Goal: Information Seeking & Learning: Find specific page/section

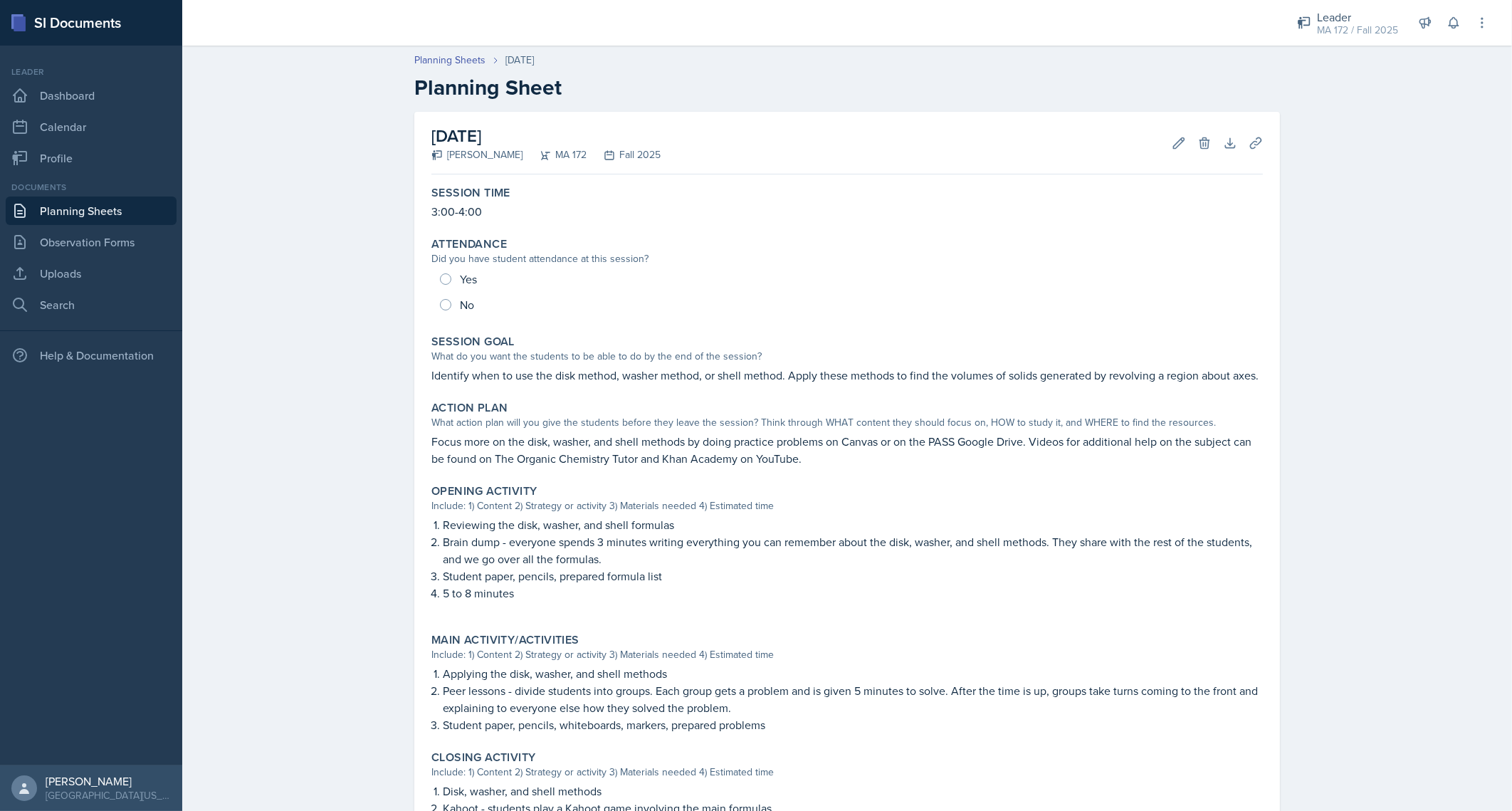
click at [340, 87] on header "Planning Sheets [DATE] Planning Sheet" at bounding box center [846, 77] width 1329 height 76
click at [89, 292] on link "Search" at bounding box center [91, 304] width 171 height 29
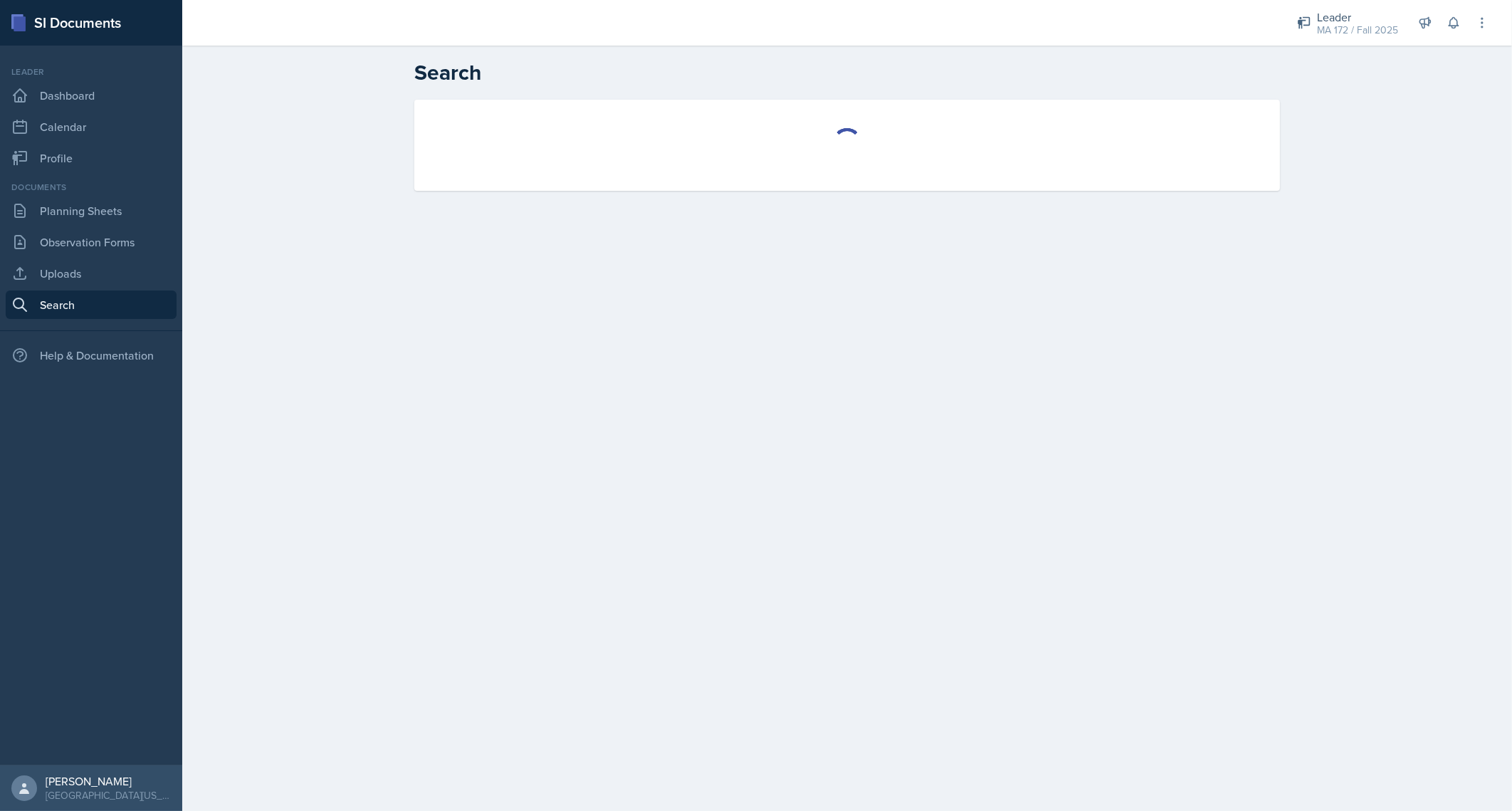
select select "all"
select select "1"
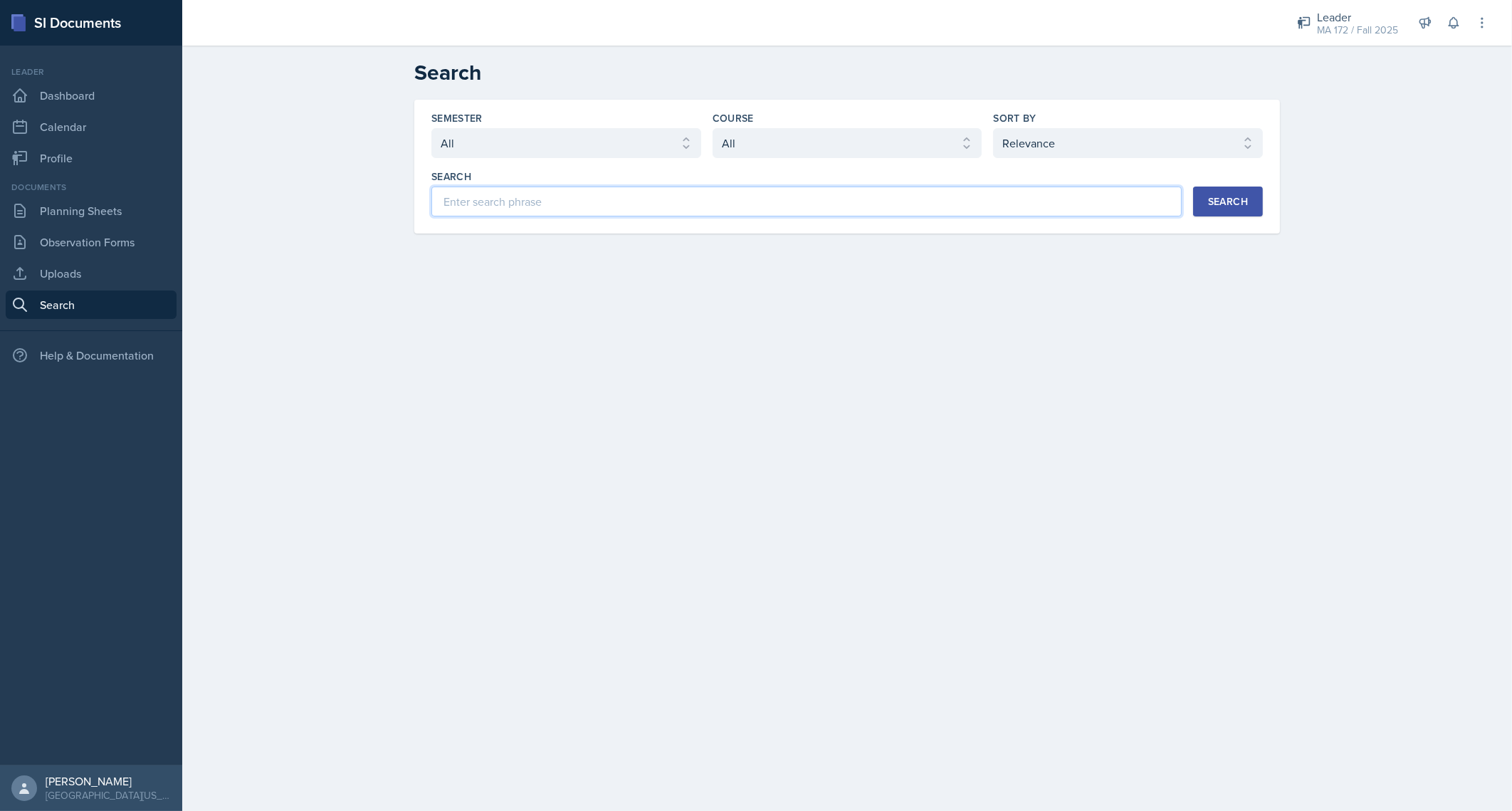
click at [636, 207] on input at bounding box center [806, 201] width 750 height 30
click at [612, 146] on select "Select semester All Fall 2025 Spring 2025 Fall 2024 Spring 2024 Fall 2023 Sprin…" at bounding box center [566, 143] width 270 height 30
select select "8c3db506-cd10-4819-a085-b8ca3b52d6db"
click at [431, 128] on select "Select semester All Fall 2025 Spring 2025 Fall 2024 Spring 2024 Fall 2023 Sprin…" at bounding box center [566, 143] width 270 height 30
click at [879, 154] on select "Select course All ACC 211 ACC 212 ACC 307 BYS 119 BYS 215 BYS 300 CH 101 CH 121…" at bounding box center [847, 143] width 270 height 30
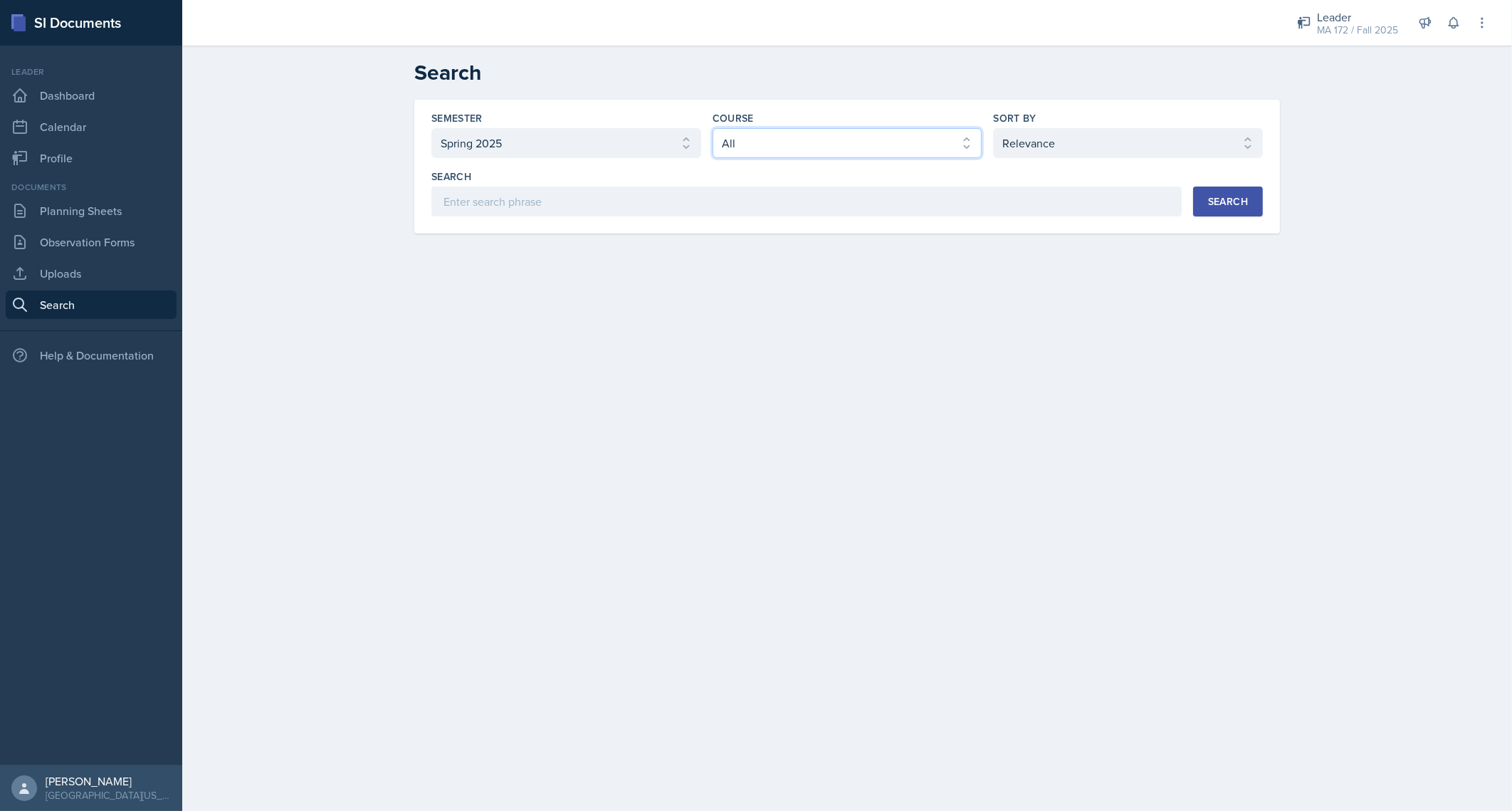
select select "b86fb2d2-23e3-43a7-aacc-a78edbe2eb67"
click at [712, 128] on select "Select course All ACC 211 ACC 212 ACC 307 BYS 119 BYS 215 BYS 300 CH 101 CH 121…" at bounding box center [847, 143] width 270 height 30
click at [660, 221] on div "Semester Select semester All Fall 2025 Spring 2025 Fall 2024 Spring 2024 Fall 2…" at bounding box center [846, 166] width 865 height 134
click at [637, 203] on input at bounding box center [806, 201] width 750 height 30
click at [1240, 188] on button "Search" at bounding box center [1228, 201] width 70 height 30
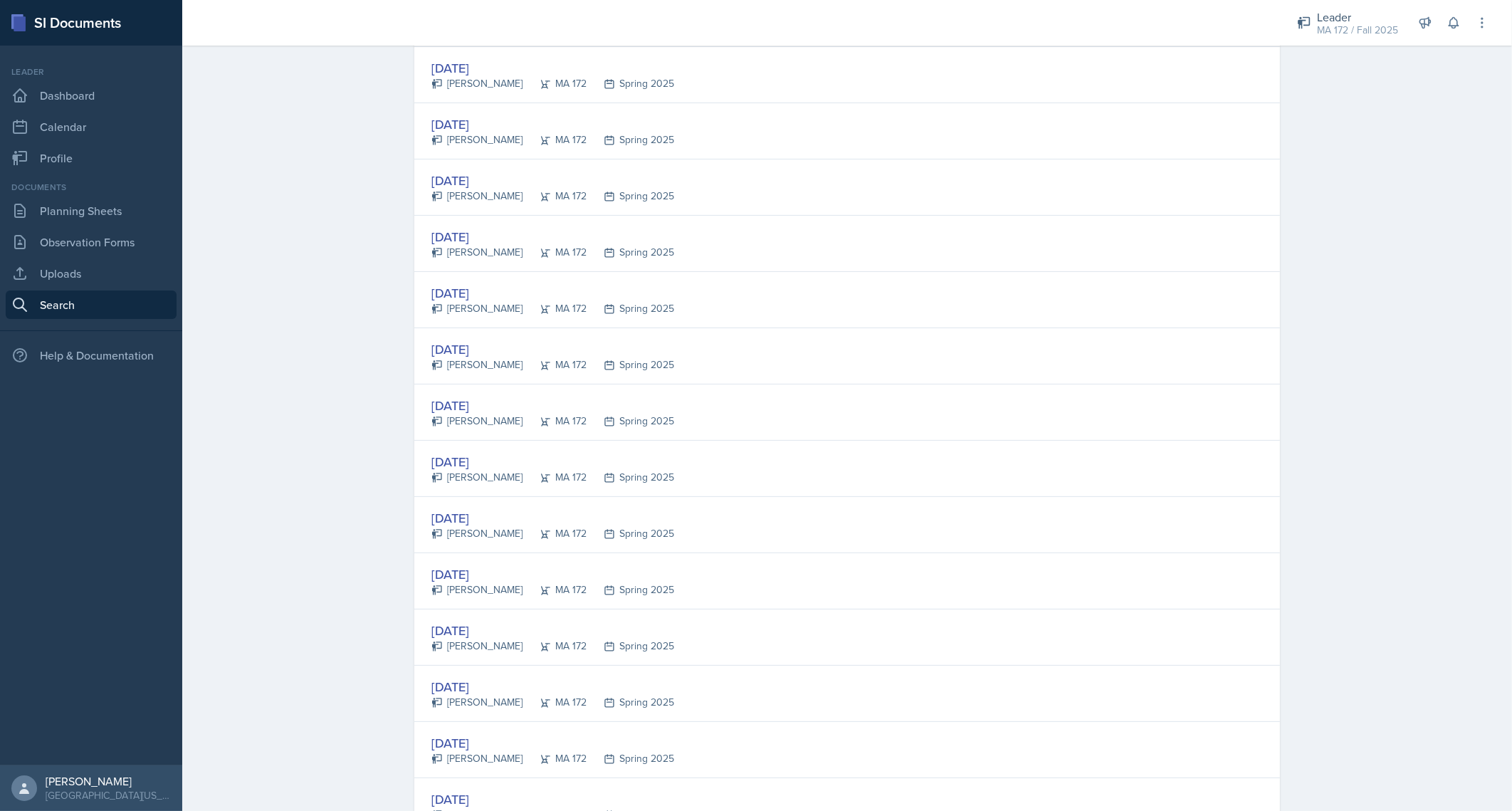
scroll to position [818, 0]
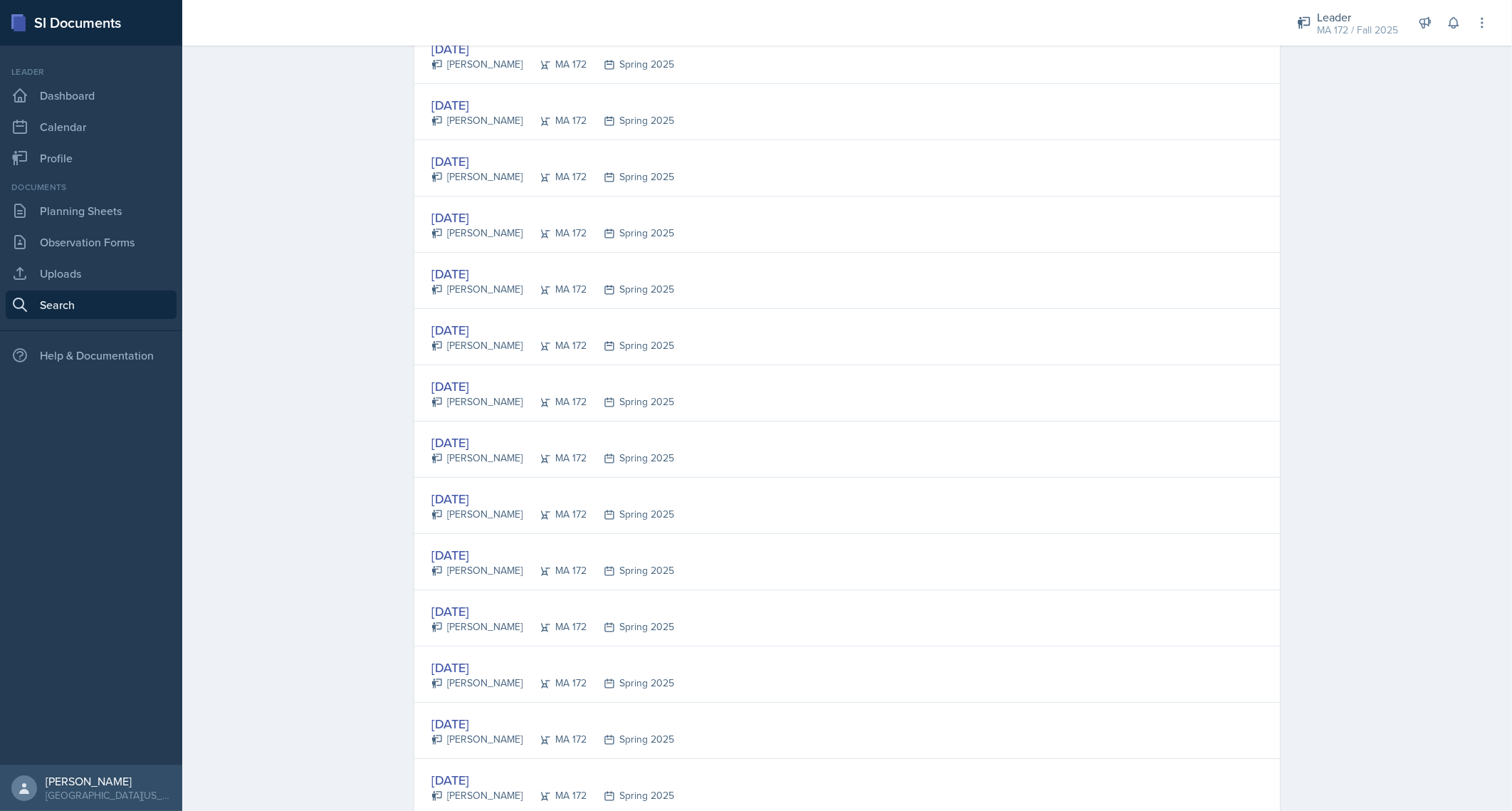
click at [1437, 316] on div "Search Semester Select semester All Fall 2025 Spring 2025 Fall 2024 Spring 2024…" at bounding box center [846, 796] width 1329 height 3140
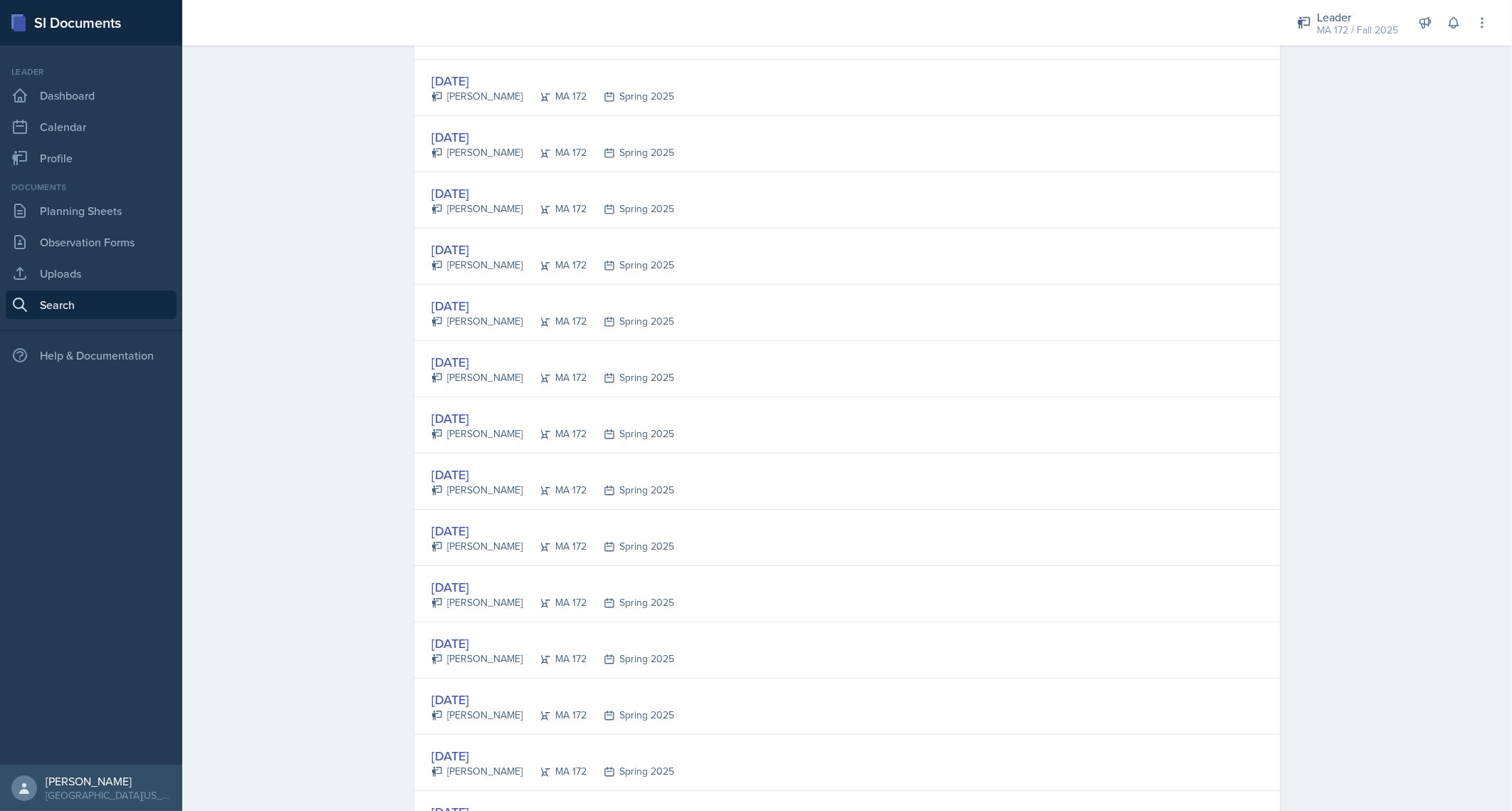
scroll to position [2303, 0]
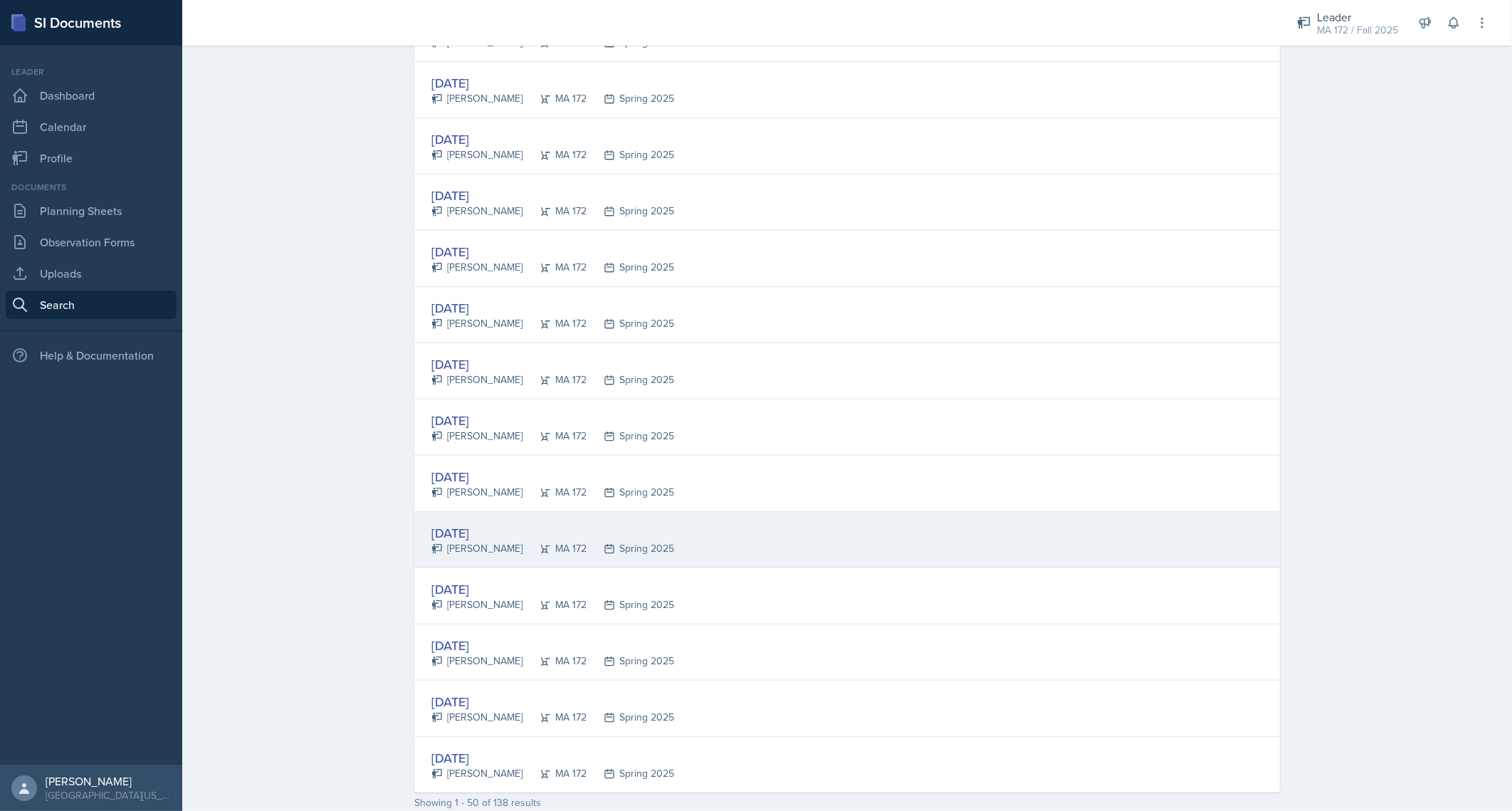
click at [483, 523] on div "[DATE]" at bounding box center [552, 532] width 243 height 19
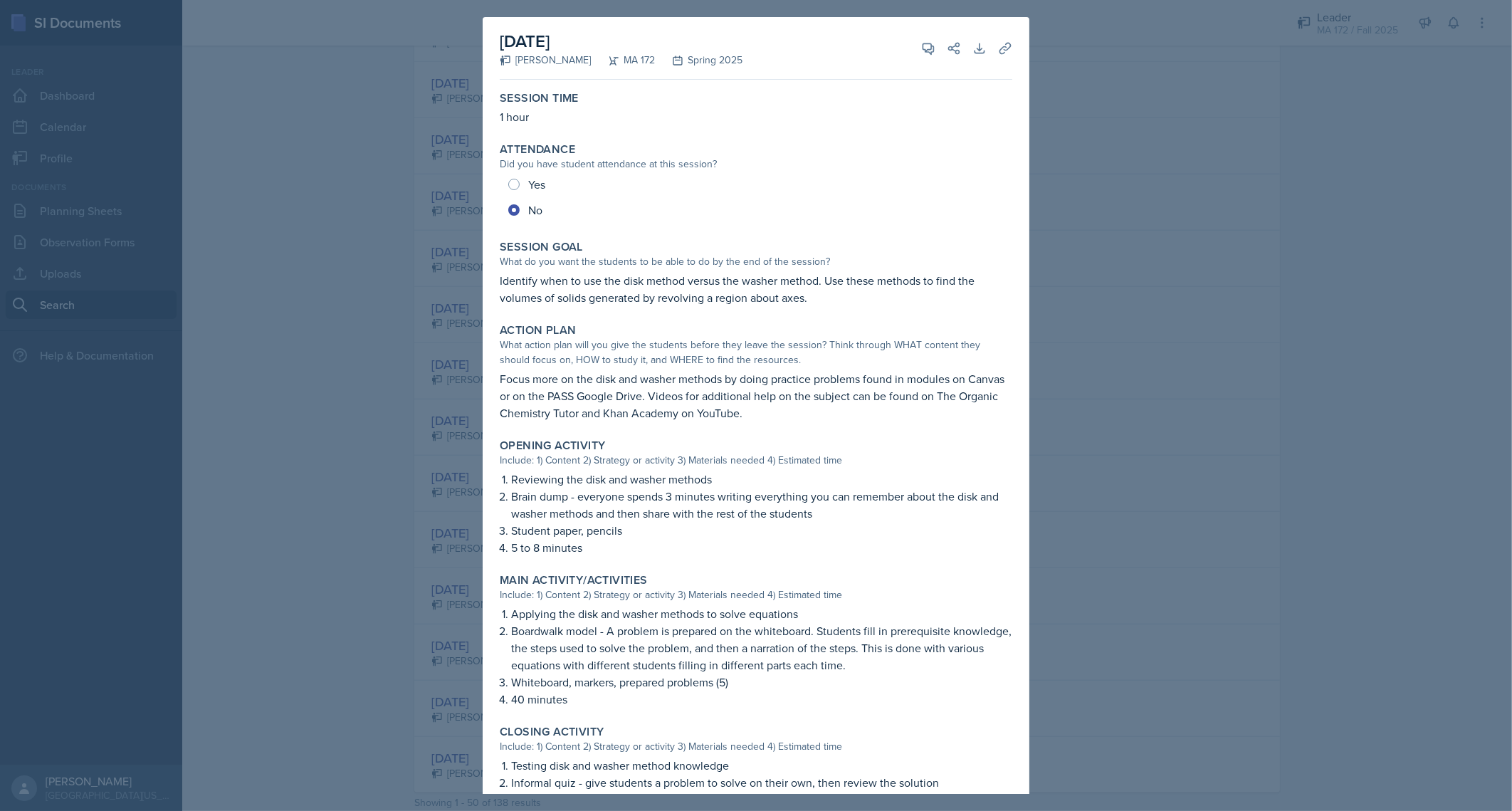
click at [360, 523] on div at bounding box center [756, 406] width 1512 height 811
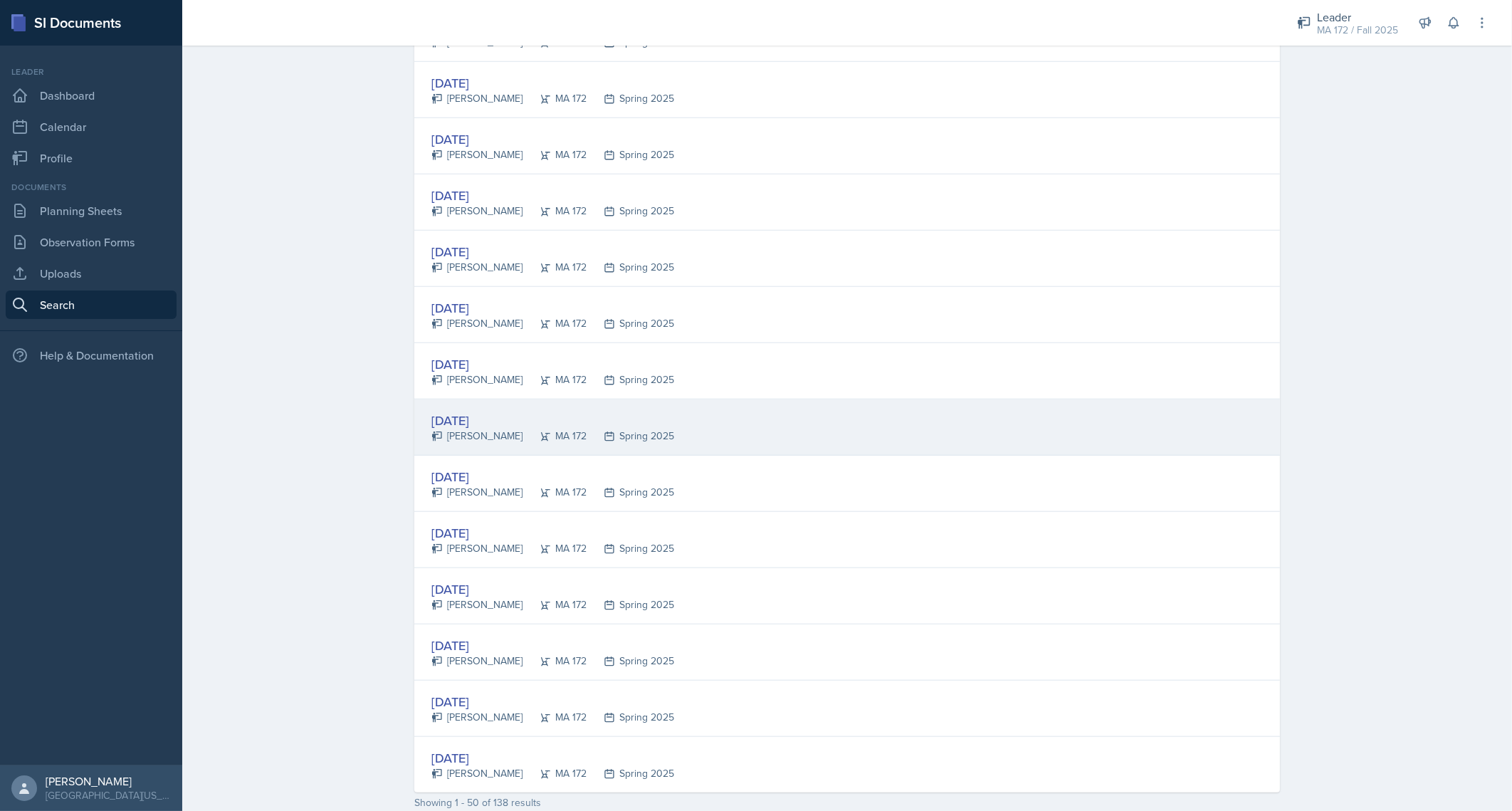
click at [456, 415] on div "[DATE]" at bounding box center [552, 420] width 243 height 19
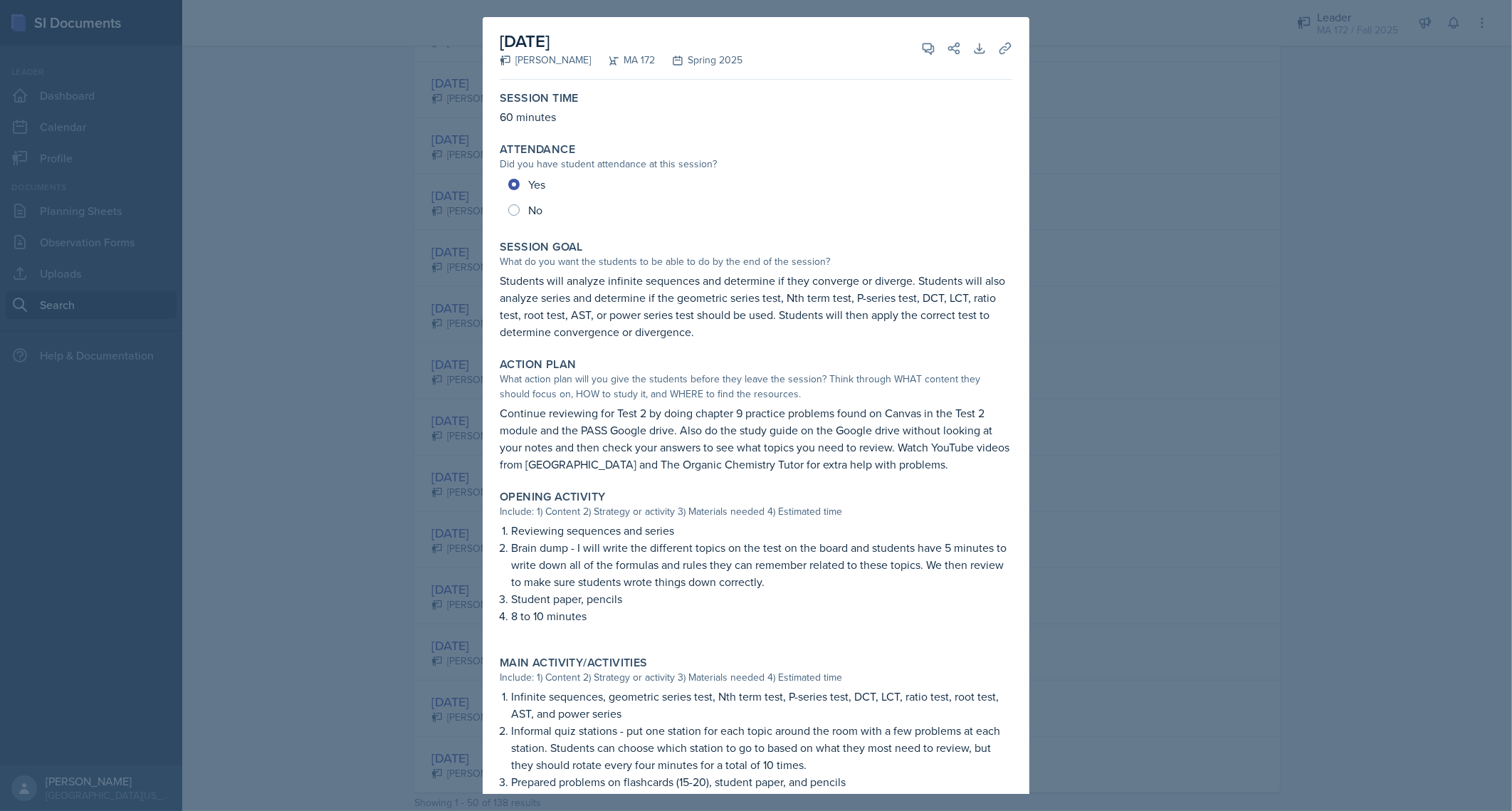
click at [352, 560] on div at bounding box center [756, 406] width 1512 height 811
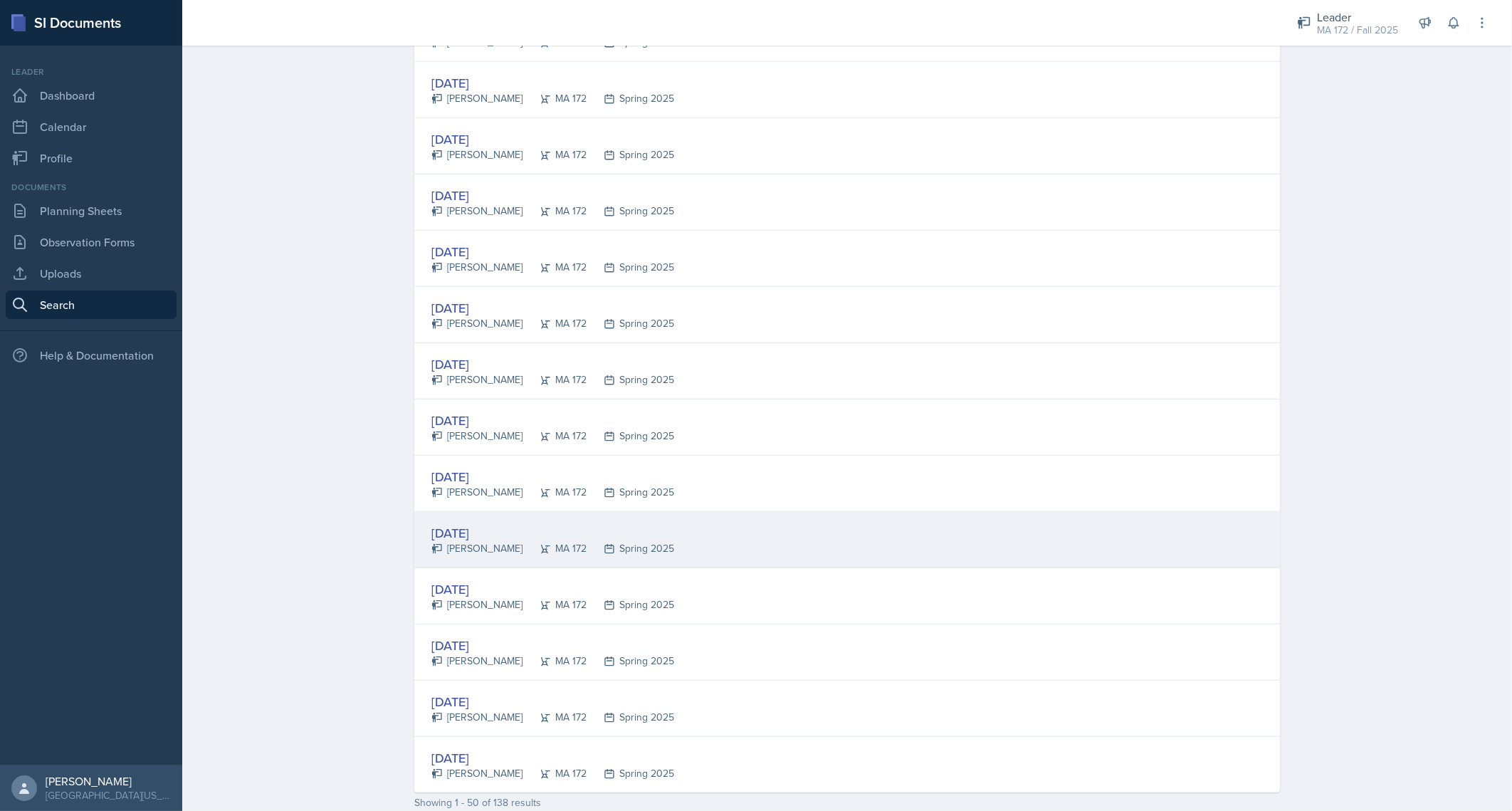
click at [460, 528] on div "[DATE]" at bounding box center [552, 532] width 243 height 19
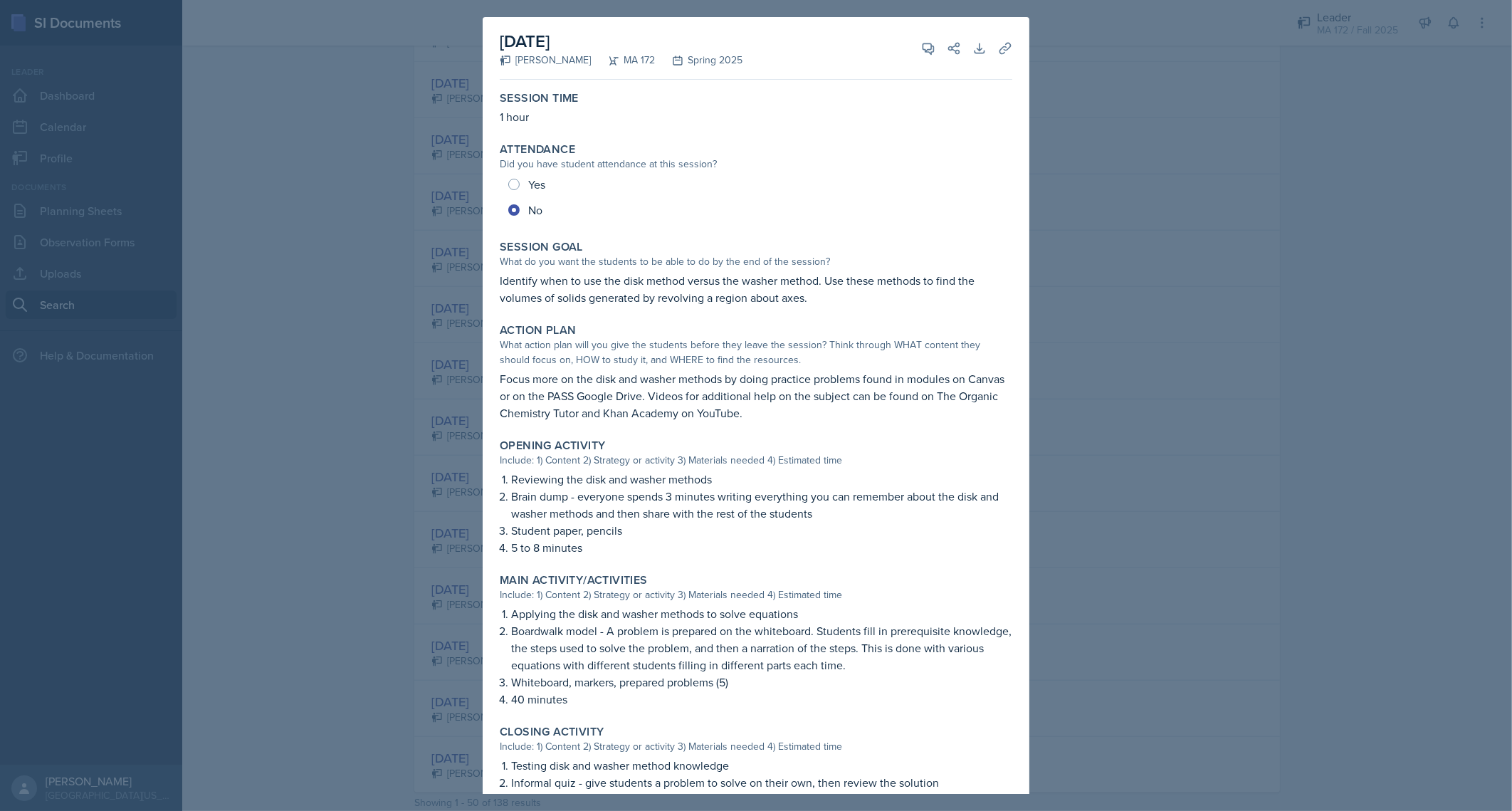
click at [1153, 292] on div at bounding box center [756, 406] width 1512 height 811
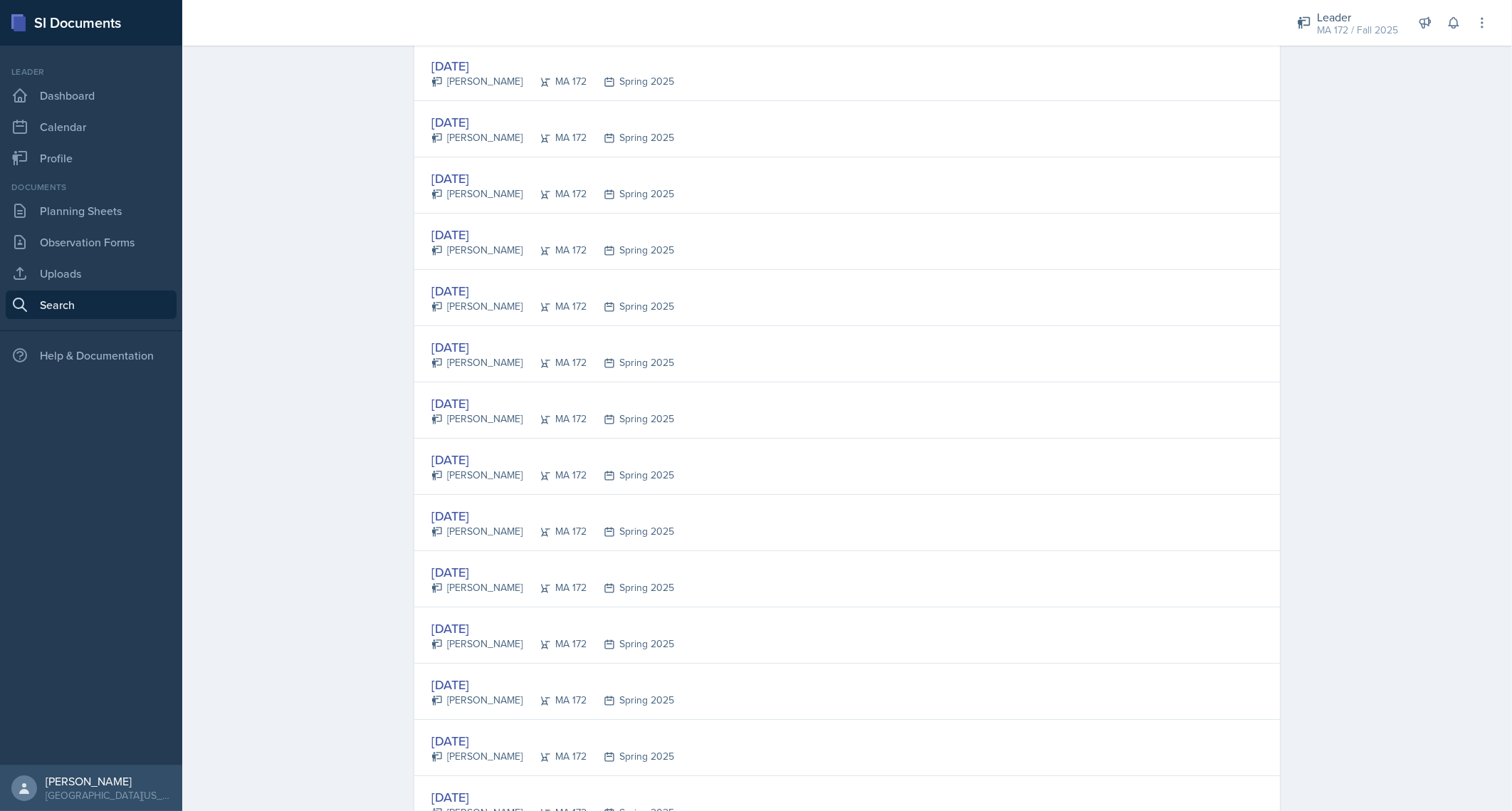
scroll to position [0, 0]
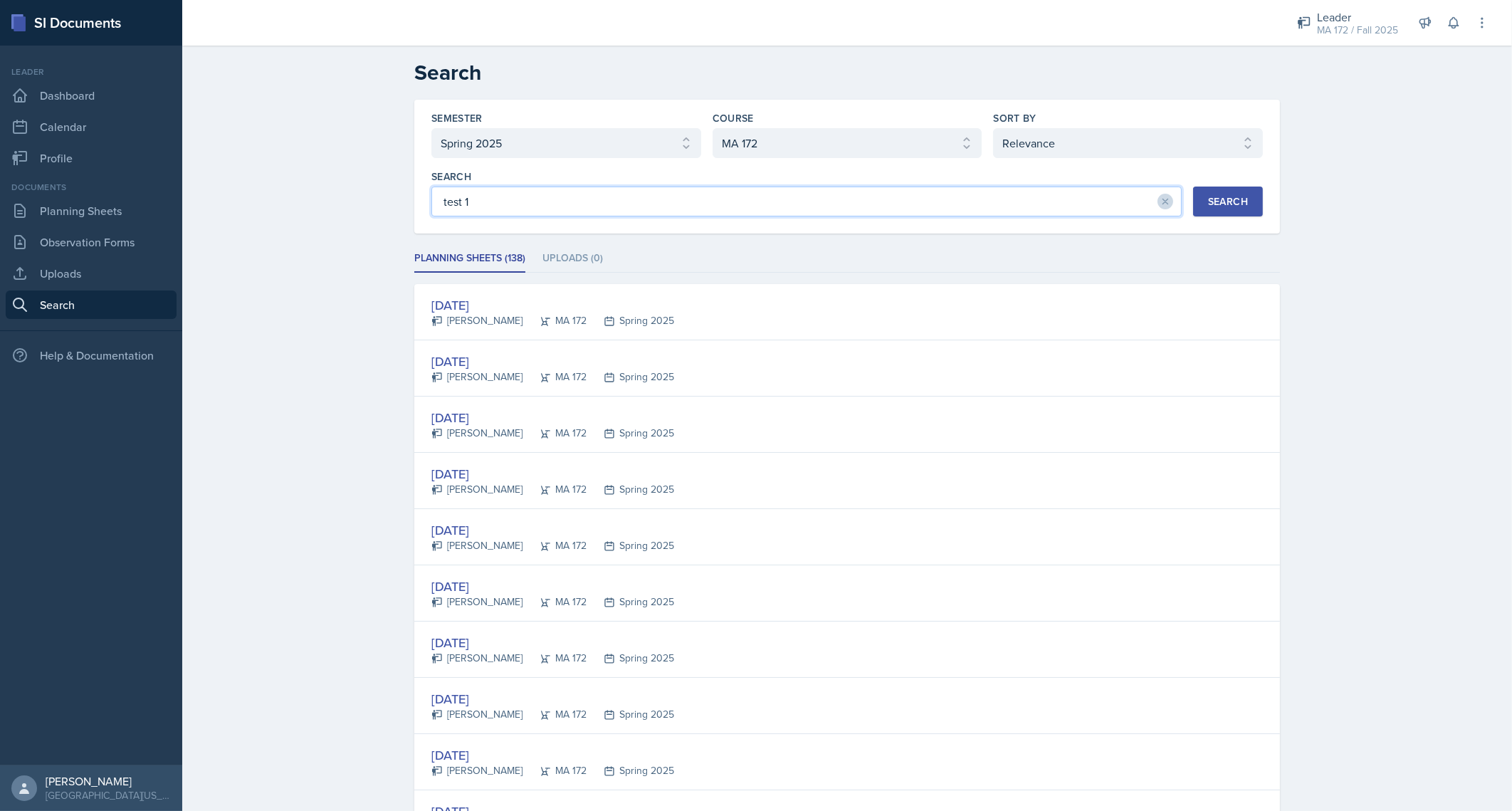
click at [589, 206] on input "test 1" at bounding box center [806, 201] width 750 height 30
click at [1233, 213] on button "Search" at bounding box center [1228, 201] width 70 height 30
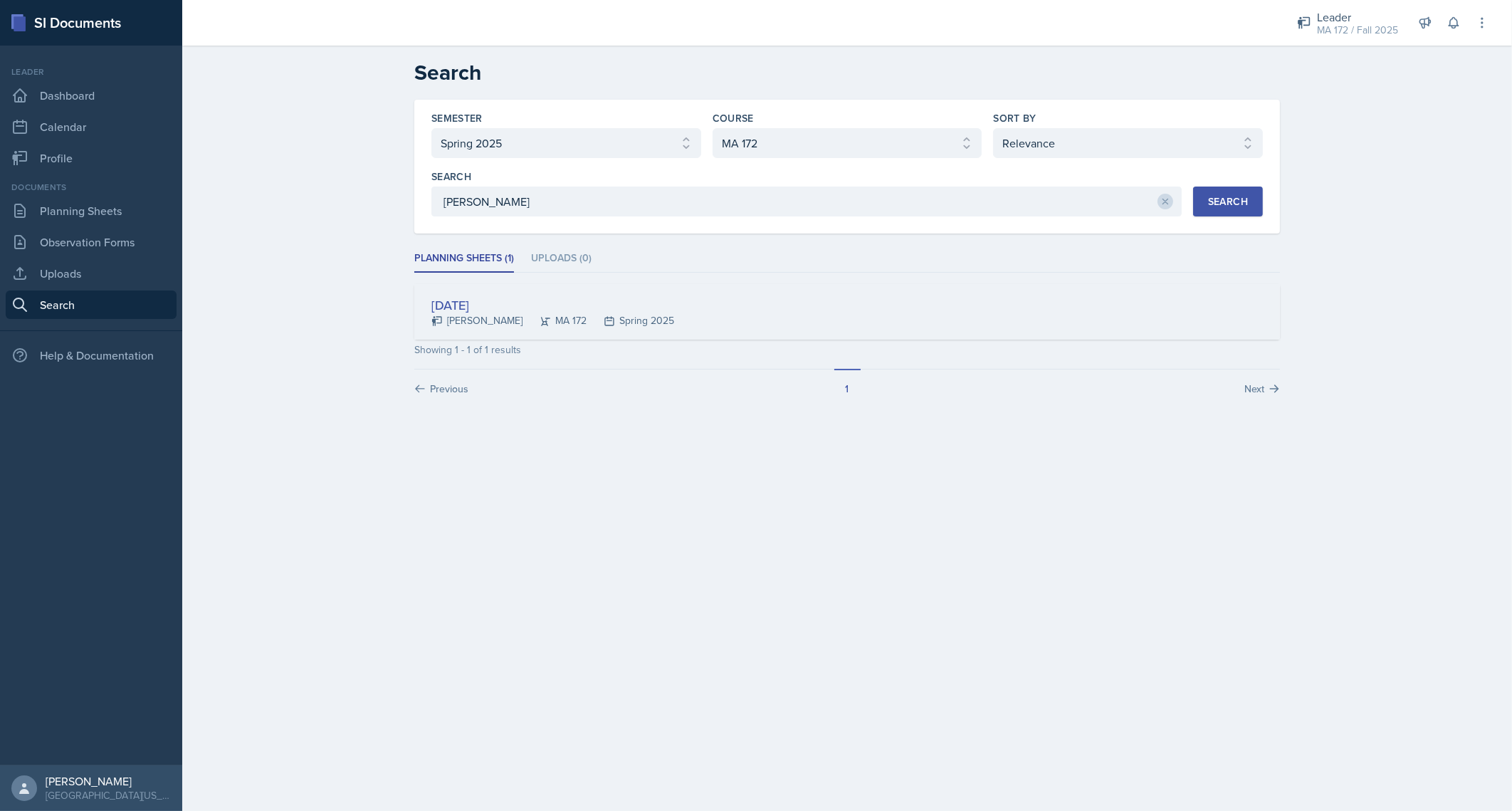
click at [497, 297] on div "[DATE]" at bounding box center [552, 305] width 243 height 19
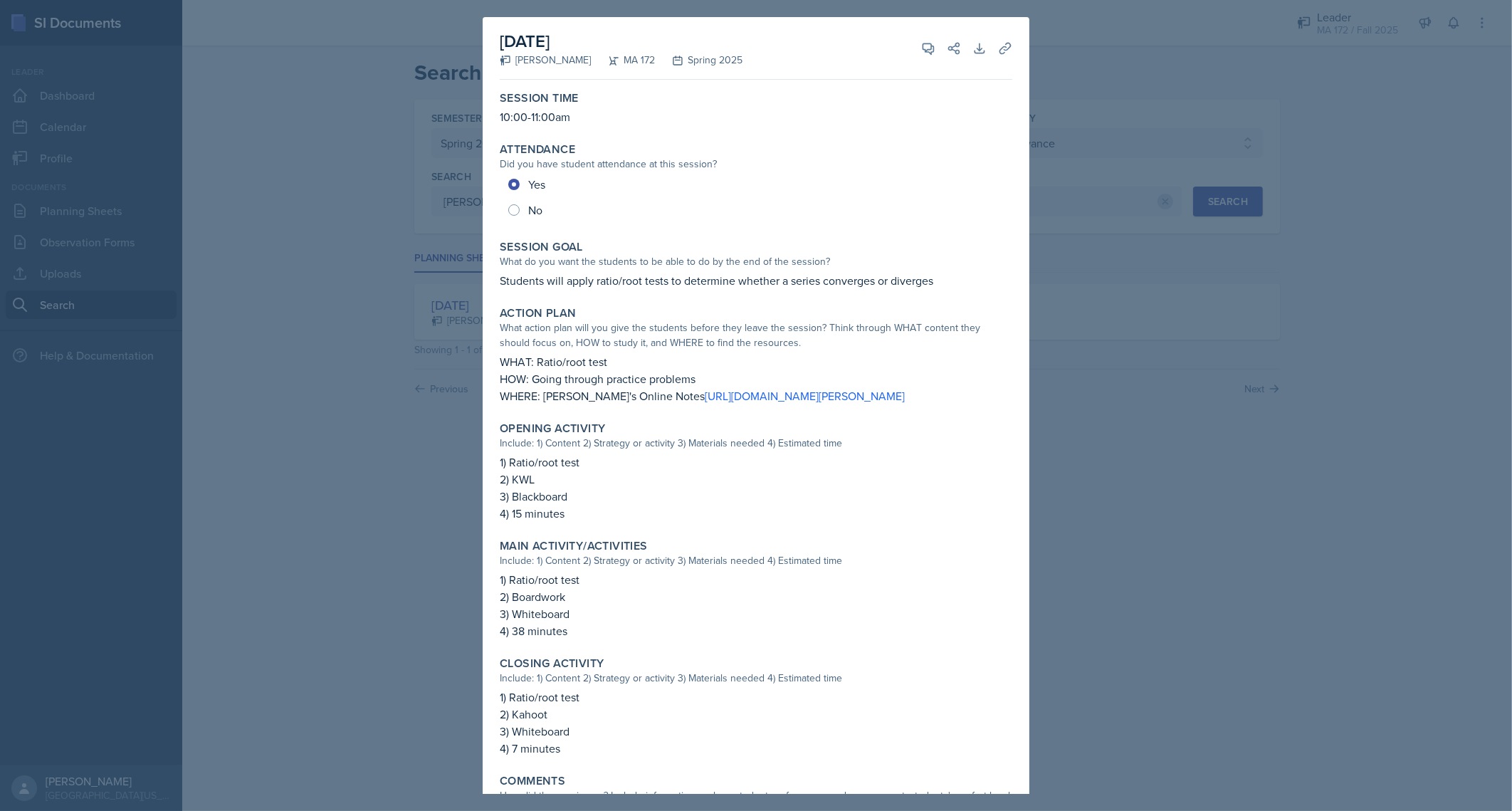
click at [957, 224] on div "Attendance Did you have student attendance at this session? Yes No" at bounding box center [756, 182] width 524 height 91
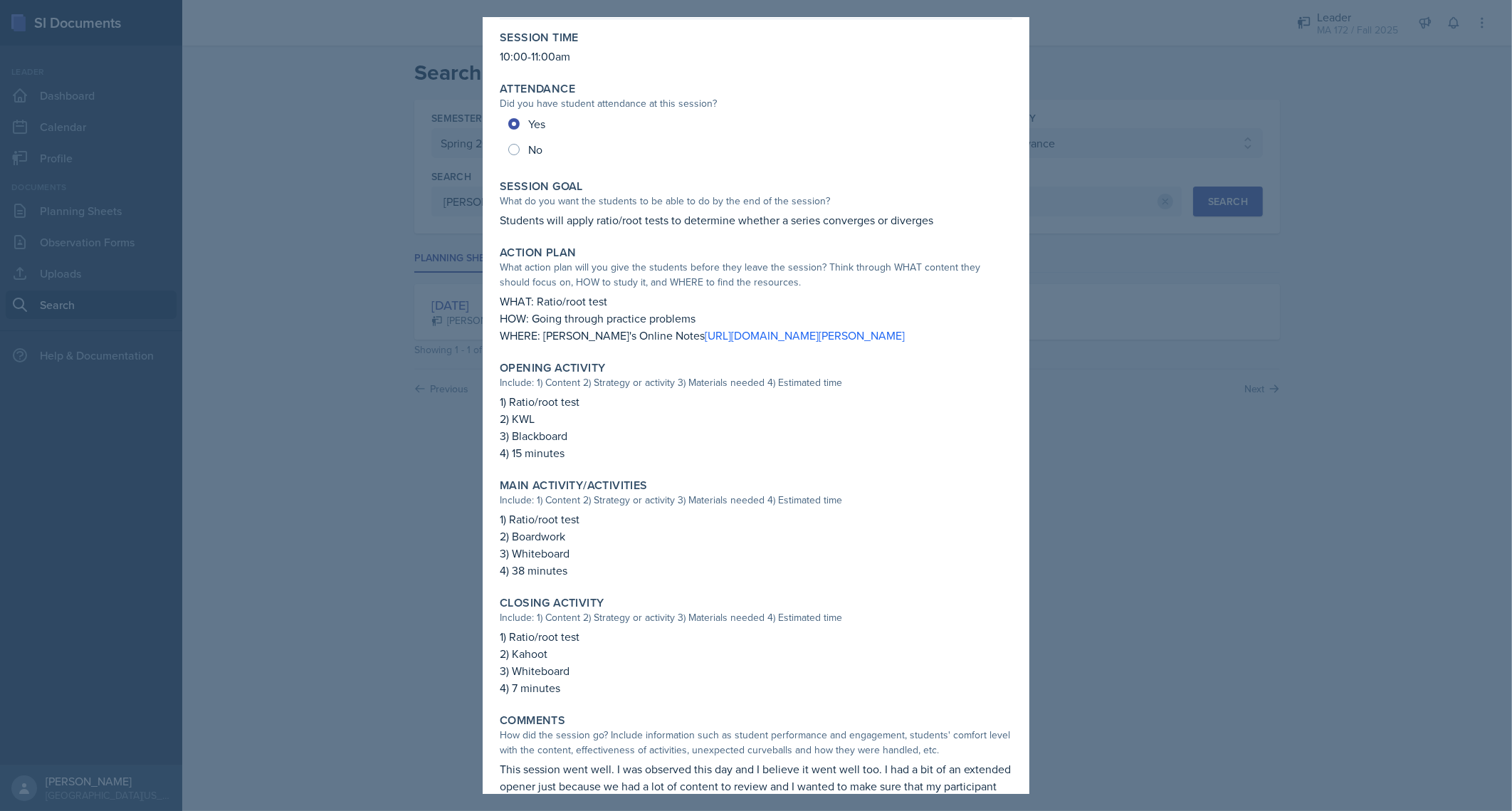
scroll to position [101, 0]
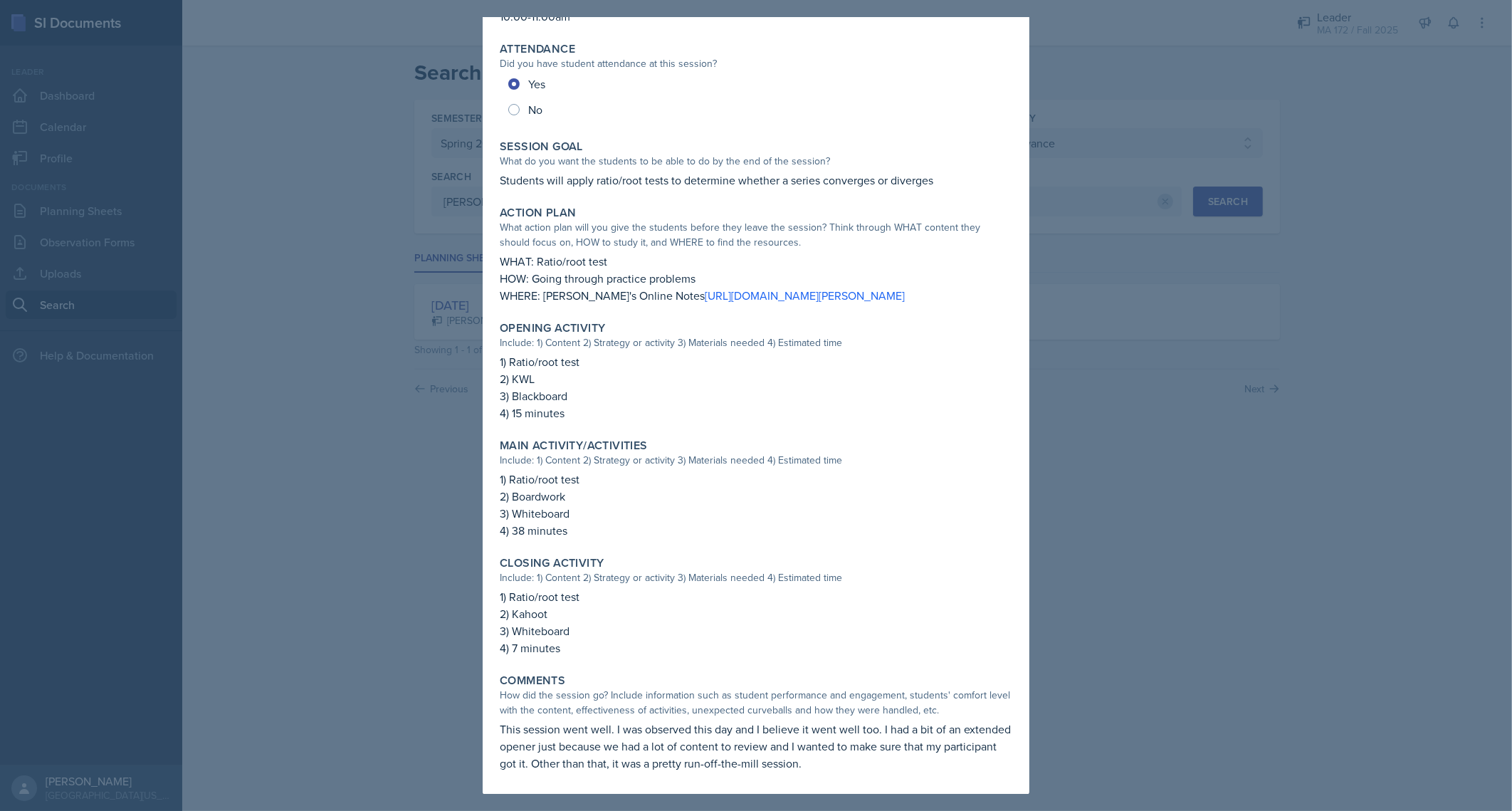
click at [1094, 49] on div at bounding box center [756, 406] width 1512 height 811
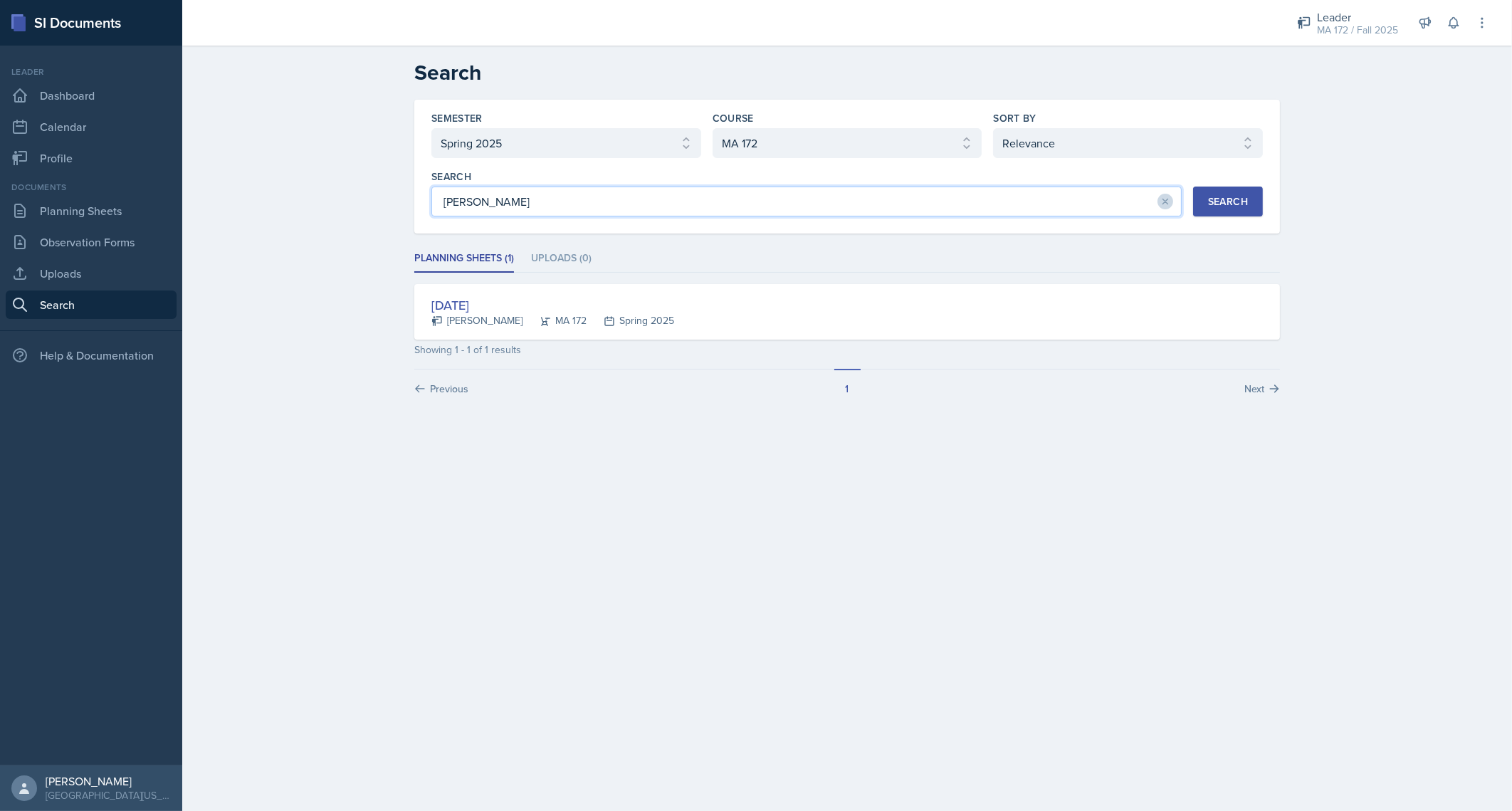
click at [509, 202] on input "[PERSON_NAME]" at bounding box center [806, 201] width 750 height 30
type input "a"
type input "i"
type input "washer"
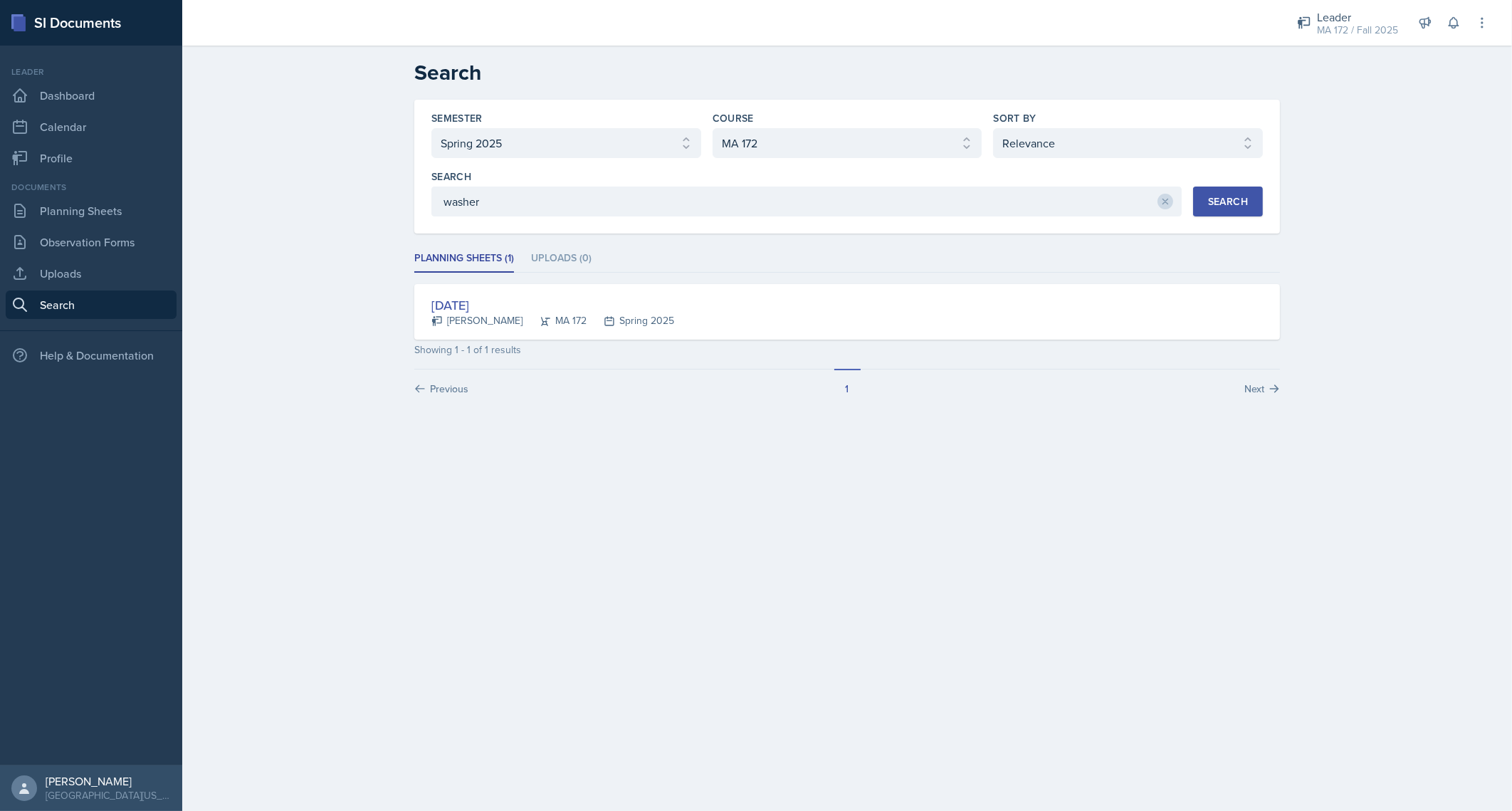
click at [1242, 201] on div "Search" at bounding box center [1228, 201] width 40 height 11
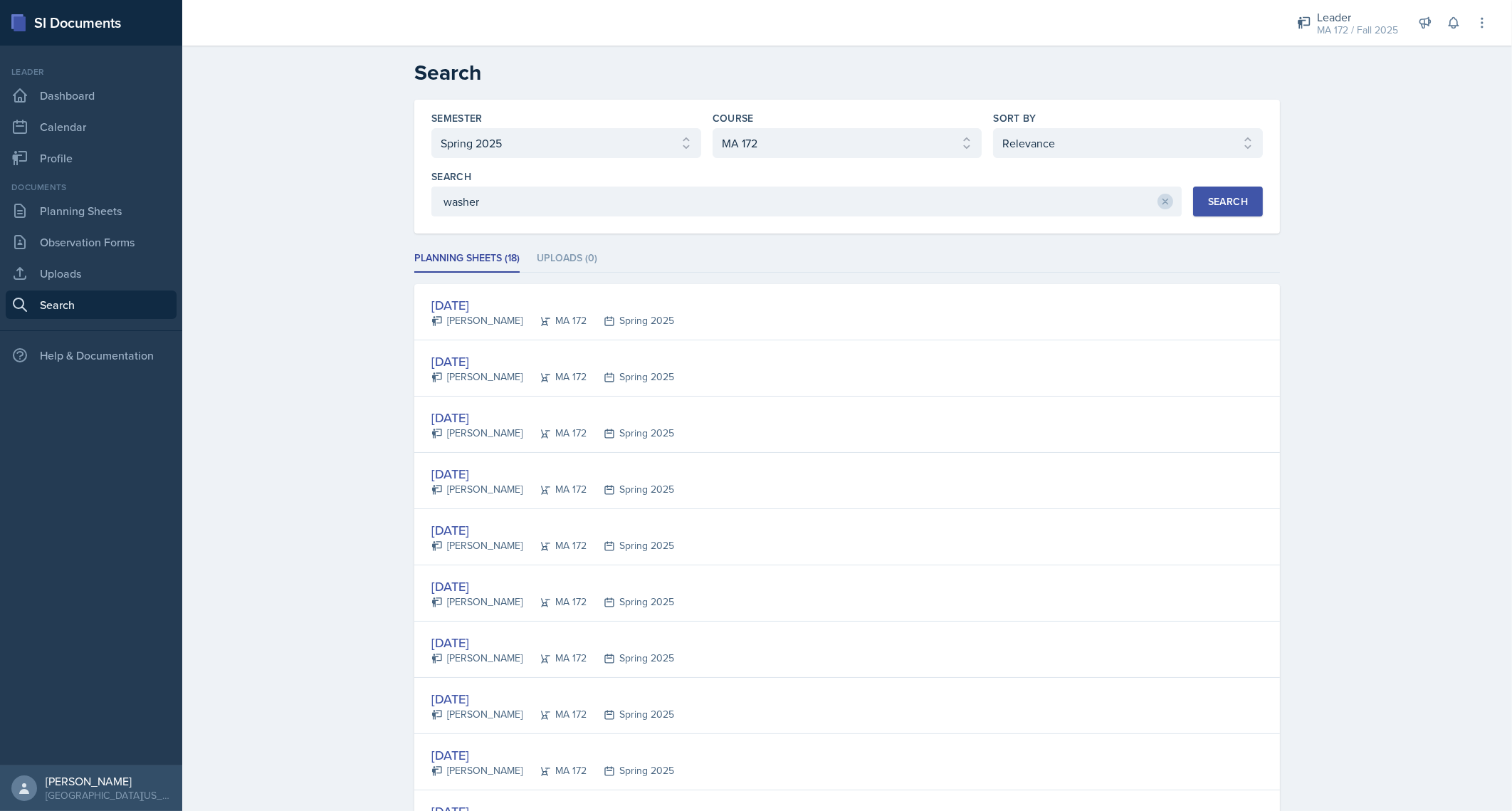
click at [306, 322] on div "Search Semester Select semester All Fall 2025 Spring 2025 Fall 2024 Spring 2024…" at bounding box center [846, 715] width 1329 height 1340
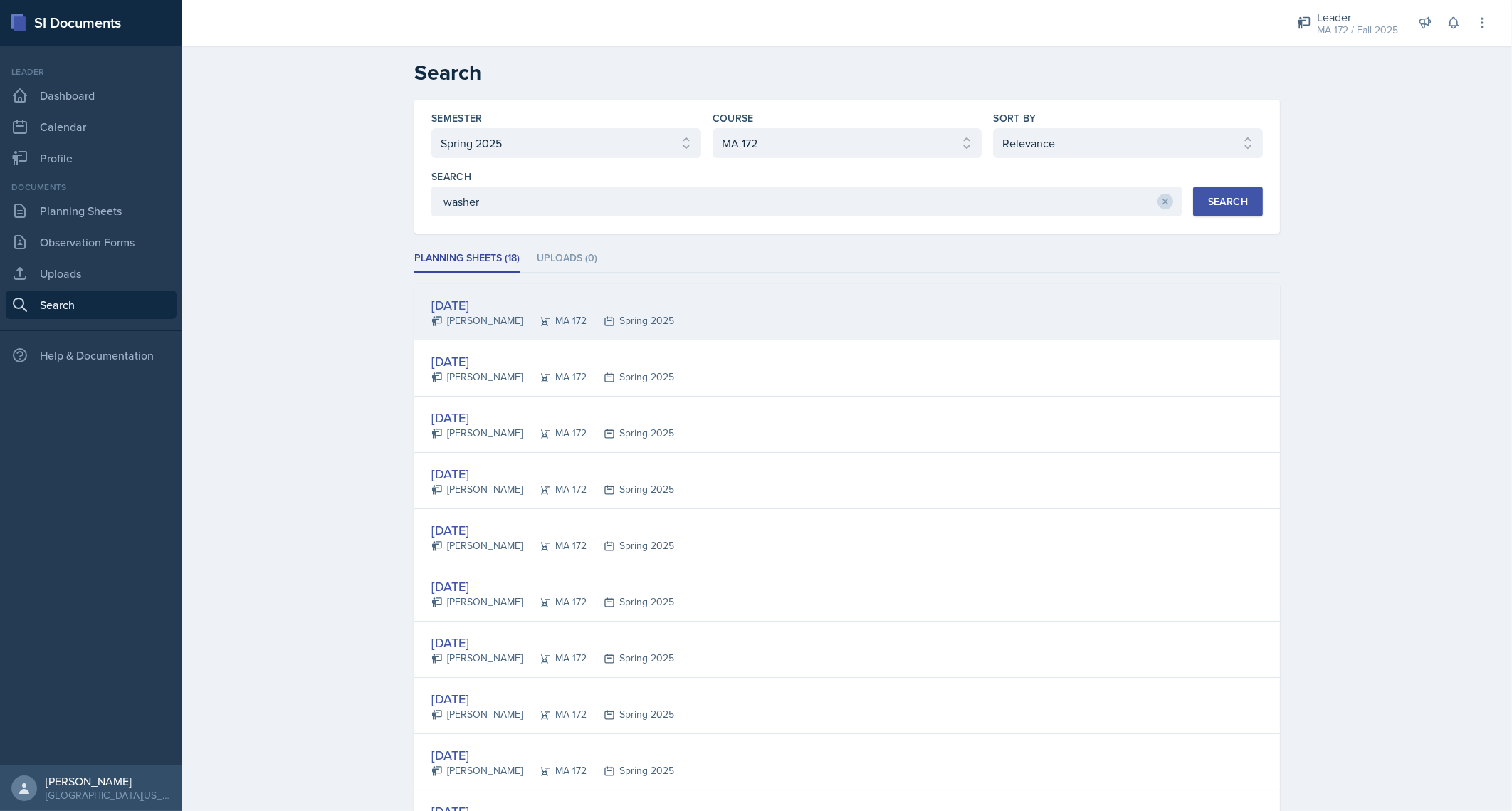
click at [479, 302] on div "[DATE]" at bounding box center [552, 305] width 243 height 19
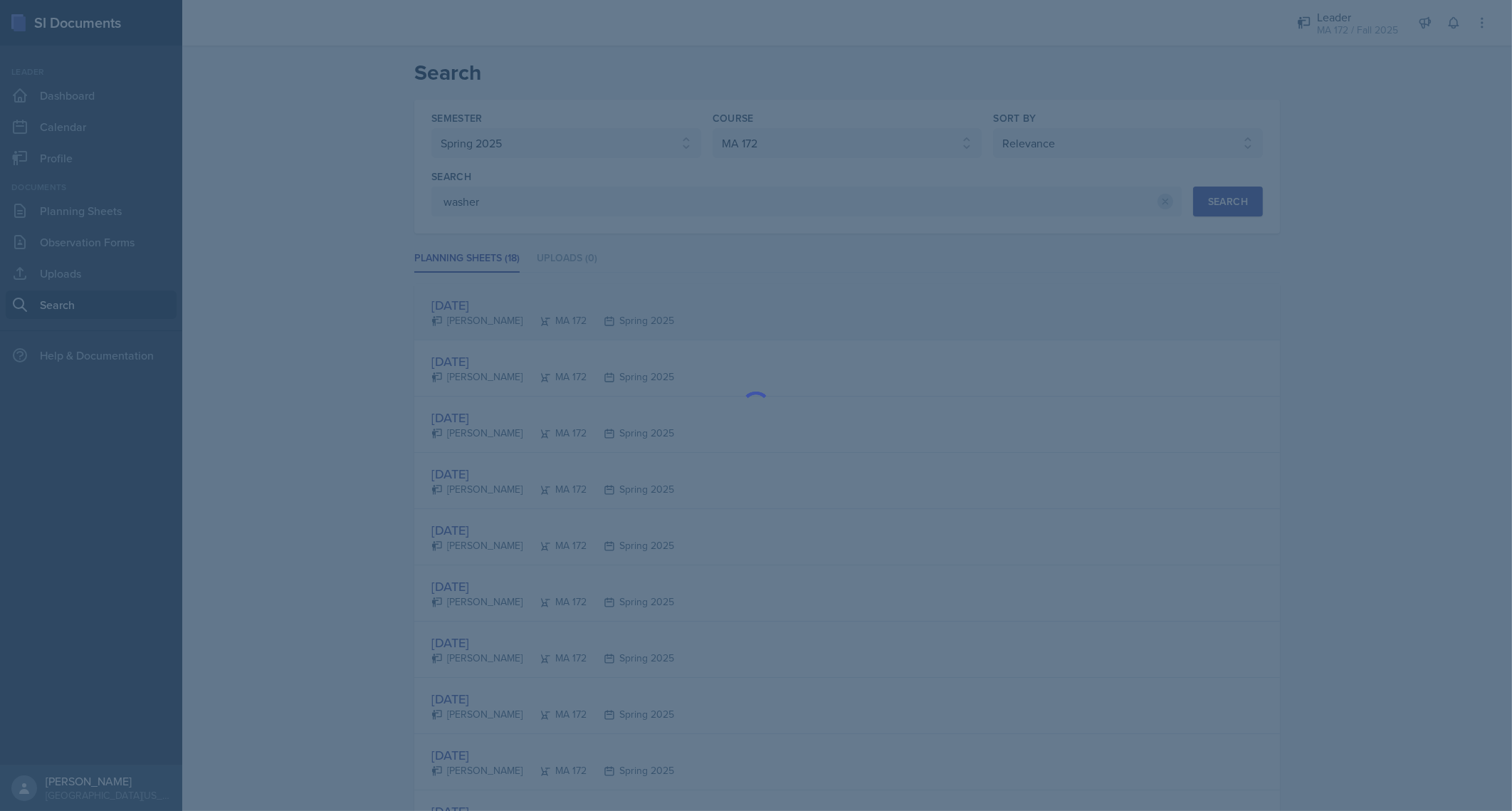
scroll to position [0, 0]
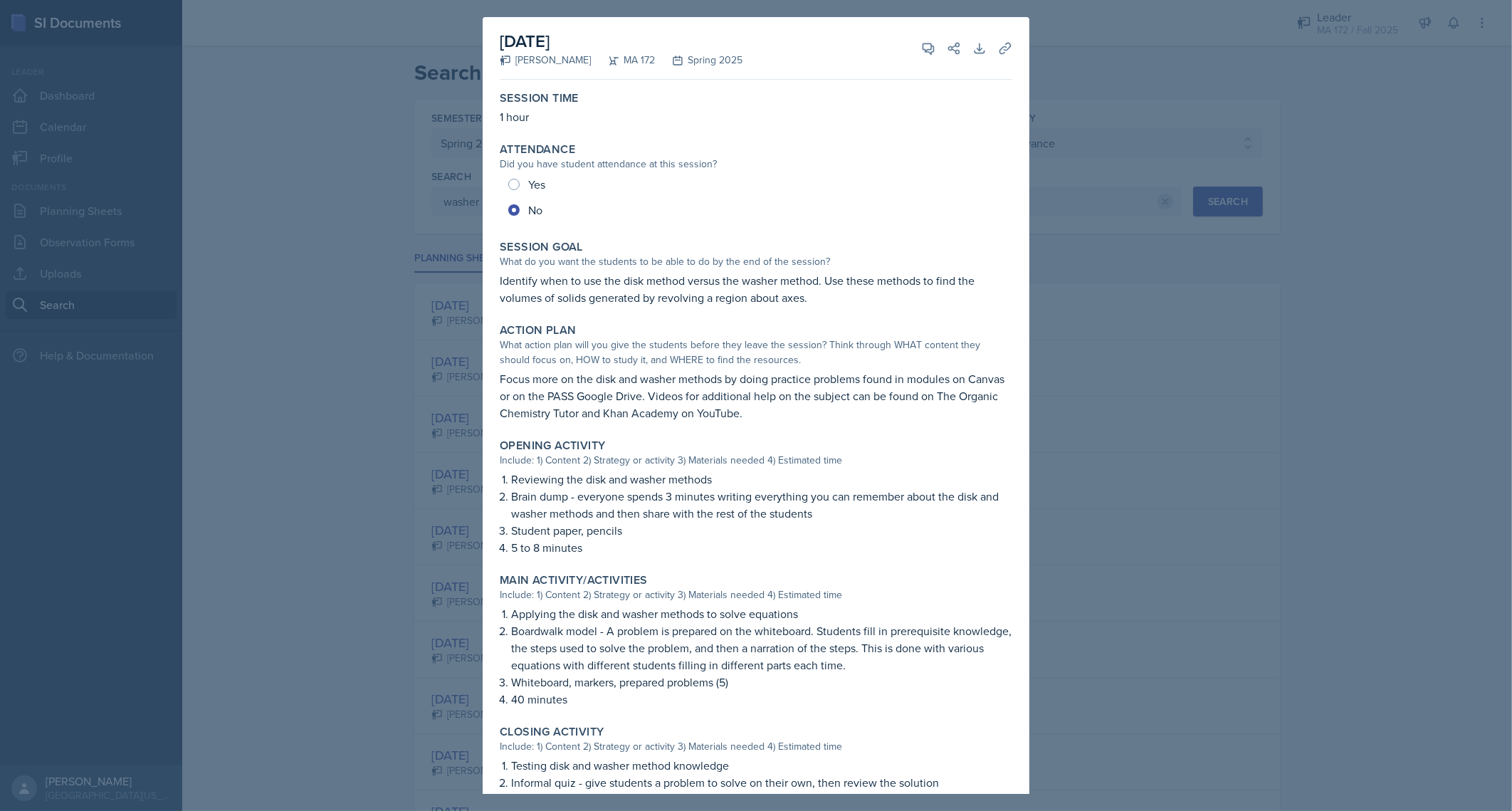
click at [1066, 51] on div at bounding box center [756, 406] width 1512 height 811
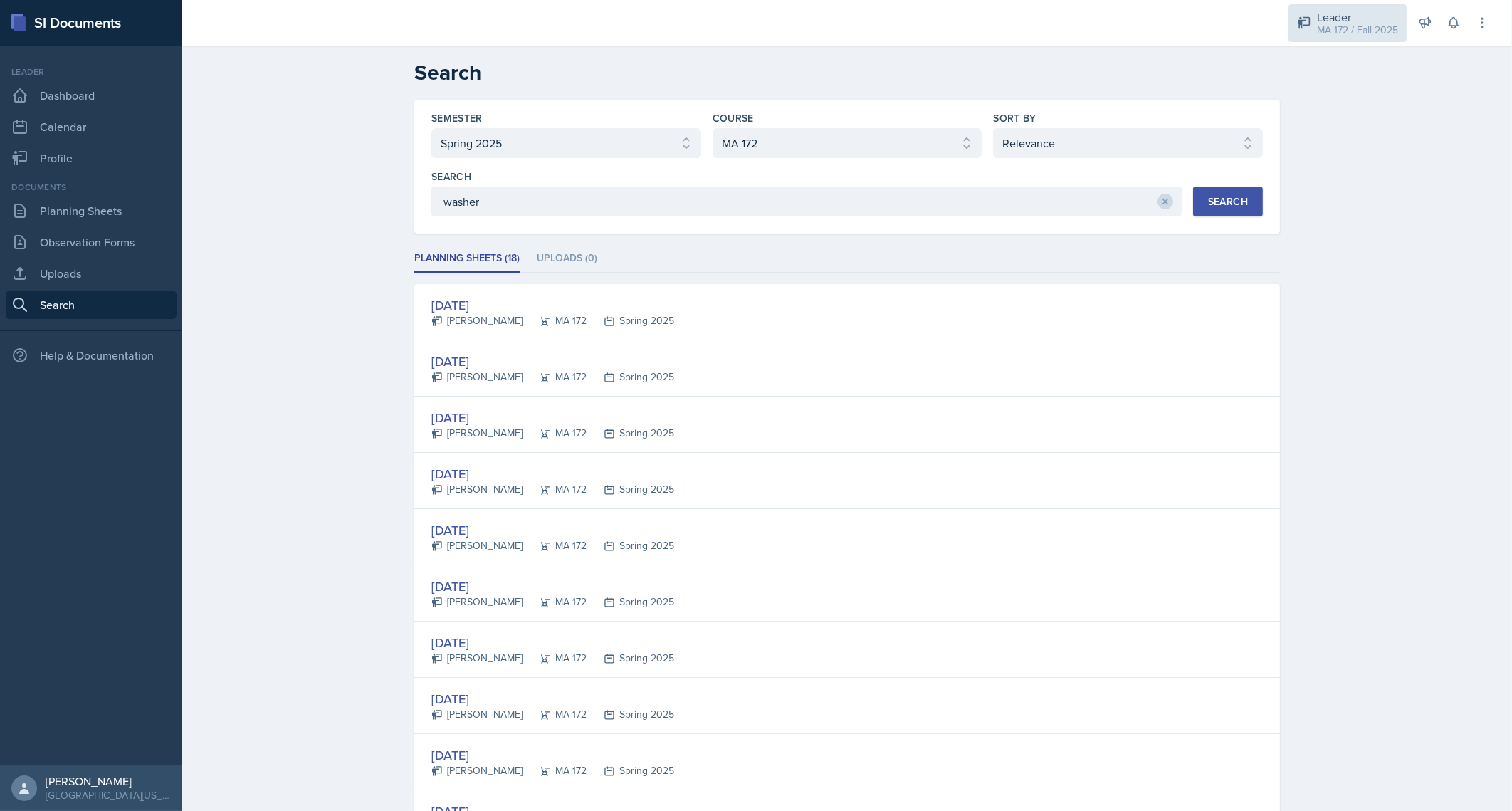
click at [1356, 26] on div "MA 172 / Fall 2025" at bounding box center [1358, 30] width 81 height 15
click at [1346, 114] on div "MA 172 / Fall 2025" at bounding box center [1345, 118] width 81 height 15
click at [1349, 27] on div "MA 172 / Fall 2025" at bounding box center [1358, 30] width 81 height 15
click at [1315, 80] on div "MA 172 / Spring 2025" at bounding box center [1349, 78] width 91 height 15
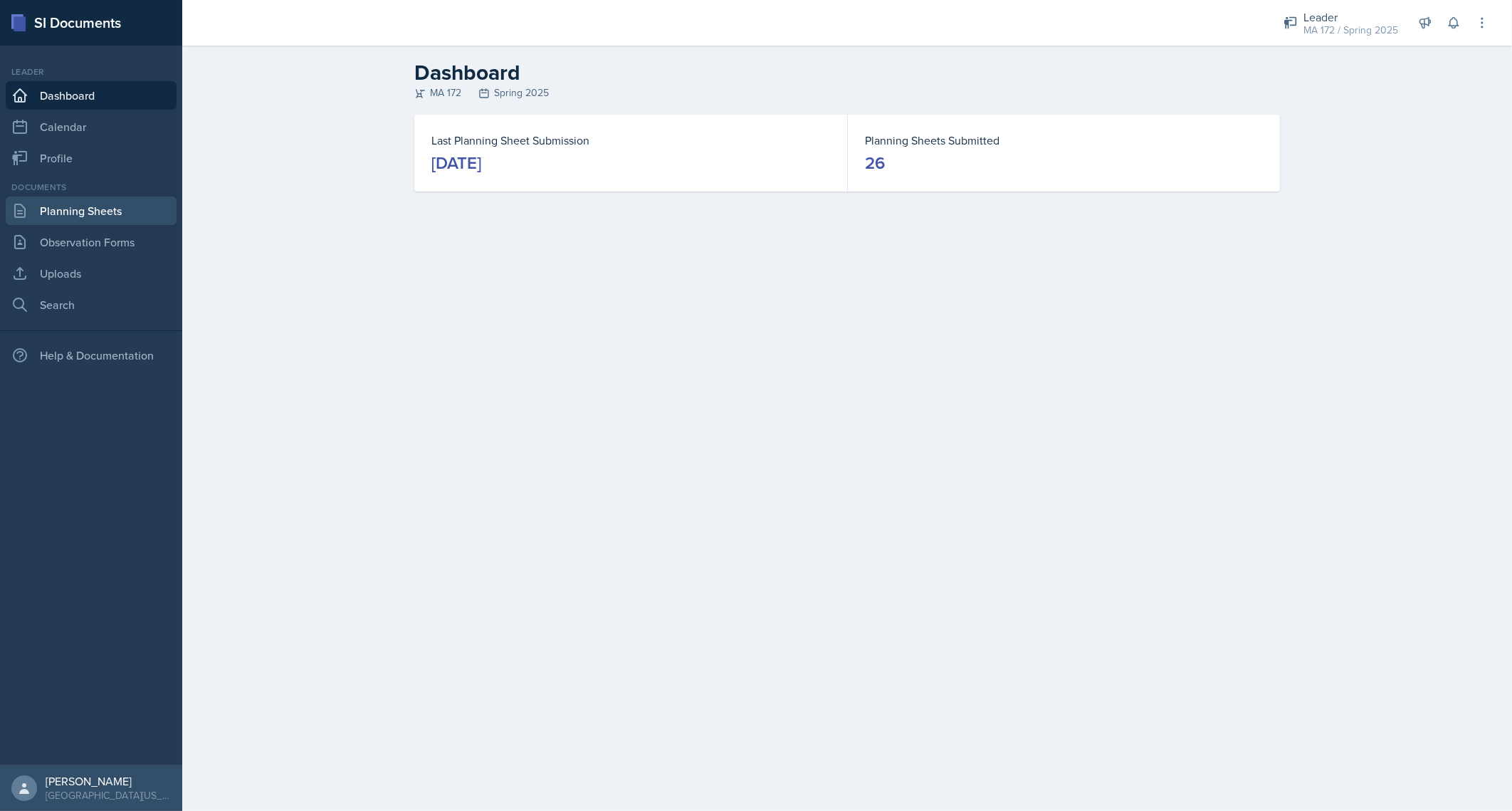
click at [79, 203] on link "Planning Sheets" at bounding box center [91, 211] width 171 height 29
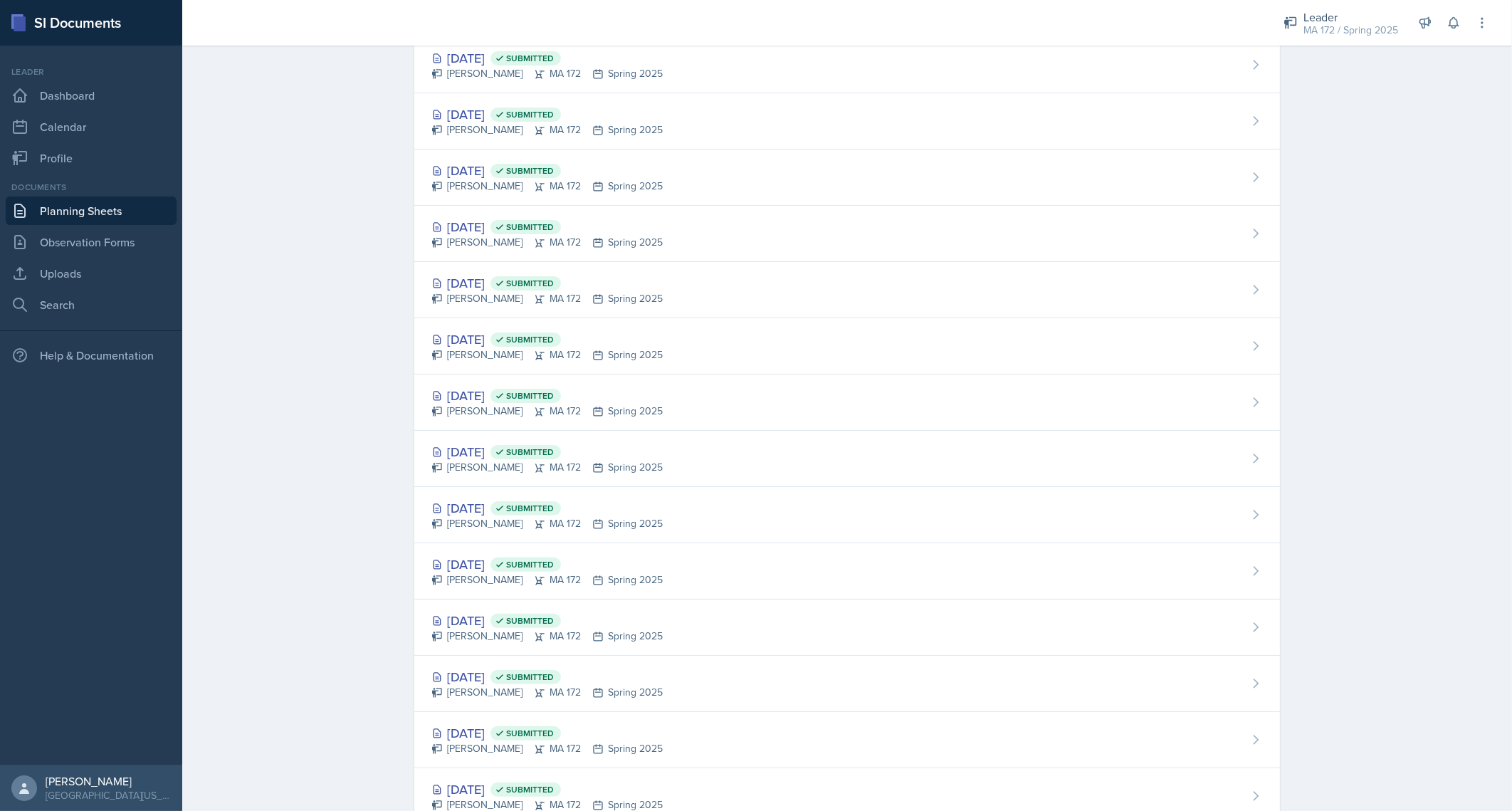
scroll to position [881, 0]
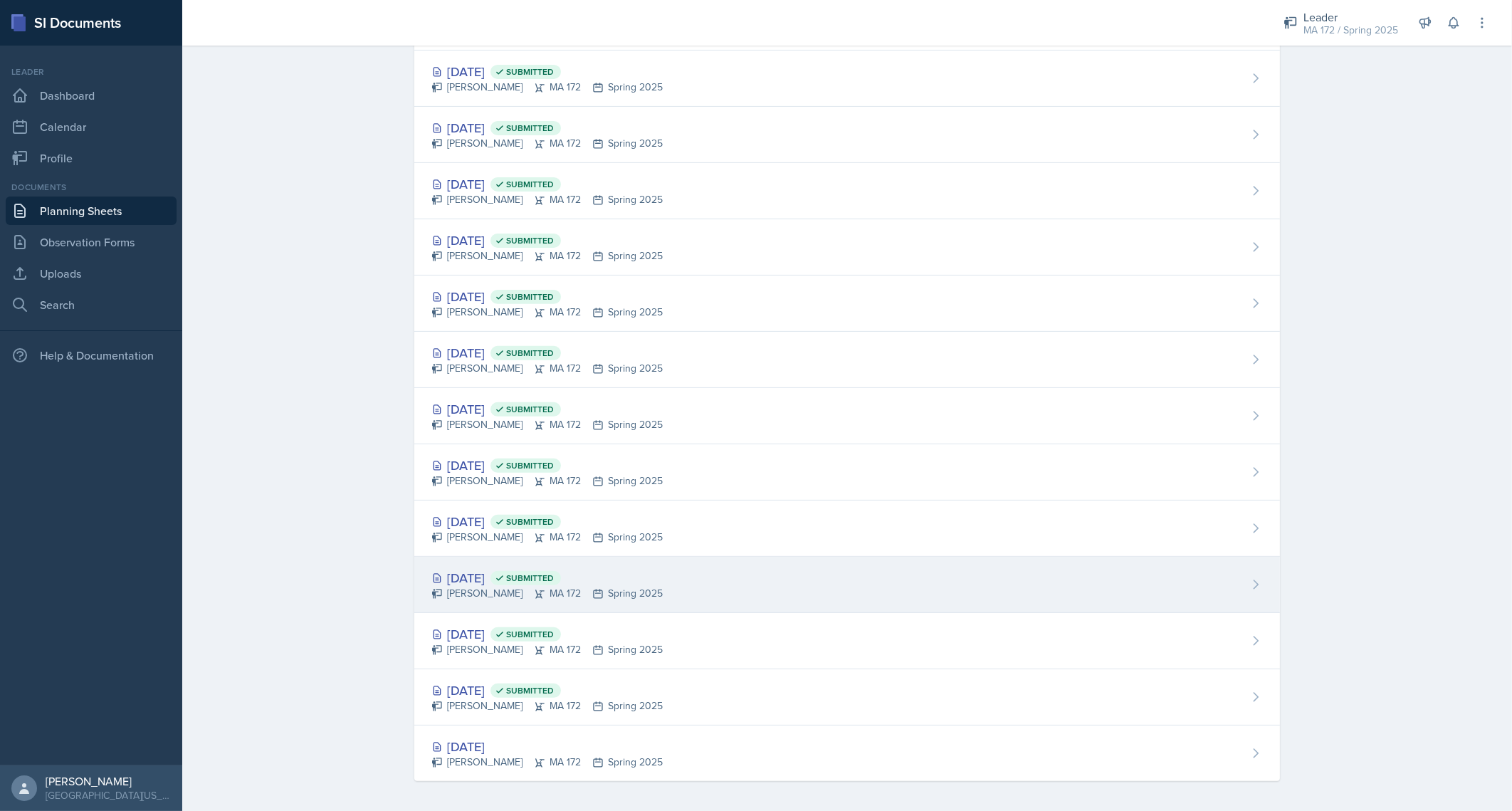
click at [499, 574] on div "[DATE] Submitted" at bounding box center [547, 577] width 231 height 19
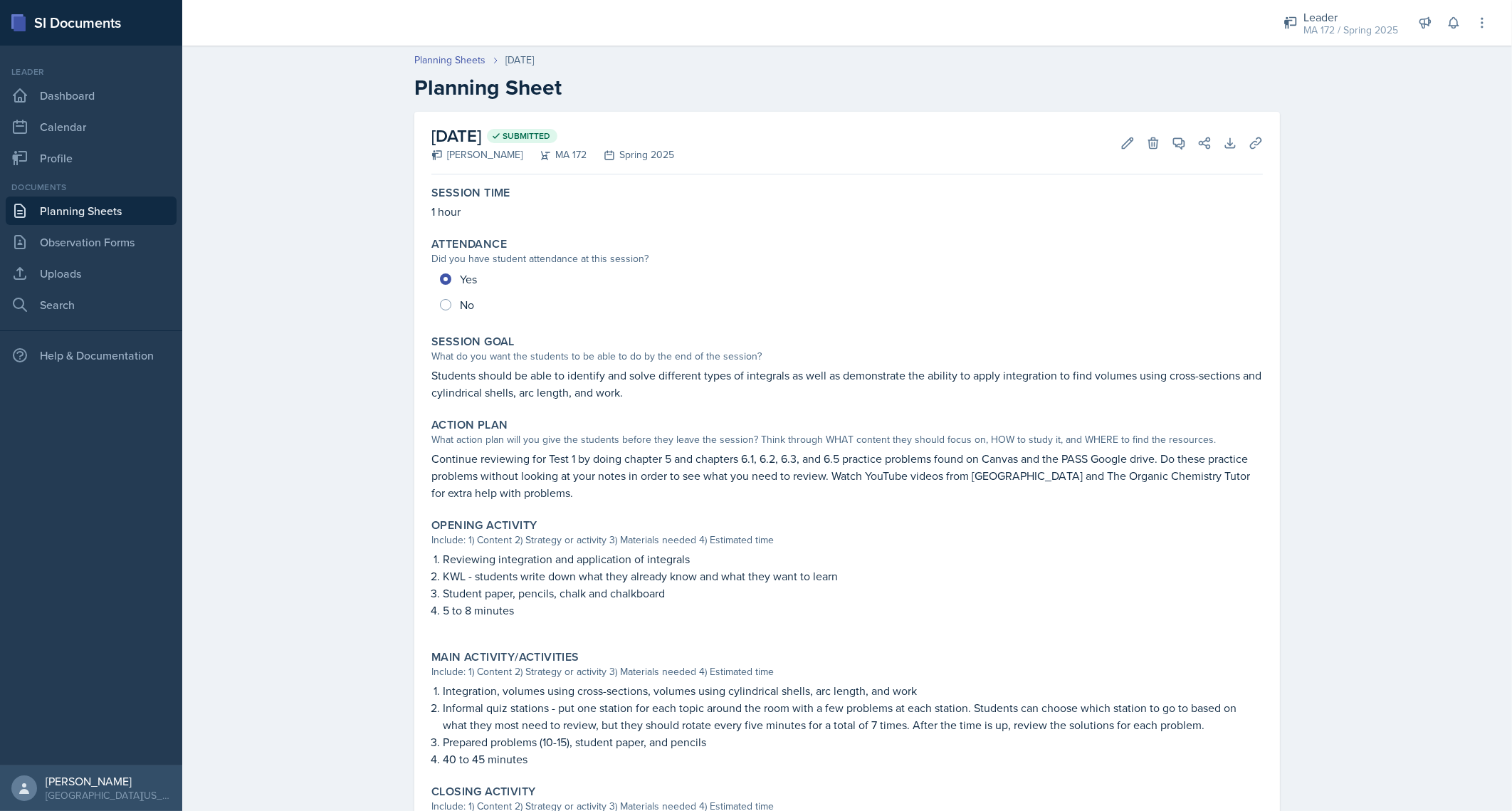
click at [315, 534] on div "Planning Sheets [DATE] Planning Sheet [DATE] Submitted [PERSON_NAME] MA 172 Spr…" at bounding box center [846, 547] width 1329 height 1016
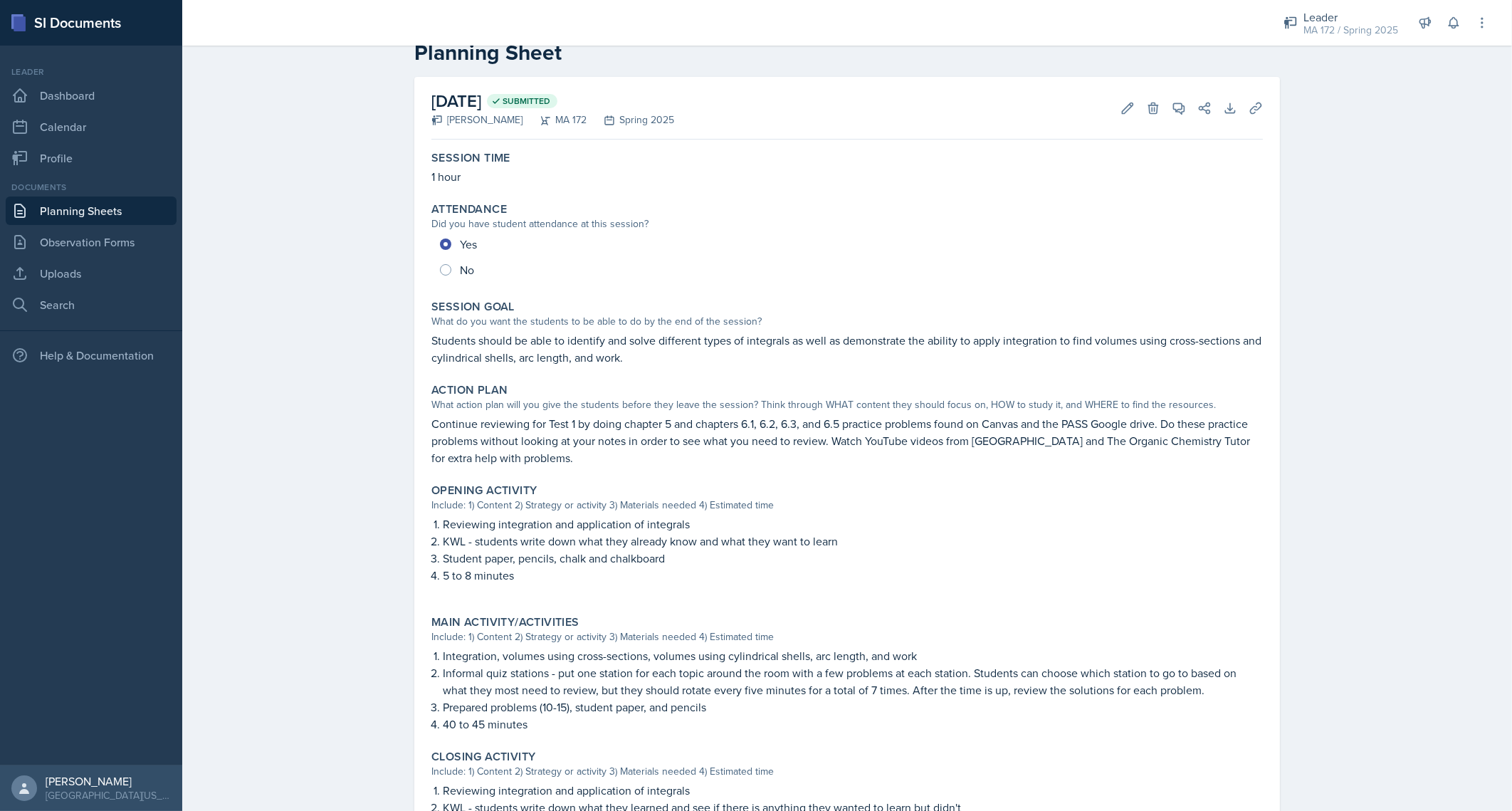
scroll to position [70, 0]
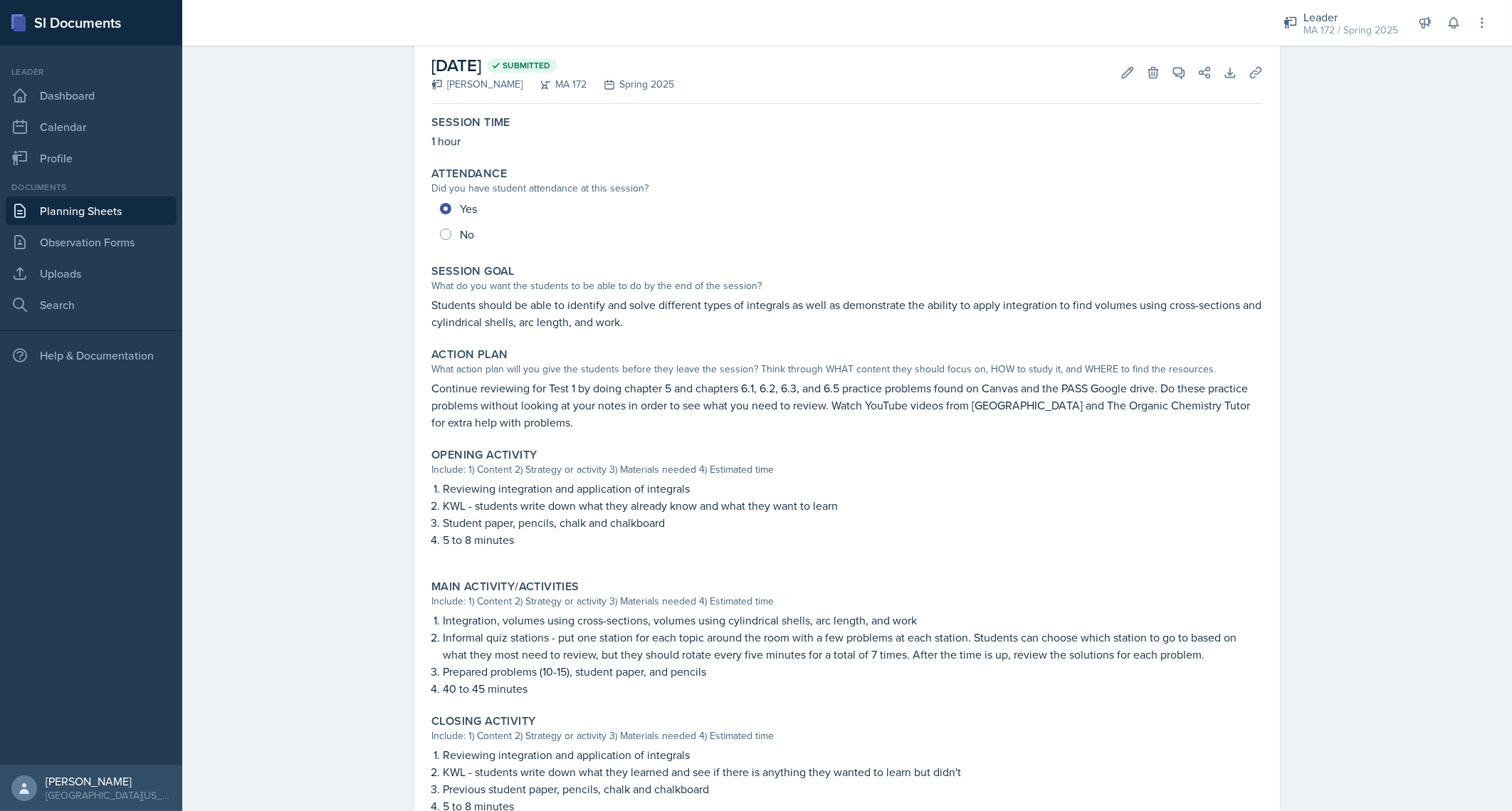
click at [570, 299] on p "Students should be able to identify and solve different types of integrals as w…" at bounding box center [847, 313] width 831 height 34
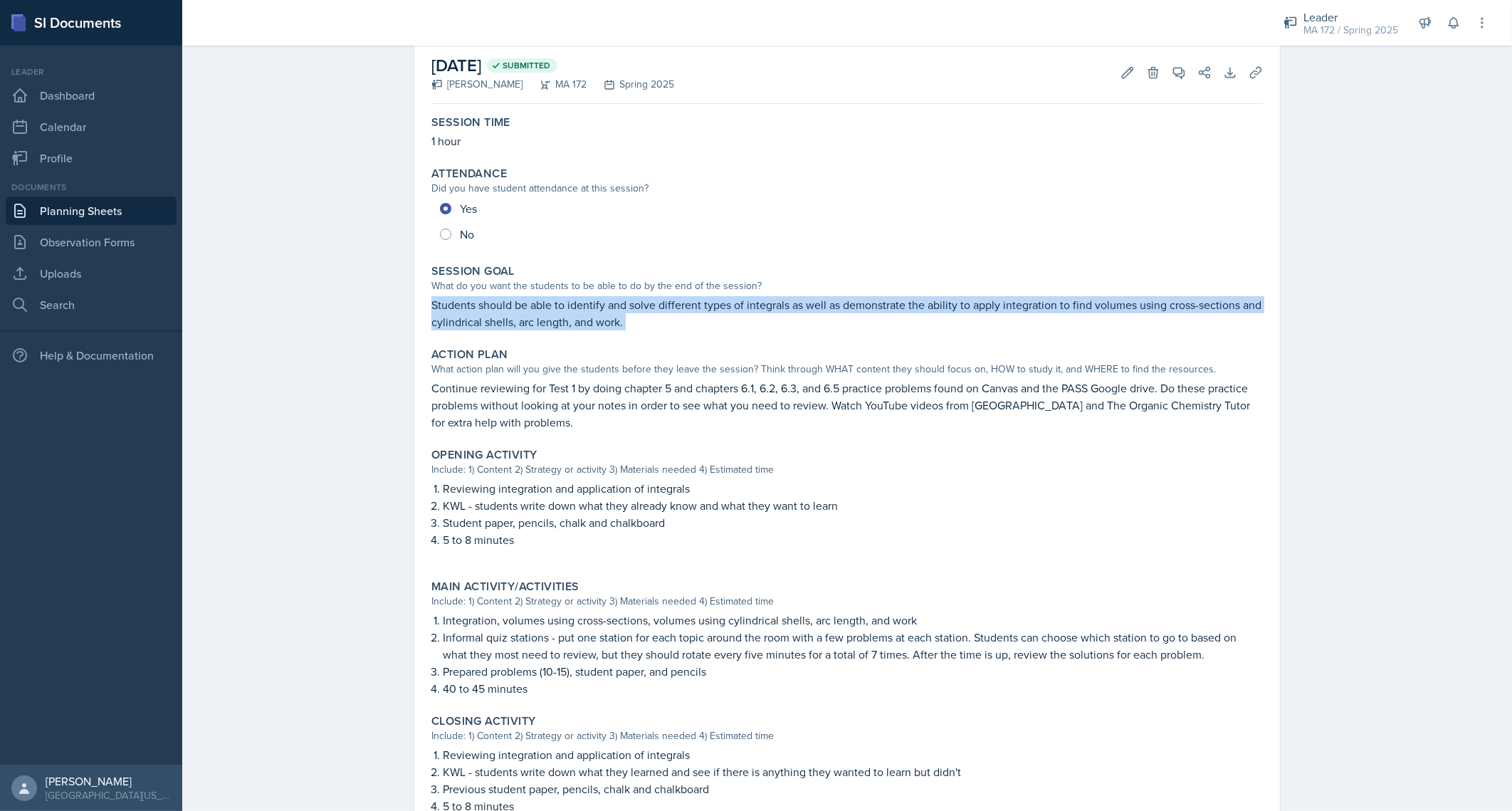
click at [570, 299] on p "Students should be able to identify and solve different types of integrals as w…" at bounding box center [847, 313] width 831 height 34
copy div "Students should be able to identify and solve different types of integrals as w…"
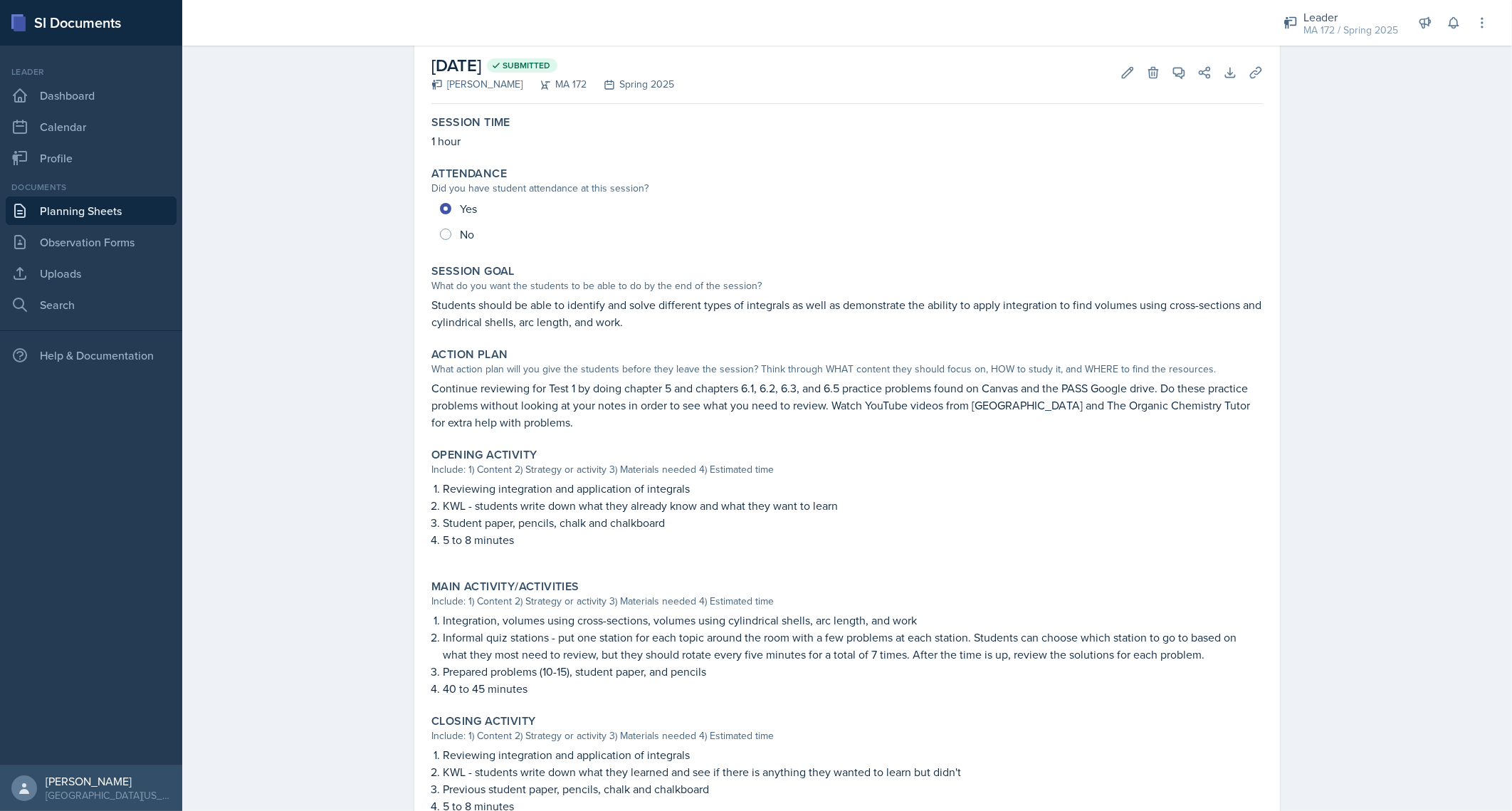
click at [595, 399] on p "Continue reviewing for Test 1 by doing chapter 5 and chapters 6.1, 6.2, 6.3, an…" at bounding box center [847, 405] width 831 height 51
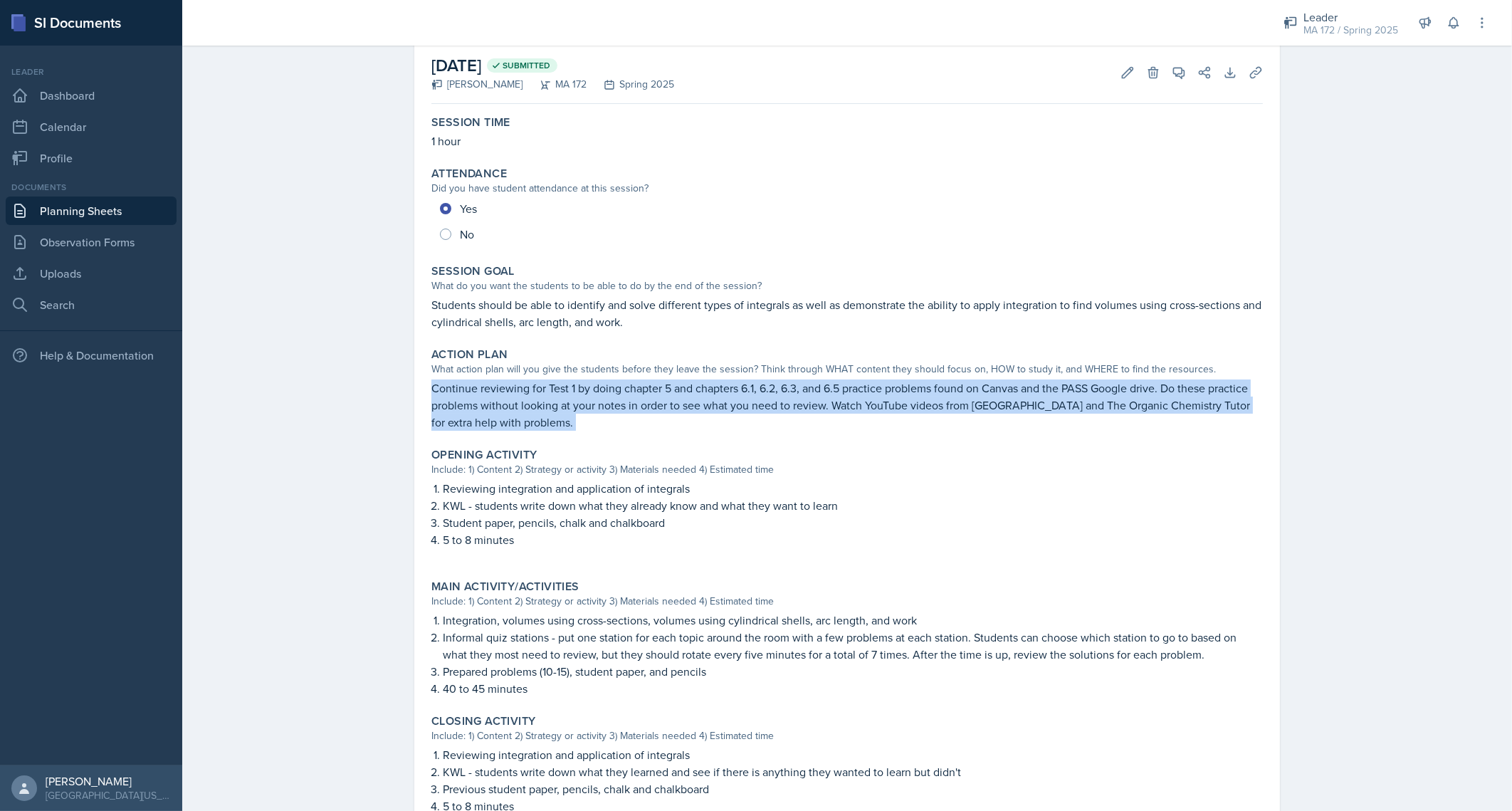
click at [595, 399] on p "Continue reviewing for Test 1 by doing chapter 5 and chapters 6.1, 6.2, 6.3, an…" at bounding box center [847, 405] width 831 height 51
copy div "Continue reviewing for Test 1 by doing chapter 5 and chapters 6.1, 6.2, 6.3, an…"
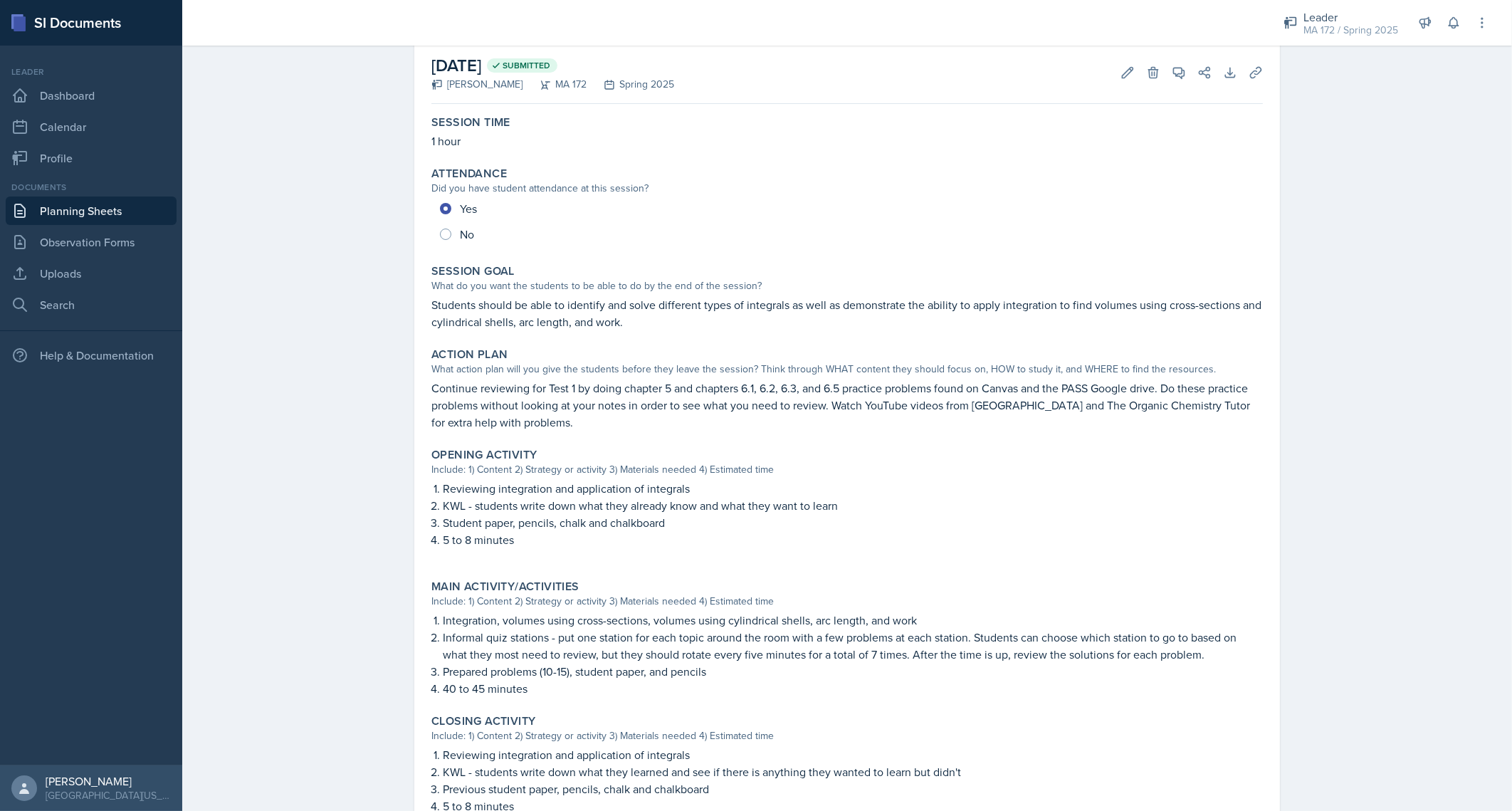
click at [247, 508] on div "Planning Sheets [DATE] Planning Sheet [DATE] Submitted [PERSON_NAME] MA 172 Spr…" at bounding box center [846, 476] width 1329 height 1016
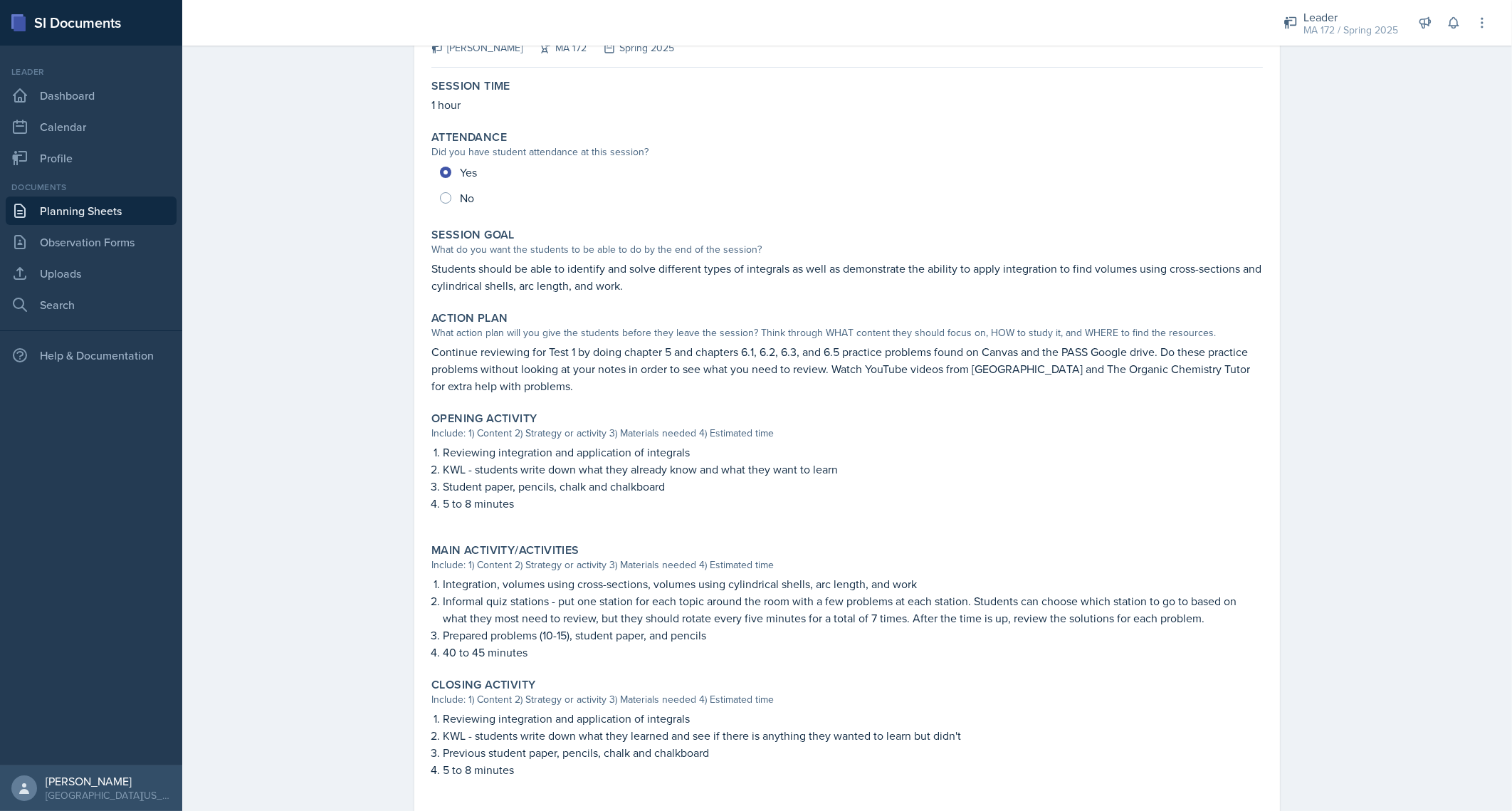
scroll to position [141, 0]
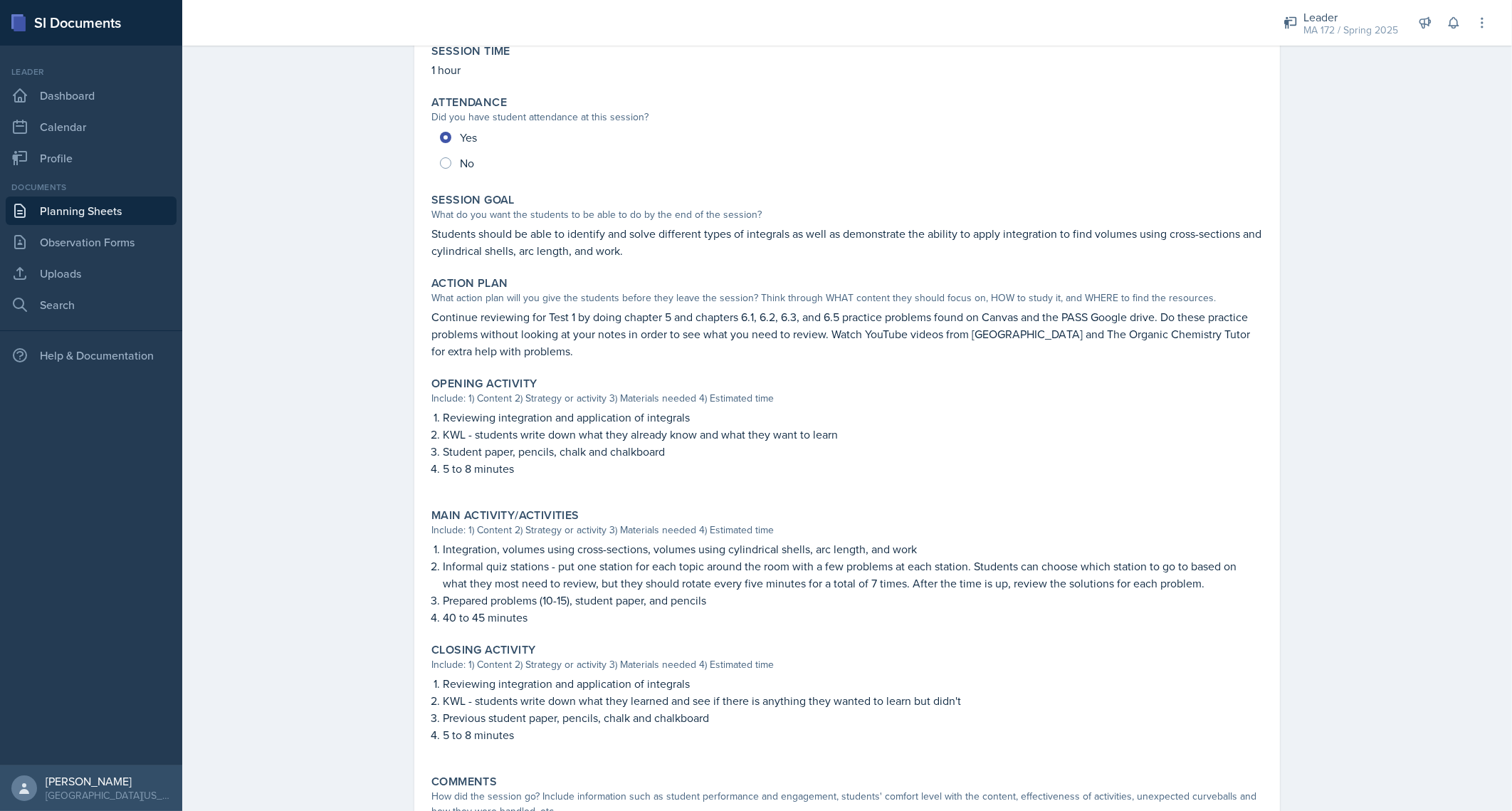
drag, startPoint x: 437, startPoint y: 416, endPoint x: 464, endPoint y: 431, distance: 30.9
click at [464, 431] on ol "Reviewing integration and application of integrals KWL - students write down wh…" at bounding box center [853, 449] width 820 height 82
drag, startPoint x: 464, startPoint y: 431, endPoint x: 513, endPoint y: 470, distance: 62.6
click at [513, 470] on p "5 to 8 minutes" at bounding box center [853, 468] width 820 height 17
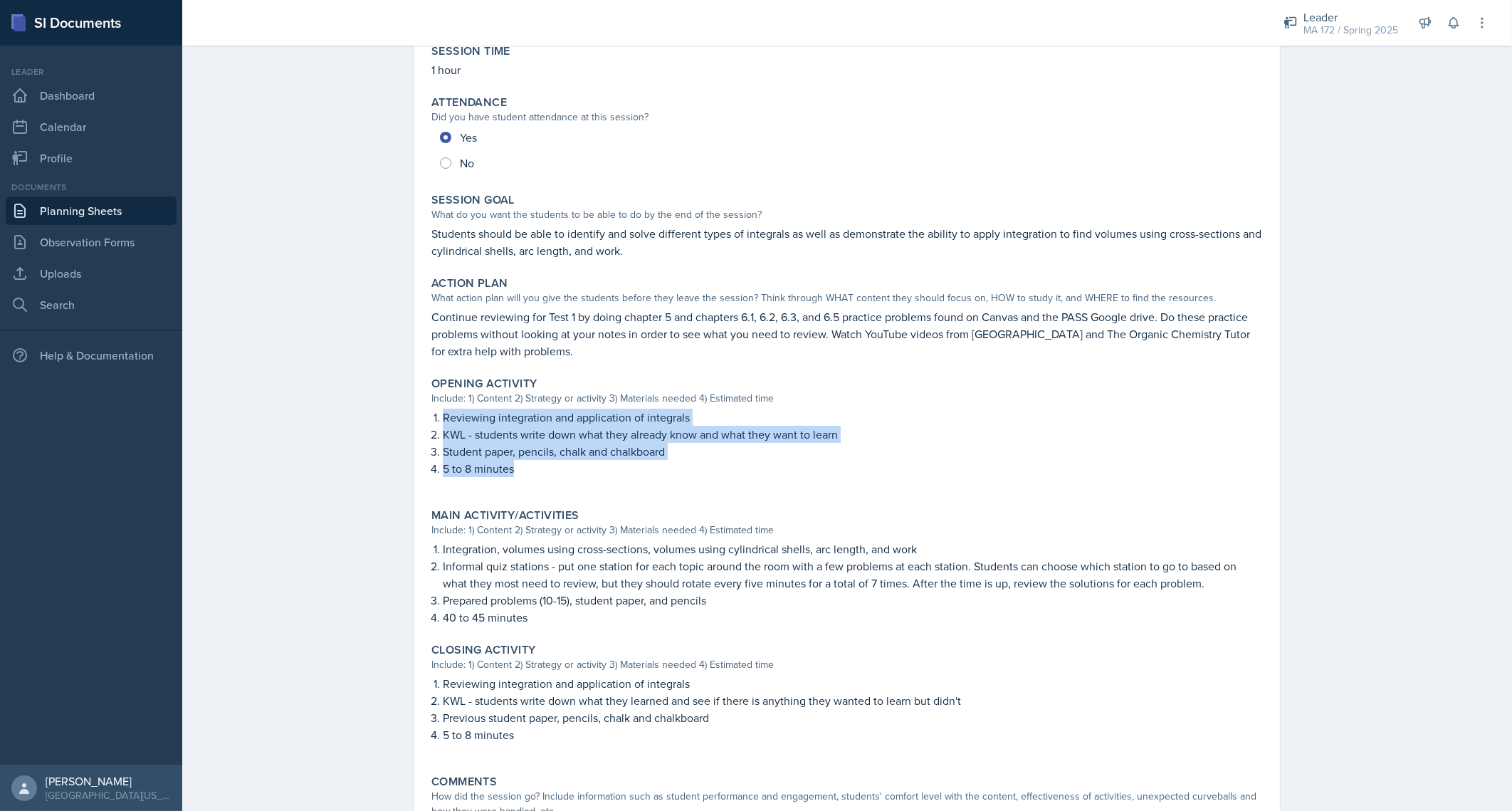
drag, startPoint x: 505, startPoint y: 465, endPoint x: 424, endPoint y: 411, distance: 97.3
click at [431, 411] on div "Reviewing integration and application of integrals KWL - students write down wh…" at bounding box center [847, 449] width 831 height 82
copy ol "Reviewing integration and application of integrals KWL - students write down wh…"
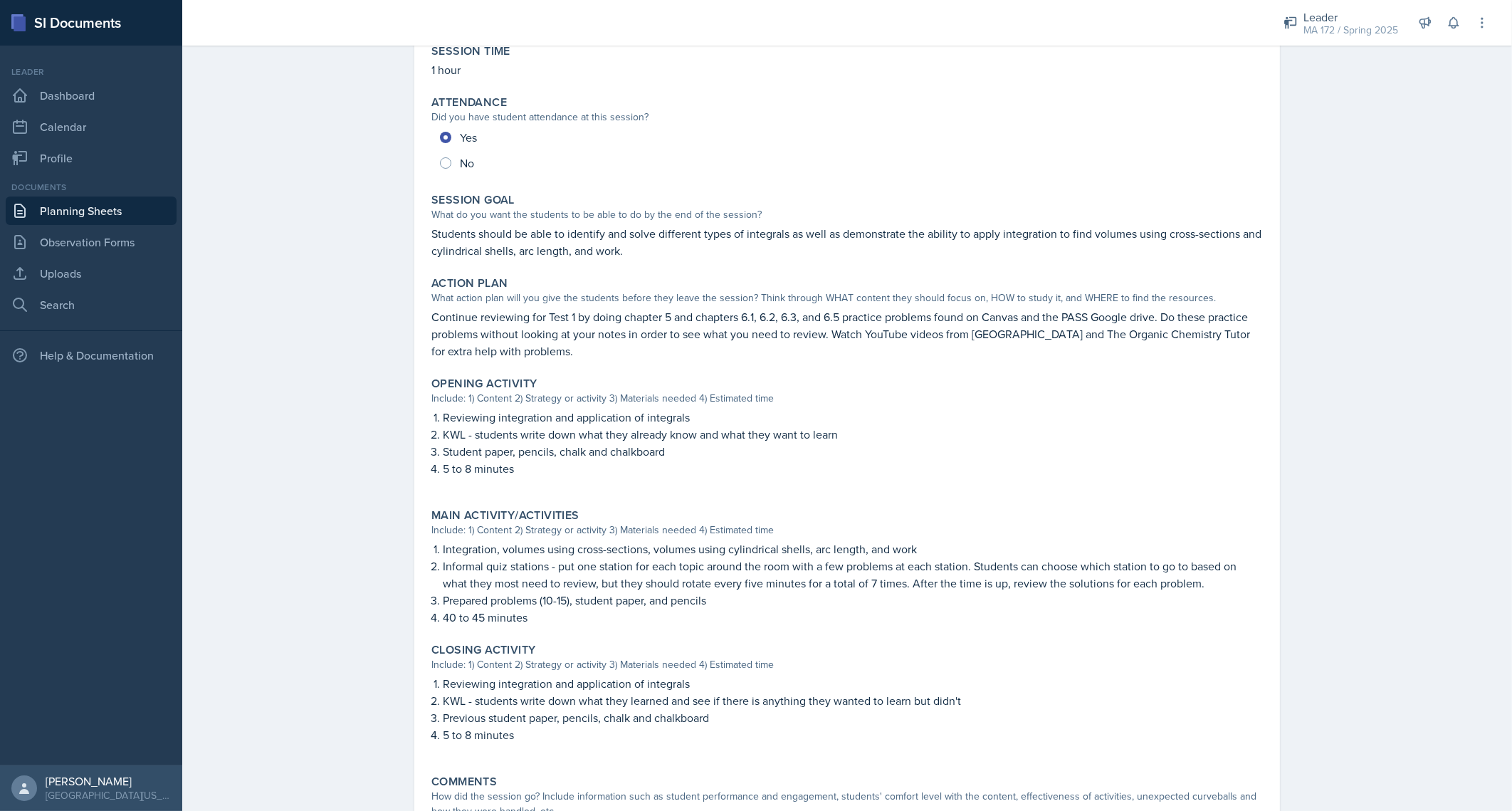
click at [461, 689] on p "Reviewing integration and application of integrals" at bounding box center [853, 684] width 820 height 17
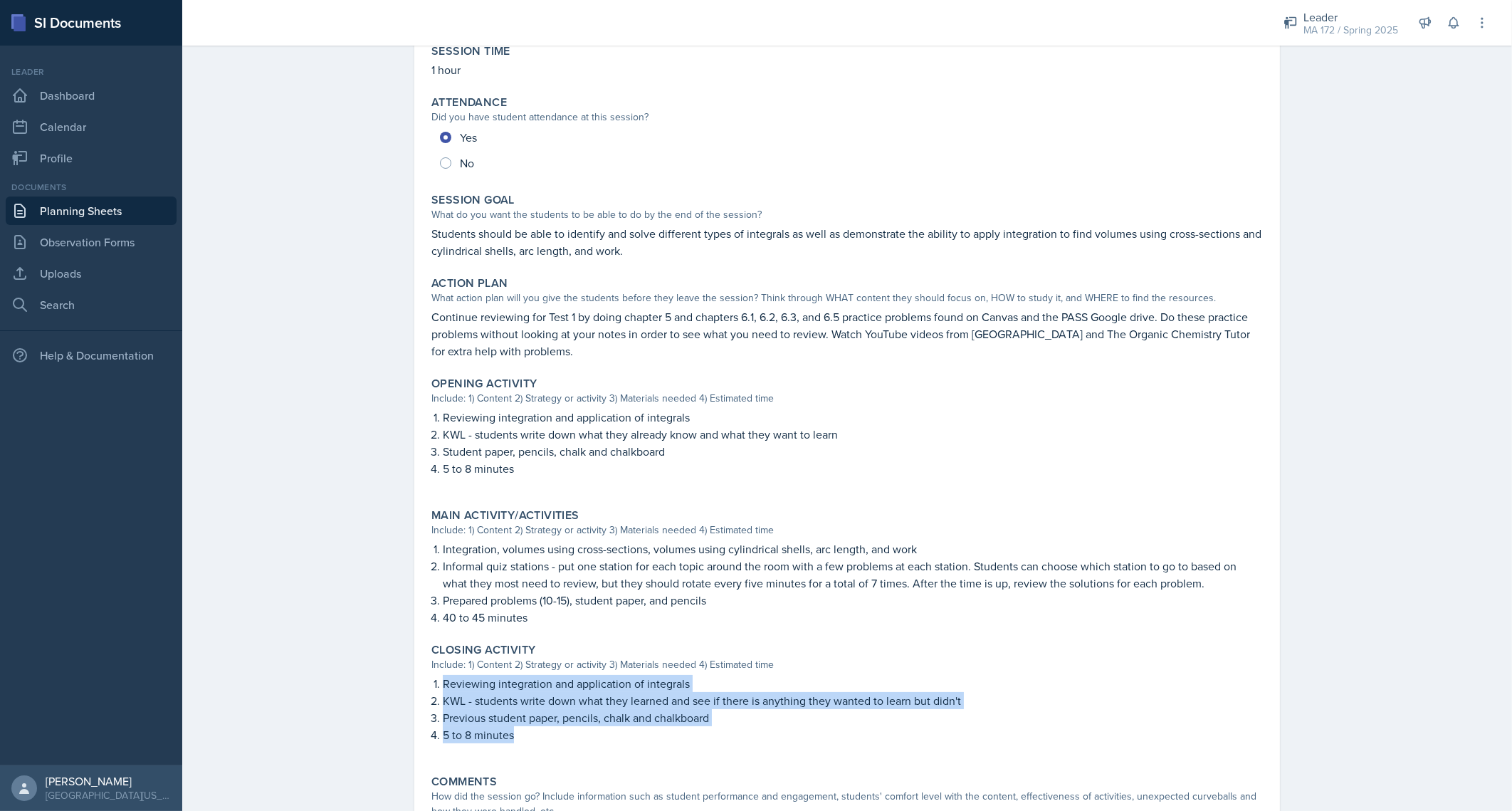
drag, startPoint x: 506, startPoint y: 737, endPoint x: 435, endPoint y: 680, distance: 91.0
click at [442, 680] on ol "Reviewing integration and application of integrals KWL - students write down wh…" at bounding box center [853, 709] width 820 height 68
copy ol "Reviewing integration and application of integrals KWL - students write down wh…"
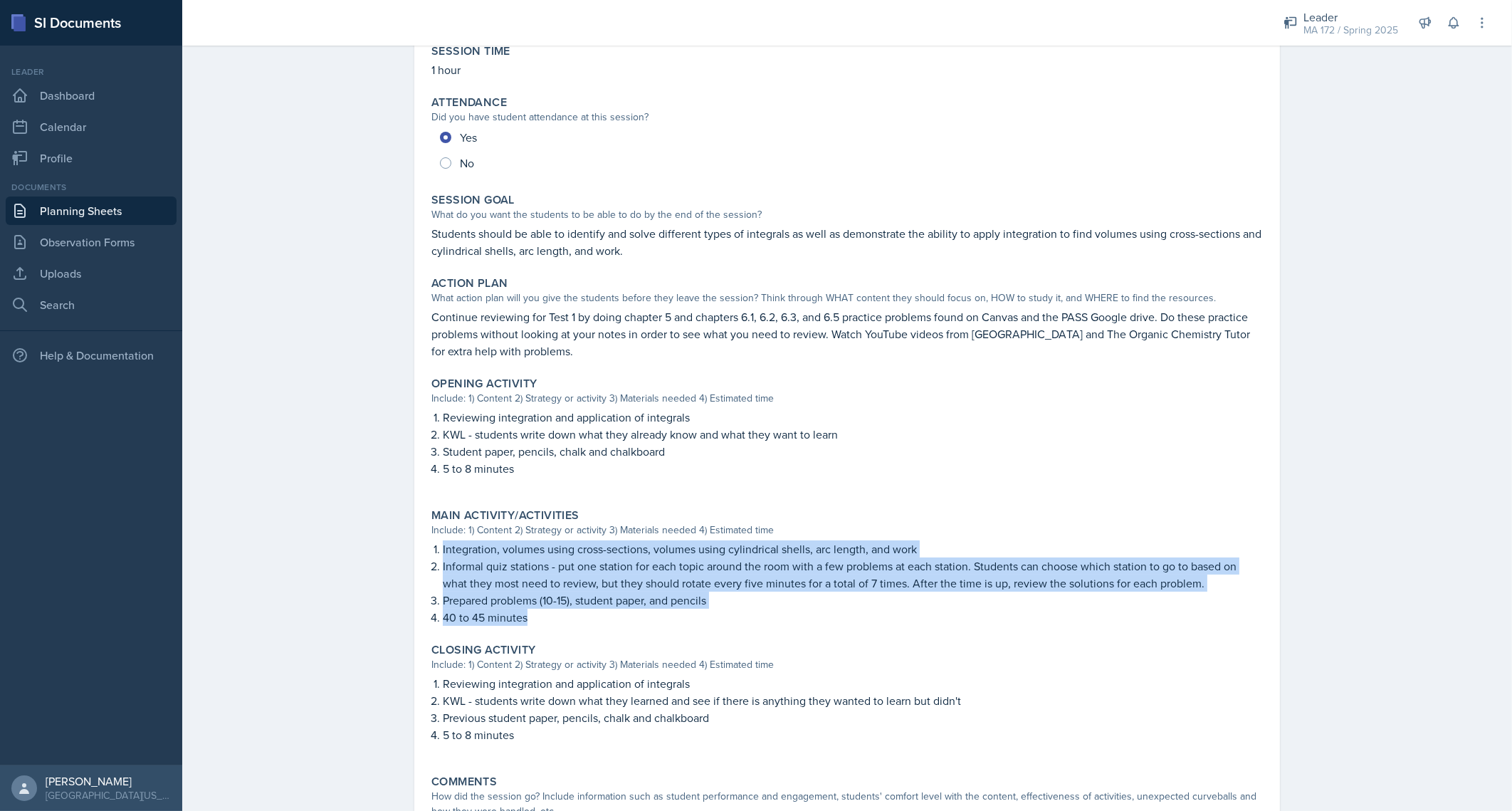
drag, startPoint x: 520, startPoint y: 614, endPoint x: 433, endPoint y: 551, distance: 107.4
click at [433, 551] on div "Integration, volumes using cross-sections, volumes using cylindrical shells, ar…" at bounding box center [847, 583] width 831 height 85
copy div "Integration, volumes using cross-sections, volumes using cylindrical shells, ar…"
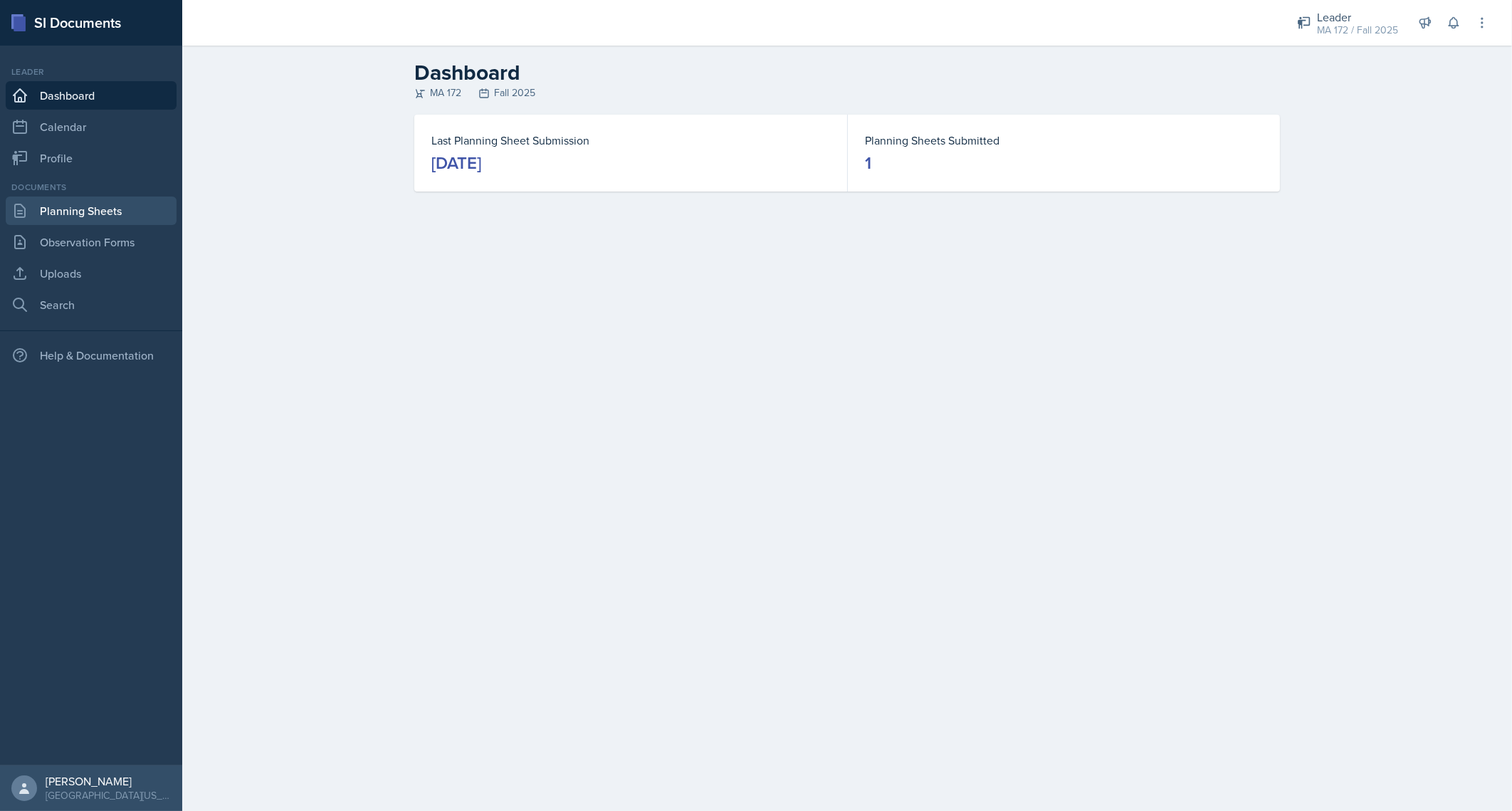
click at [103, 209] on link "Planning Sheets" at bounding box center [91, 211] width 171 height 29
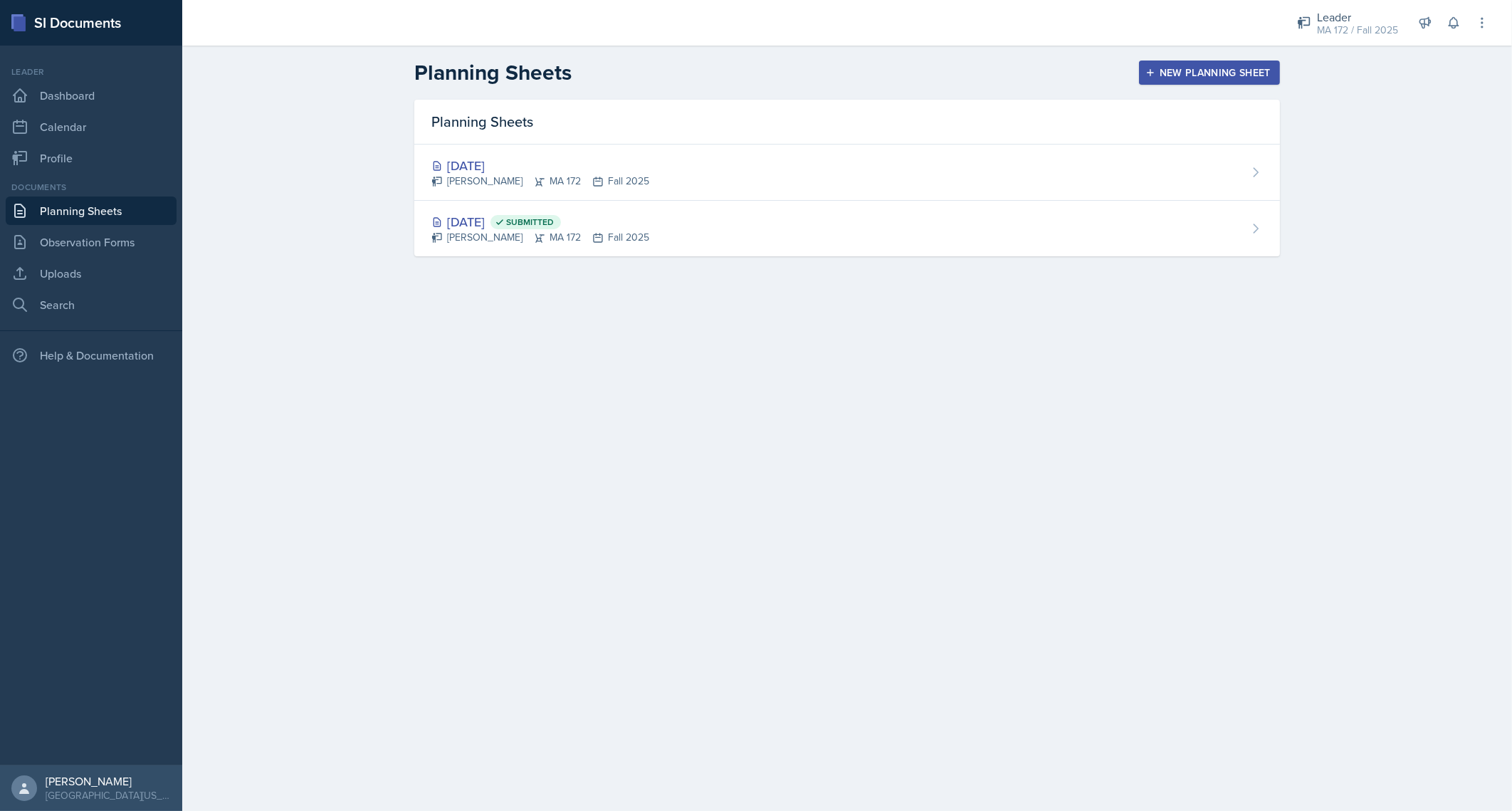
click at [1159, 63] on button "New Planning Sheet" at bounding box center [1209, 72] width 141 height 24
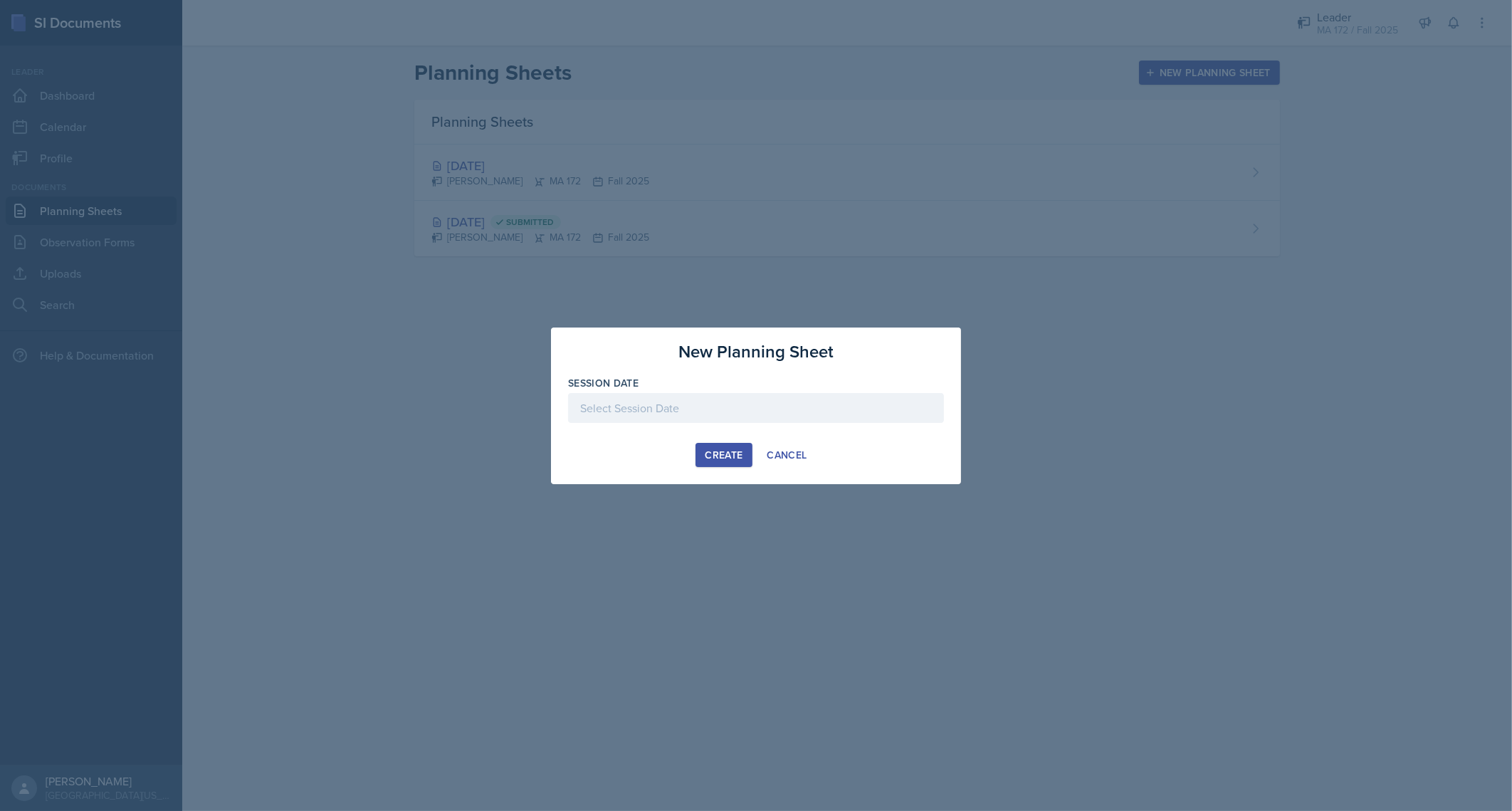
click at [635, 406] on div at bounding box center [756, 407] width 376 height 30
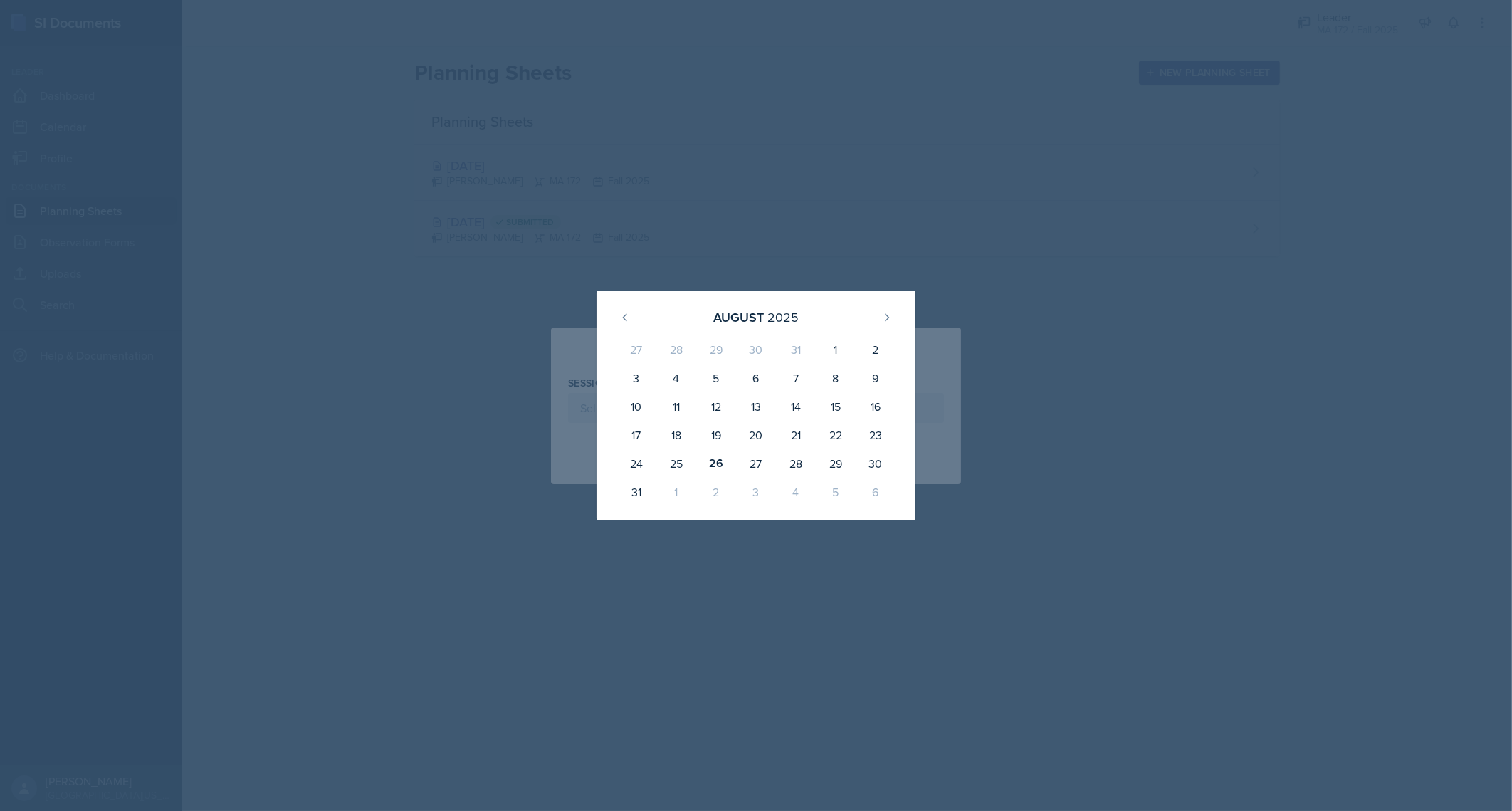
click at [757, 491] on div "3" at bounding box center [756, 491] width 40 height 29
click at [889, 326] on button at bounding box center [887, 317] width 23 height 23
click at [752, 360] on div "3" at bounding box center [756, 352] width 40 height 34
type input "September 3rd, 2025"
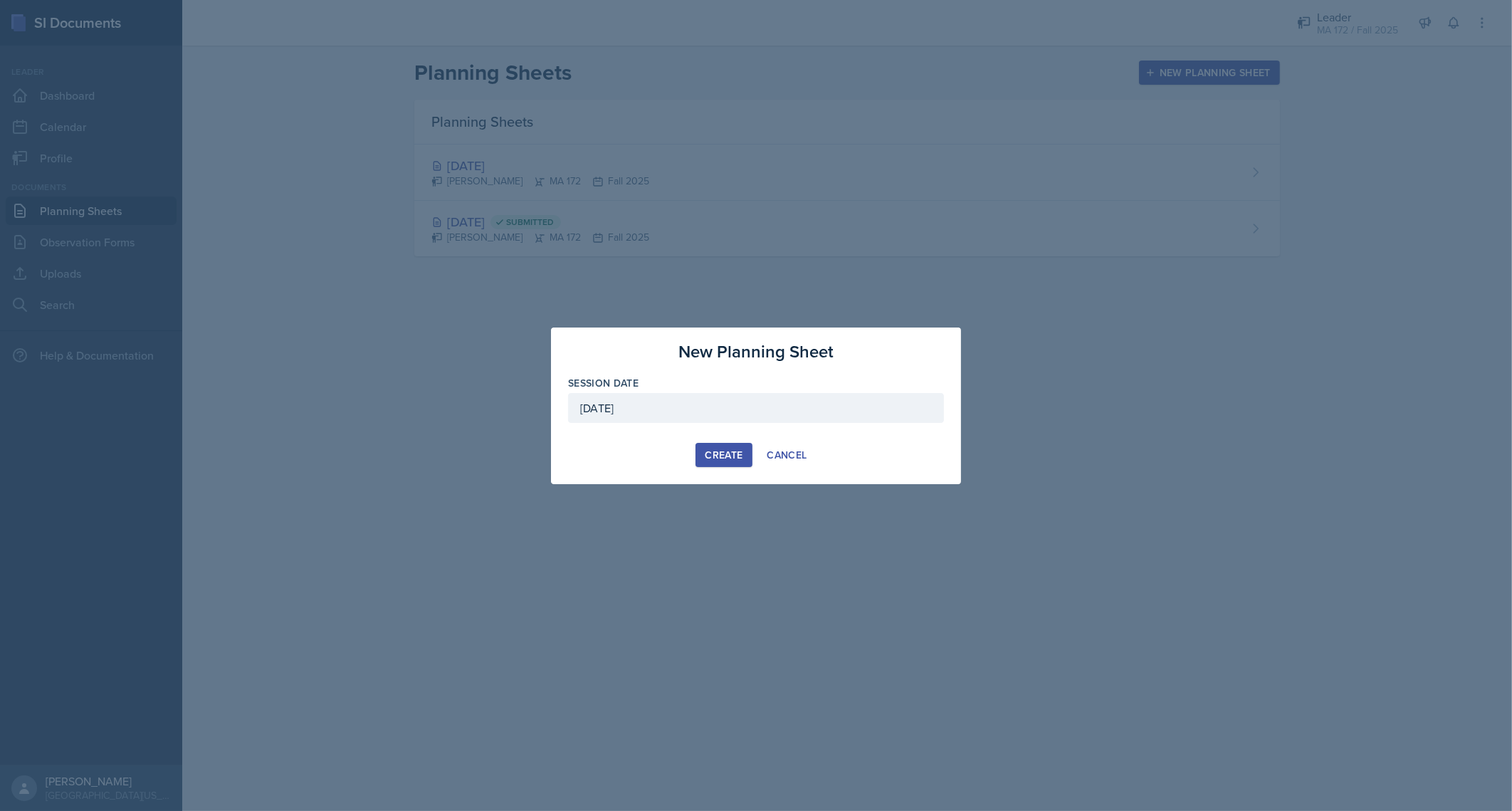
click at [709, 449] on div "Create" at bounding box center [723, 454] width 38 height 11
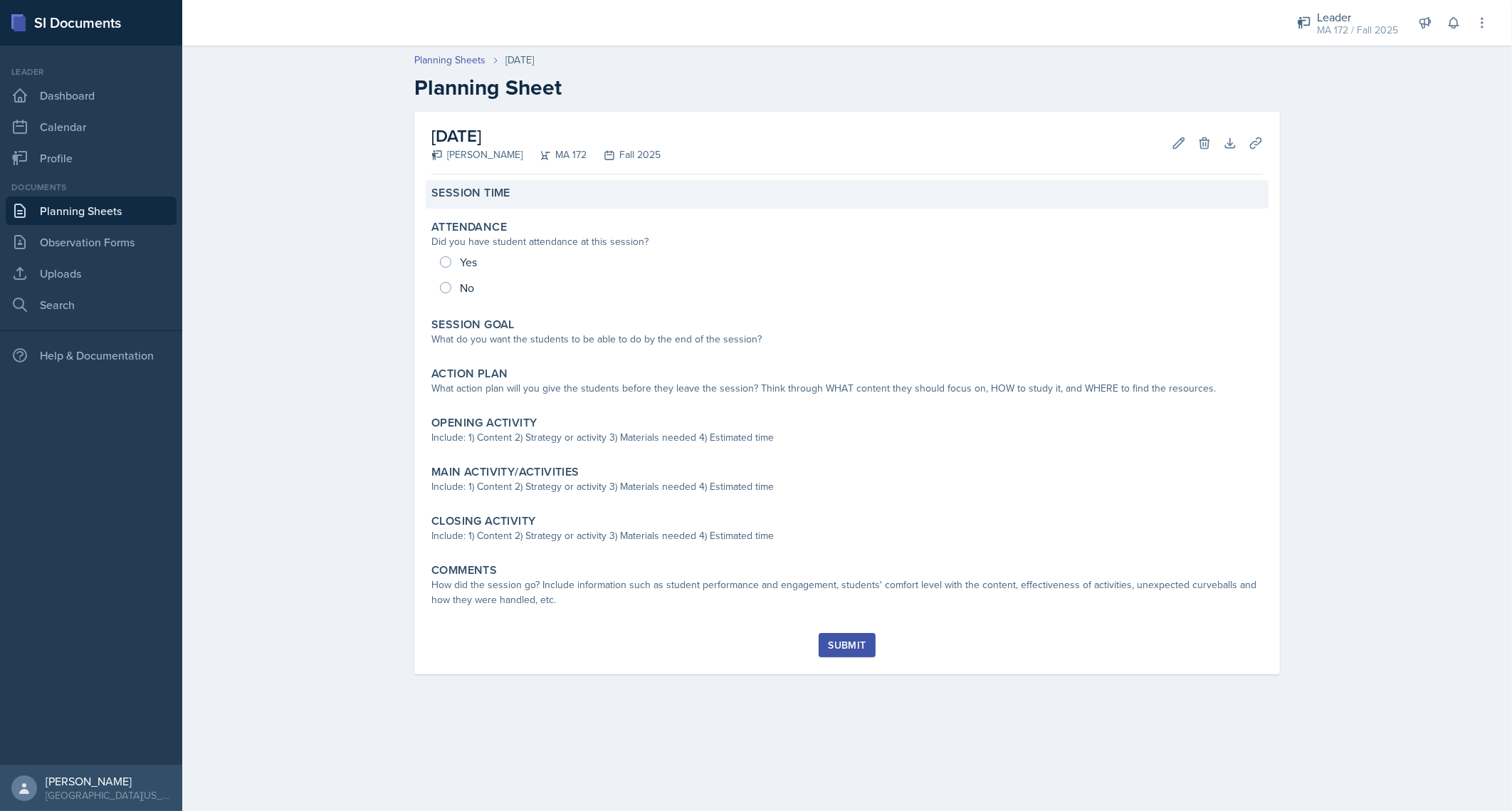
click at [498, 203] on div "Session Time" at bounding box center [847, 194] width 842 height 29
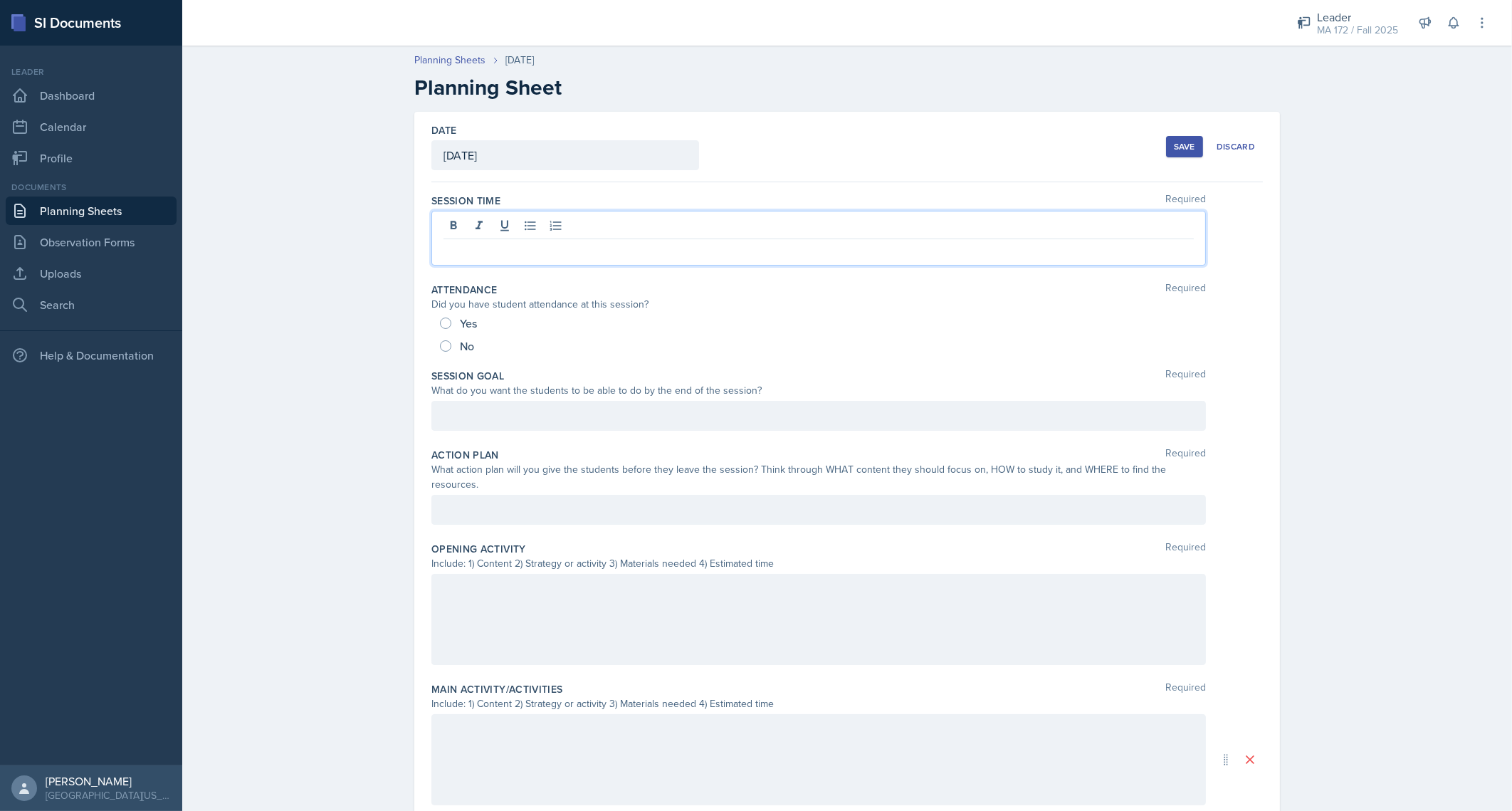
click at [487, 231] on div at bounding box center [818, 237] width 774 height 54
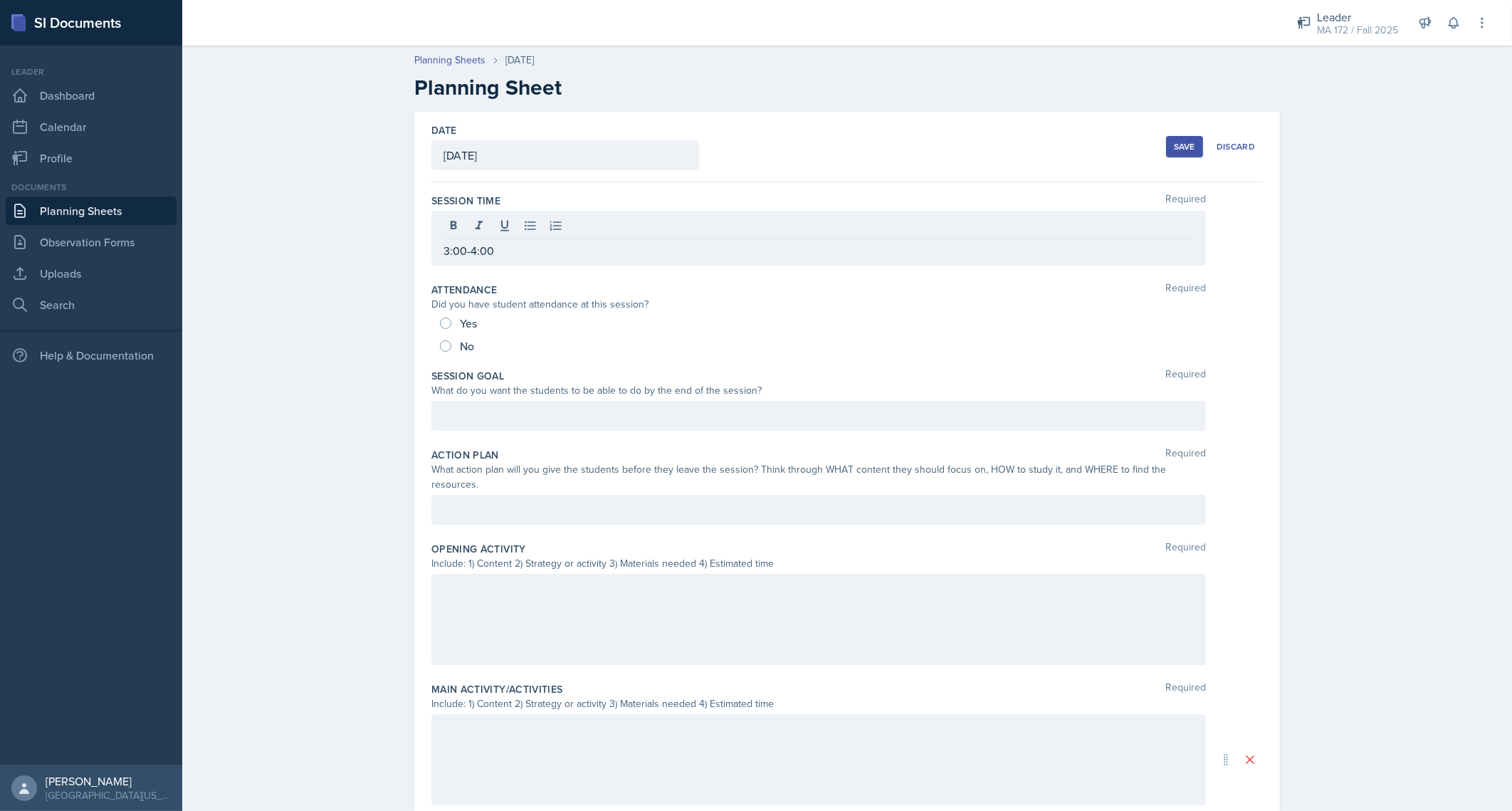
click at [464, 423] on div at bounding box center [818, 416] width 774 height 30
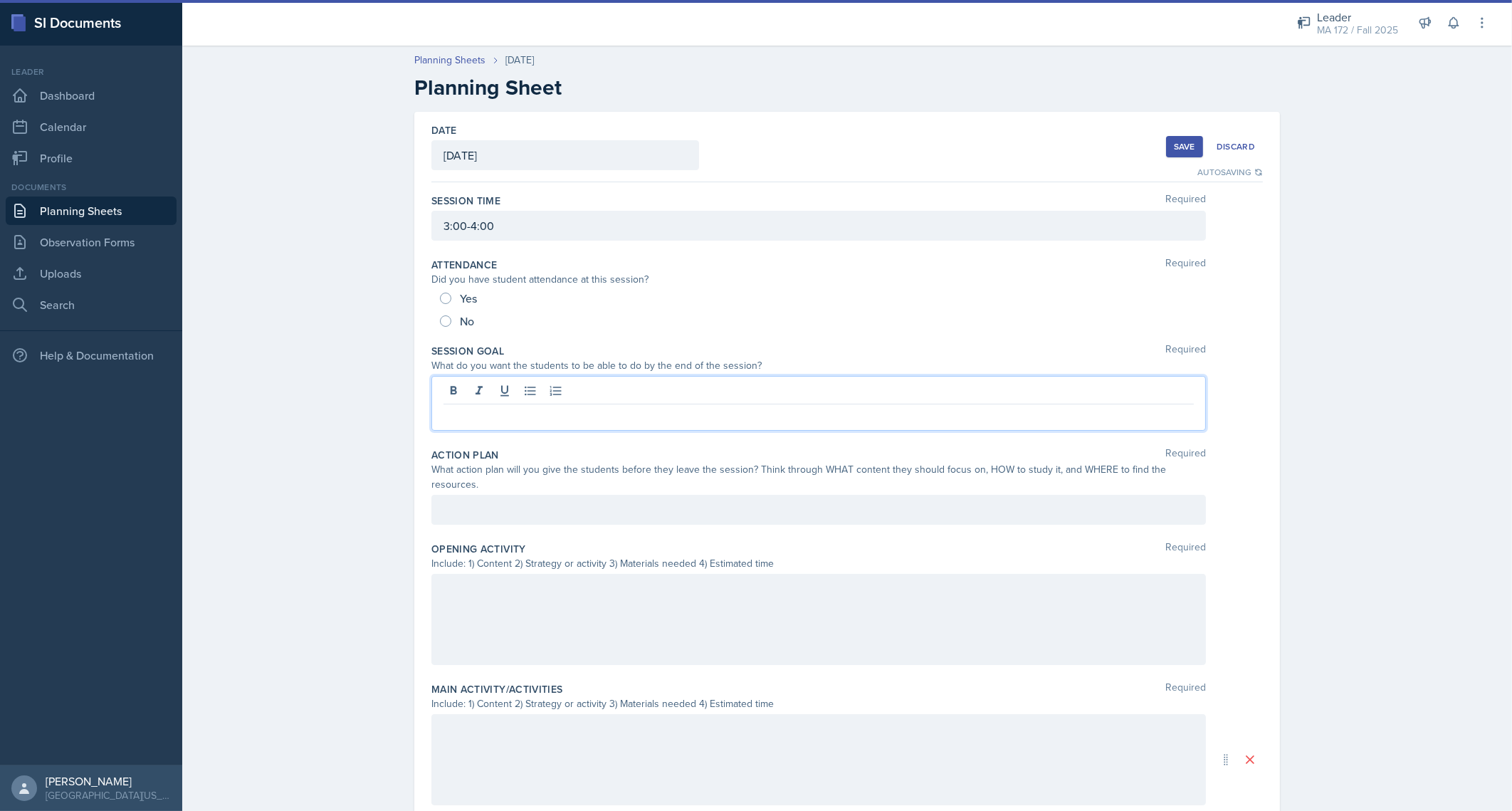
click at [561, 499] on div at bounding box center [818, 510] width 774 height 30
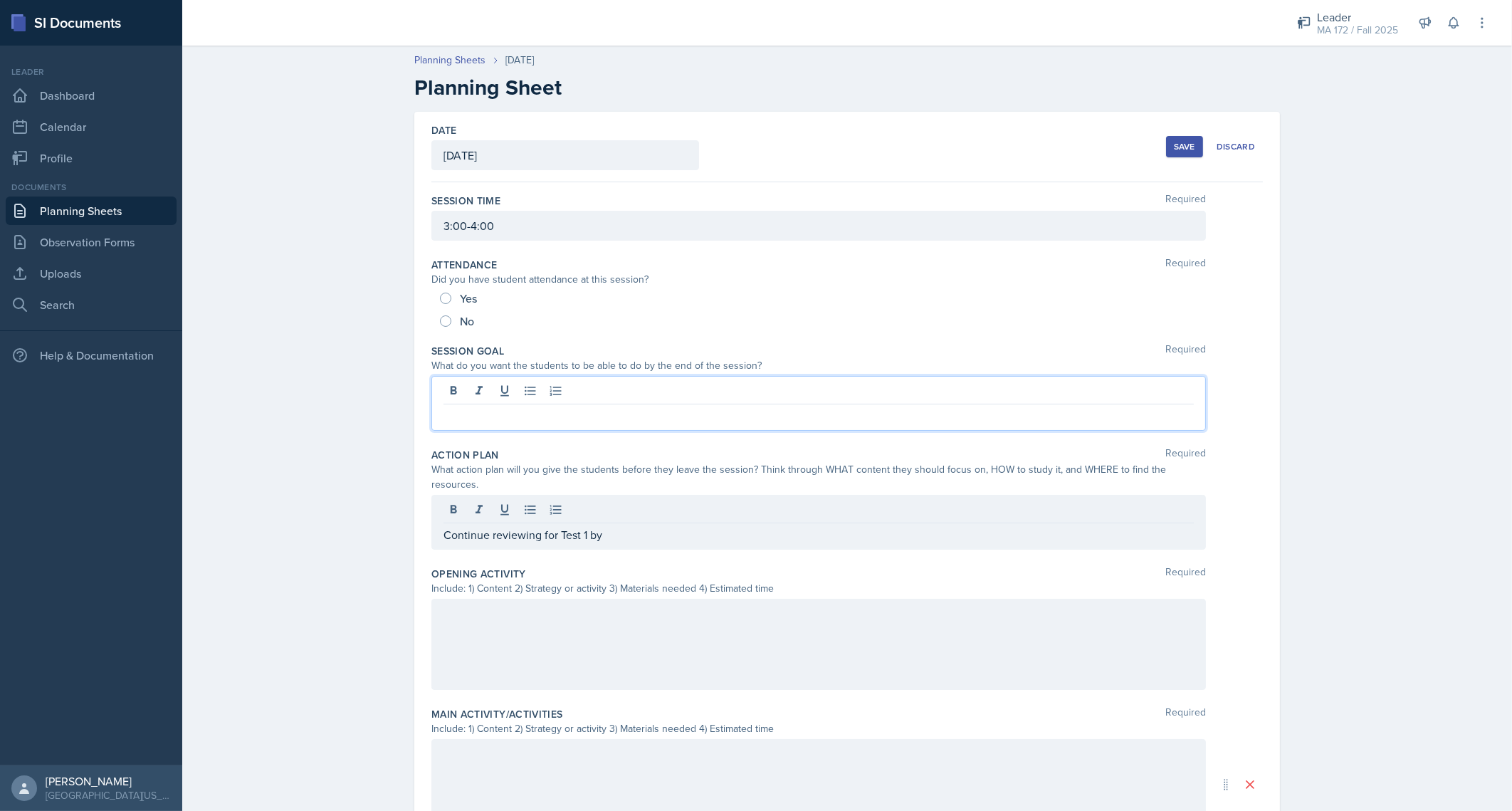
click at [526, 390] on div at bounding box center [818, 403] width 774 height 54
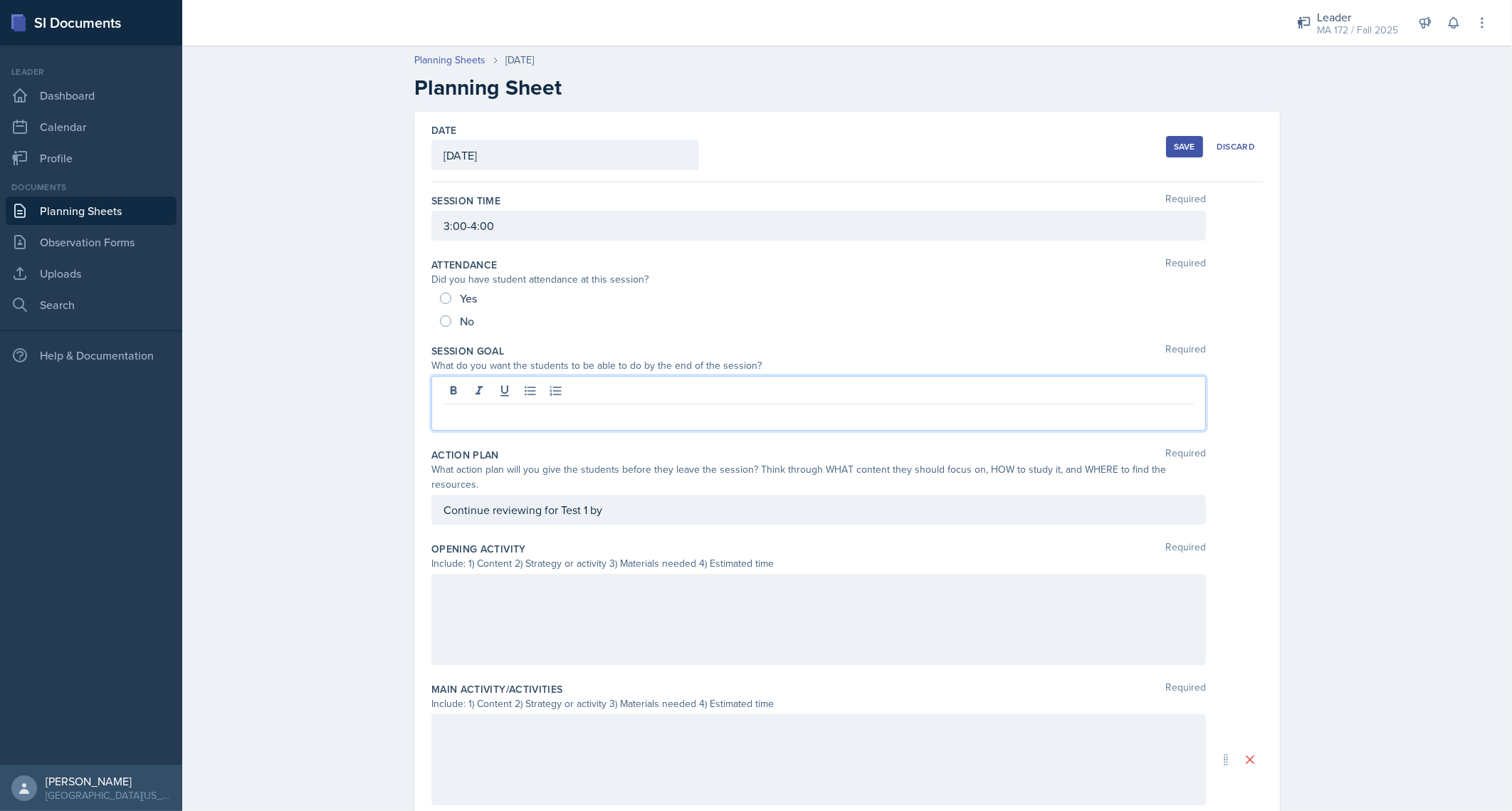
paste div
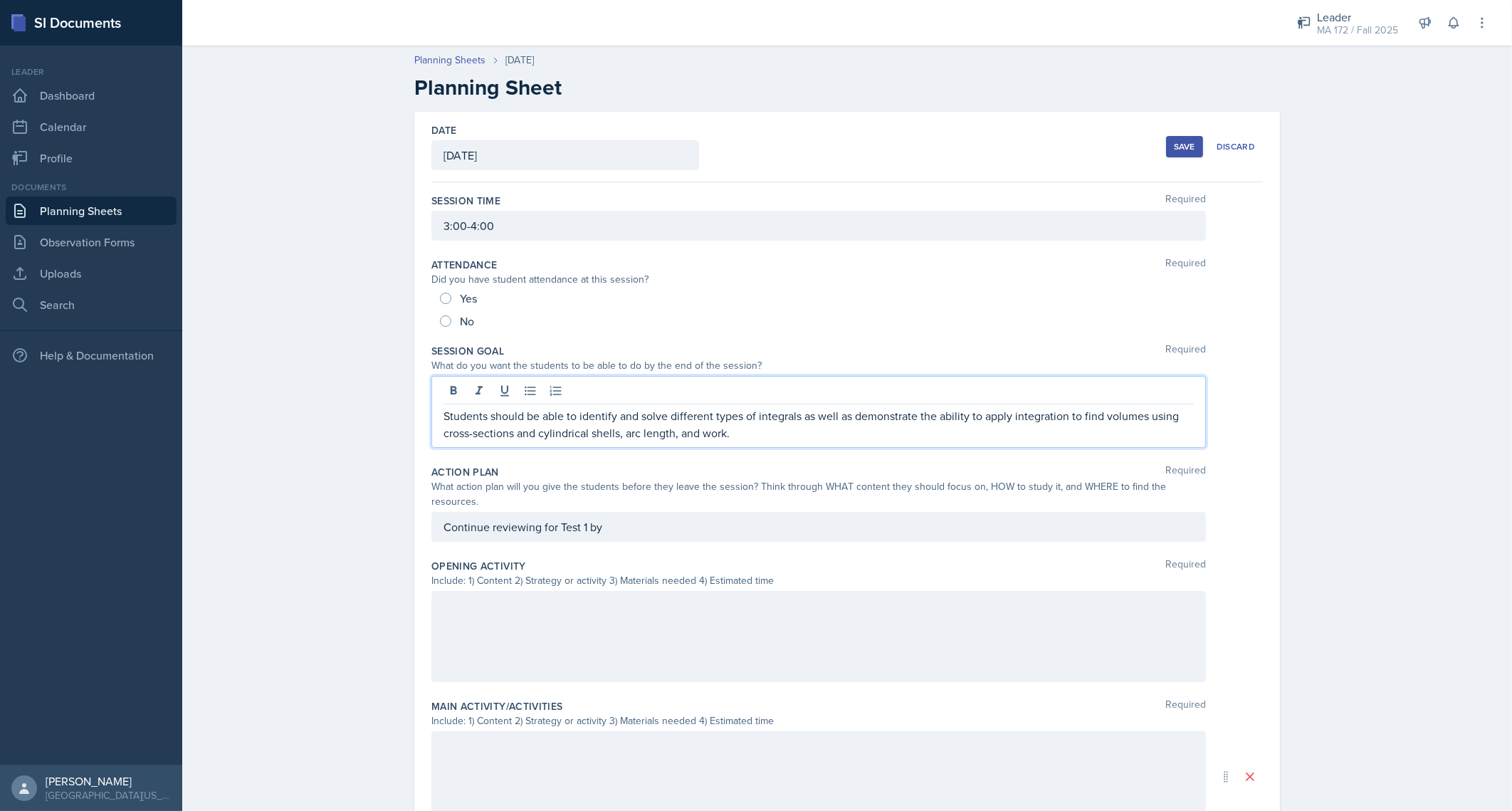
click at [504, 417] on p "Students should be able to identify and solve different types of integrals as w…" at bounding box center [818, 424] width 750 height 34
click at [681, 431] on p "Students will identify and solve different types of integrals as well as demons…" at bounding box center [818, 424] width 750 height 34
drag, startPoint x: 1104, startPoint y: 415, endPoint x: 536, endPoint y: 442, distance: 568.6
click at [536, 442] on div "Students will identify and solve different types of integrals as well as demons…" at bounding box center [818, 412] width 774 height 72
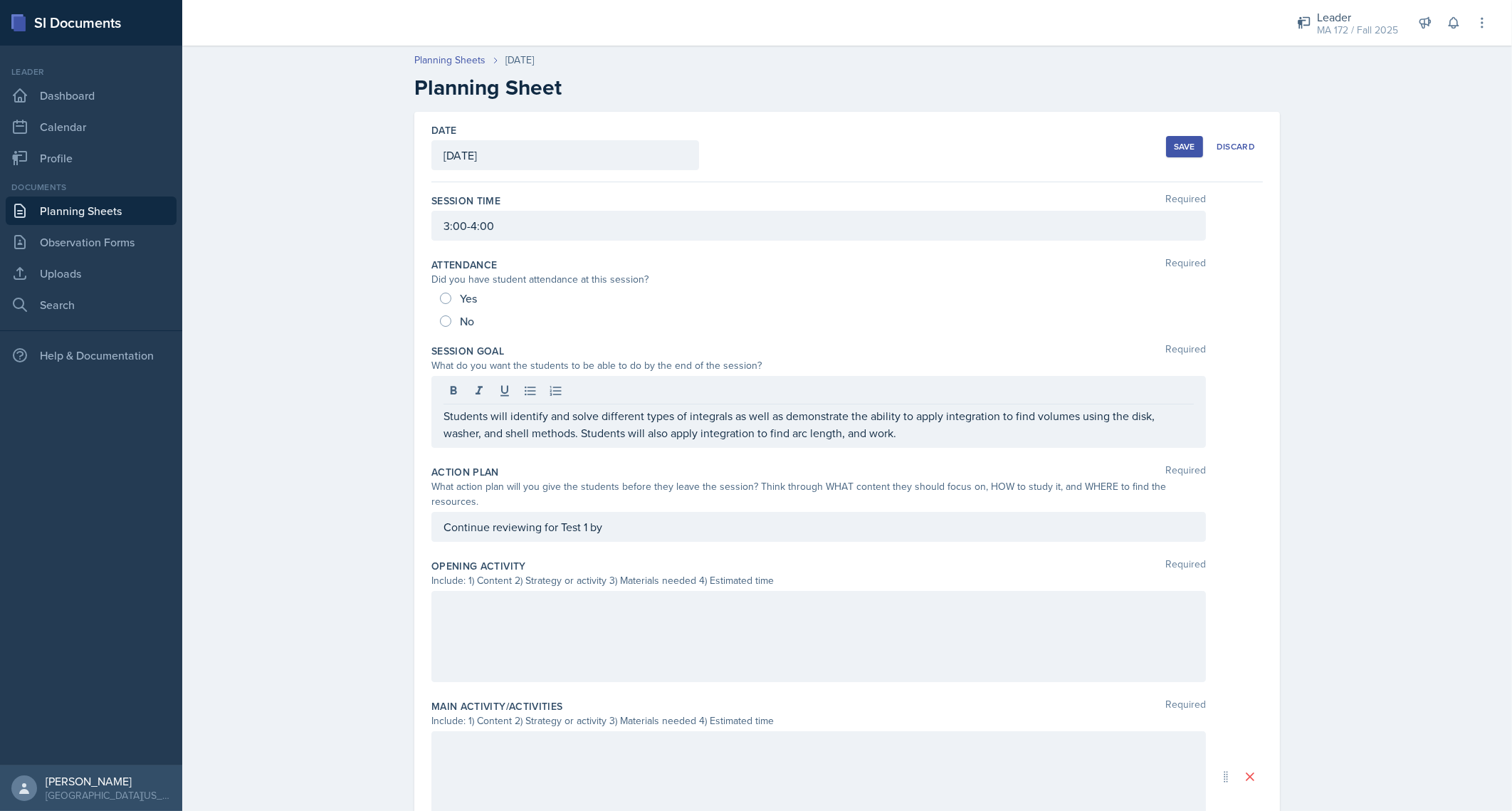
click at [662, 512] on div "Continue reviewing for Test 1 by" at bounding box center [818, 527] width 774 height 30
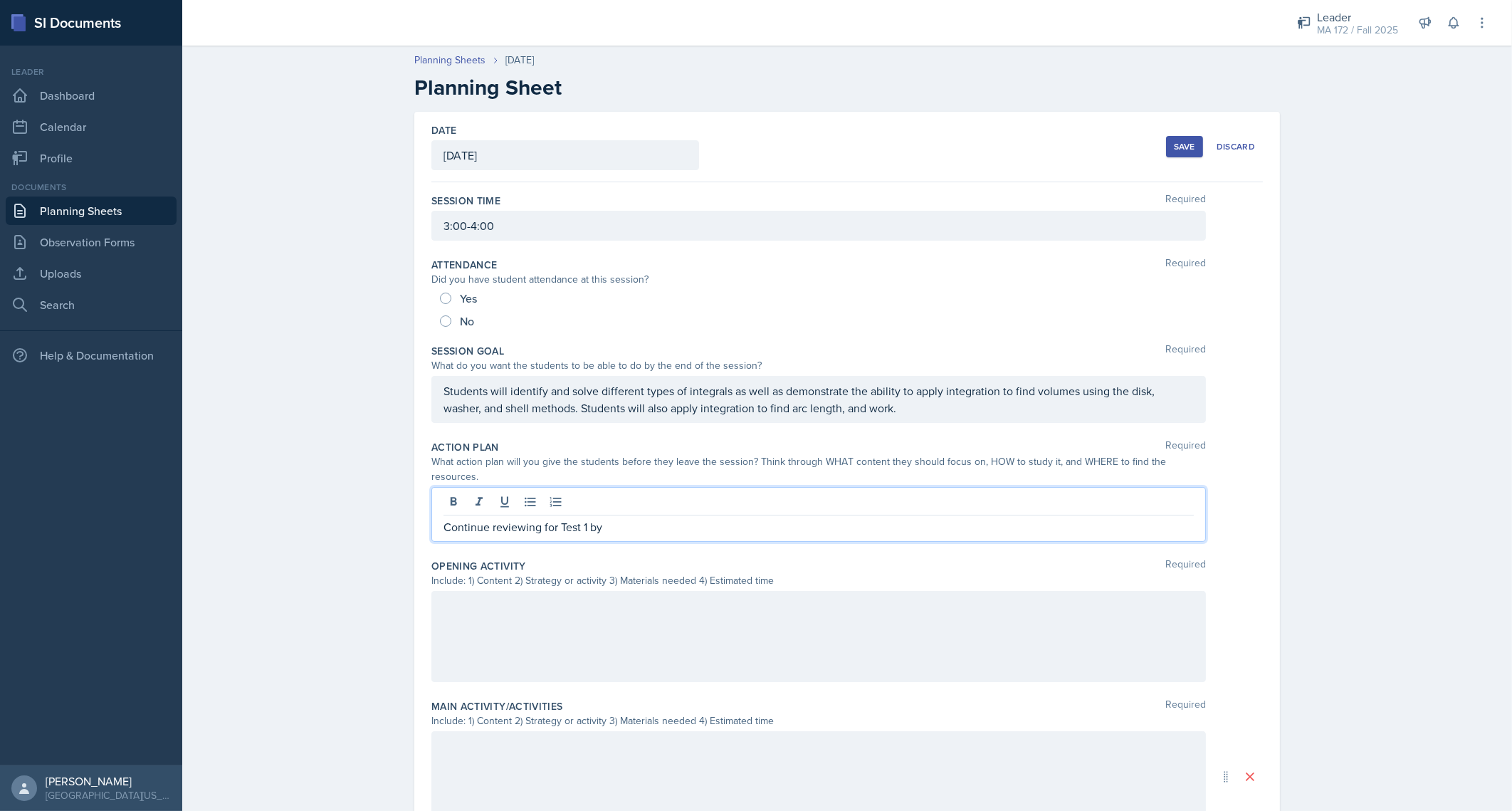
click at [626, 518] on p "Continue reviewing for Test 1 by" at bounding box center [818, 527] width 750 height 17
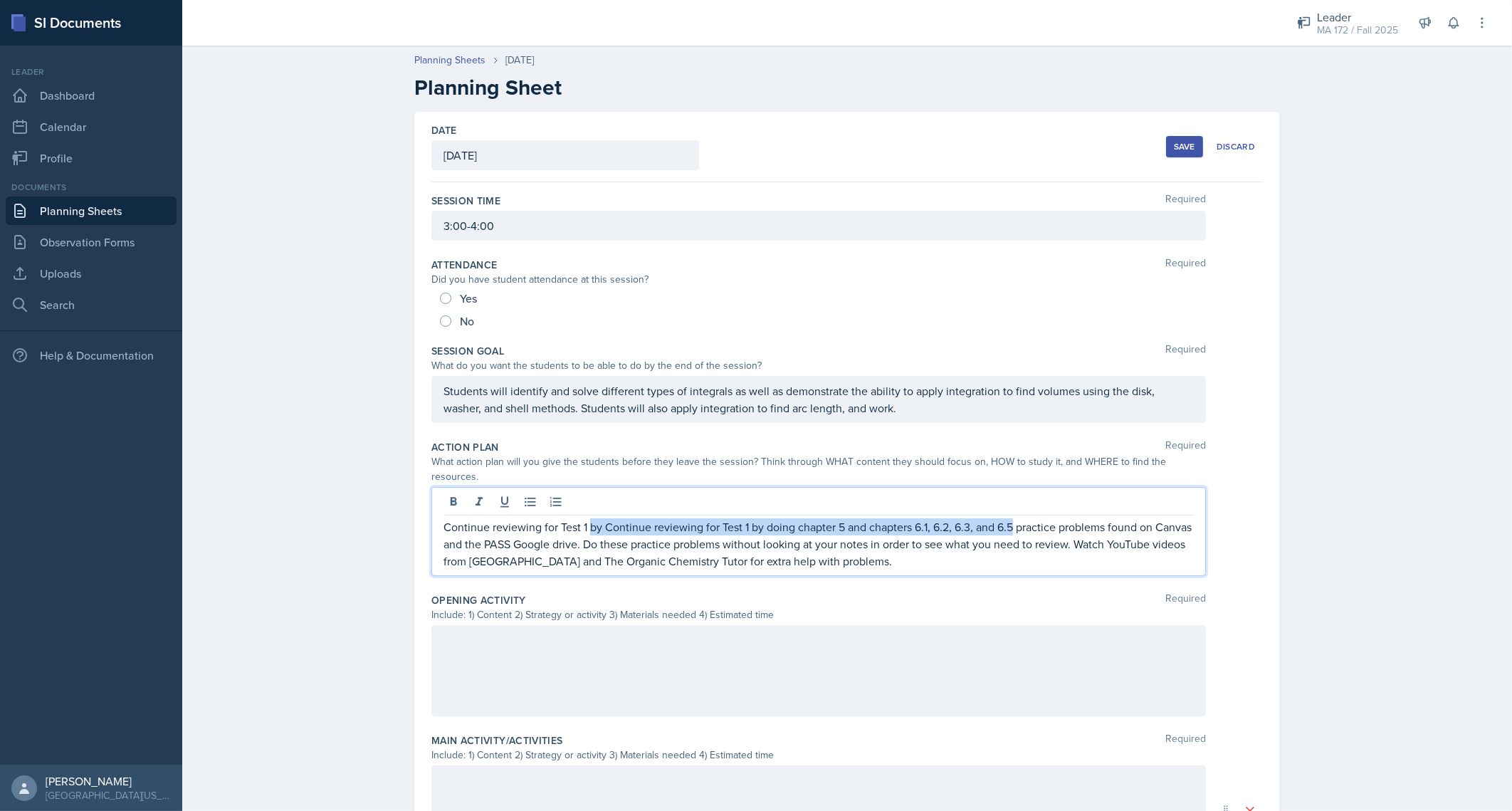
drag, startPoint x: 583, startPoint y: 507, endPoint x: 1010, endPoint y: 495, distance: 427.2
click at [1010, 495] on div "Continue reviewing for Test 1 by Continue reviewing for Test 1 by doing chapter…" at bounding box center [818, 531] width 774 height 89
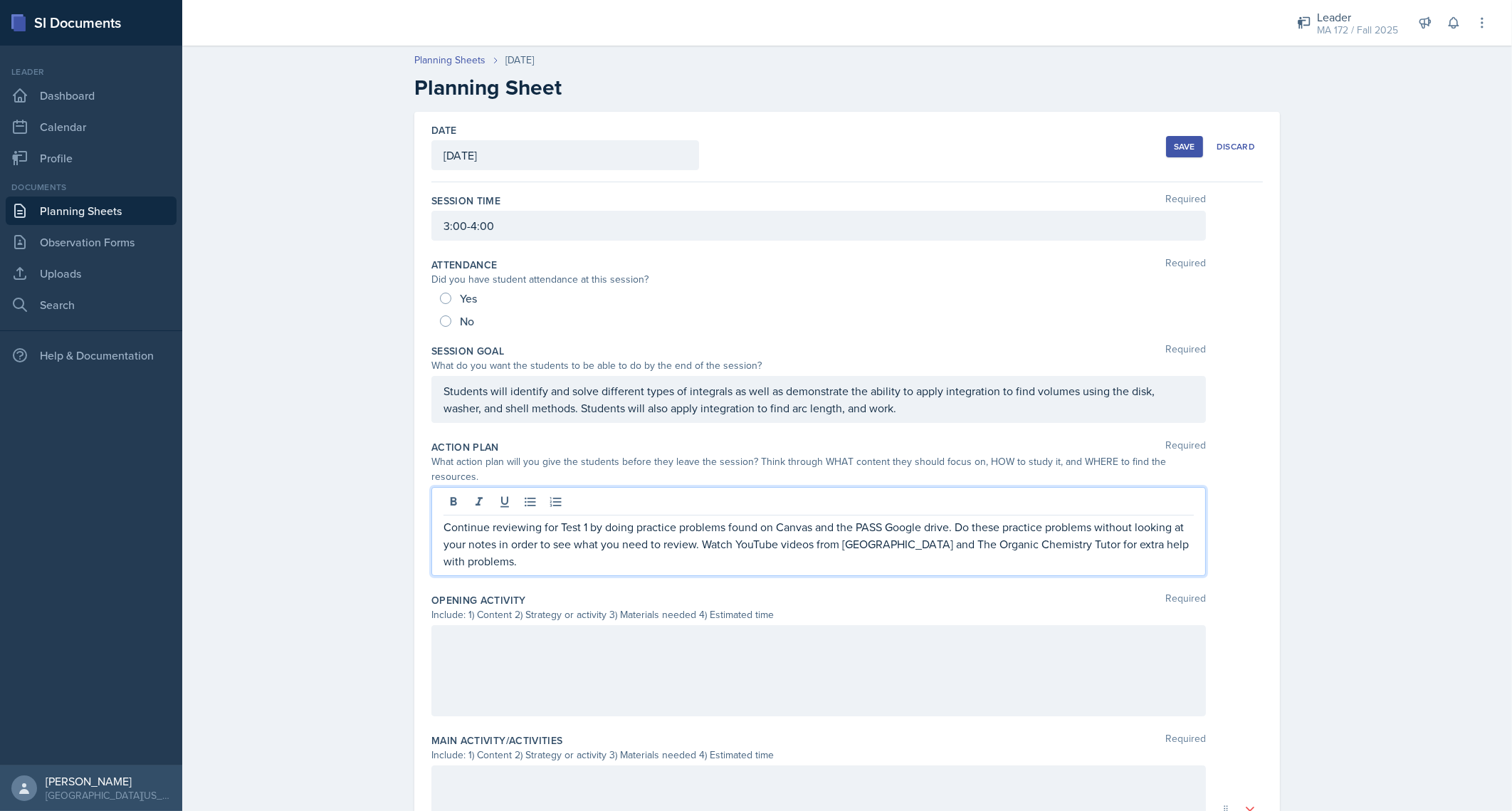
click at [950, 518] on p "Continue reviewing for Test 1 by doing practice problems found on Canvas and th…" at bounding box center [818, 543] width 750 height 51
click at [721, 518] on p "Continue reviewing for Test 1 by doing practice problems found on Canvas and th…" at bounding box center [818, 543] width 750 height 51
click at [489, 533] on p "Continue reviewing for Test 1 by doing practice problems and the practice exam …" at bounding box center [818, 543] width 750 height 51
click at [1129, 518] on p "Continue reviewing for Test 1 by doing practice problems and the practice exam …" at bounding box center [818, 543] width 750 height 51
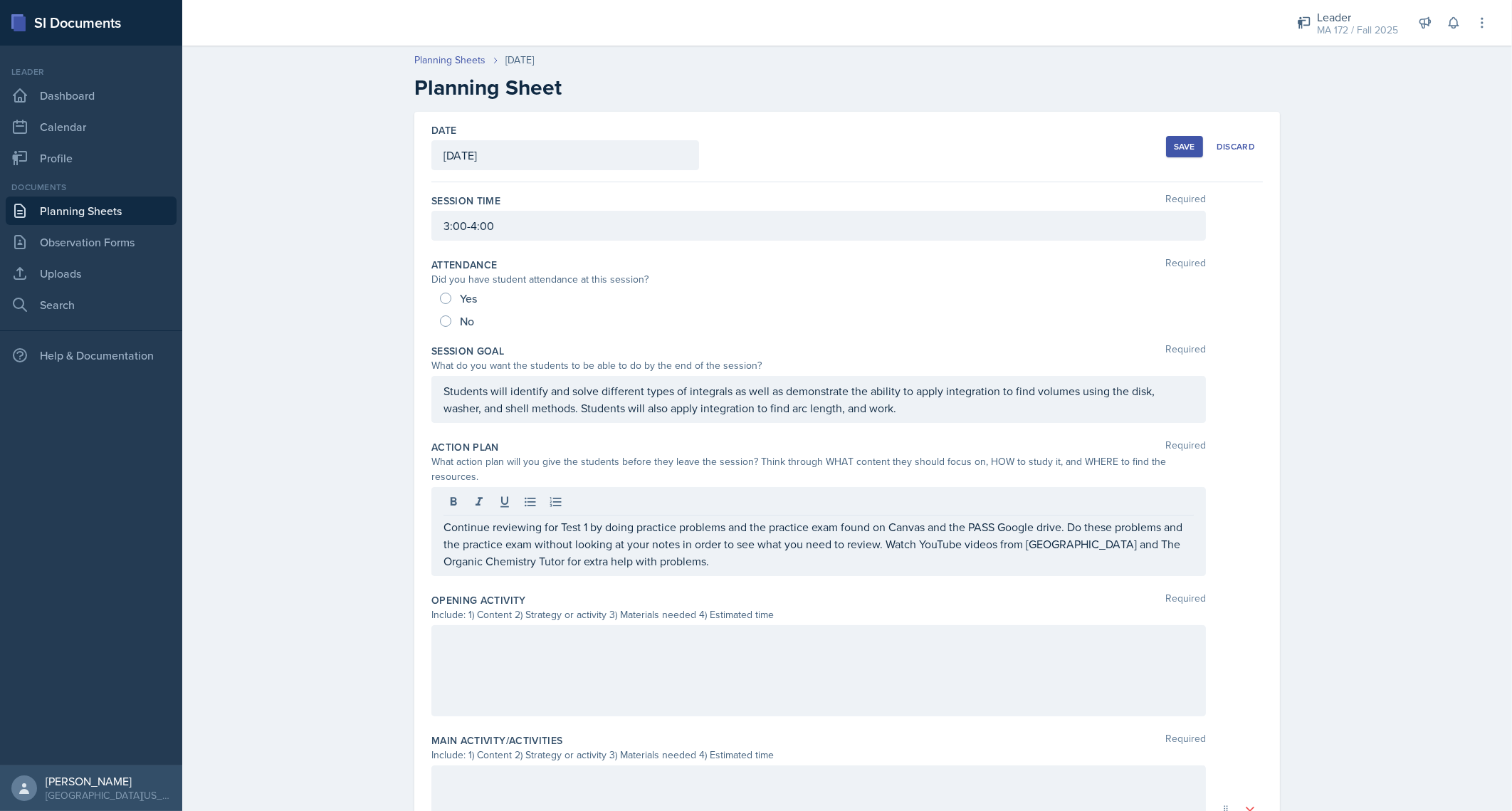
click at [203, 622] on div "Planning Sheets Sep 3rd, 2025 Planning Sheet Date September 3rd, 2025 August 20…" at bounding box center [846, 607] width 1329 height 1136
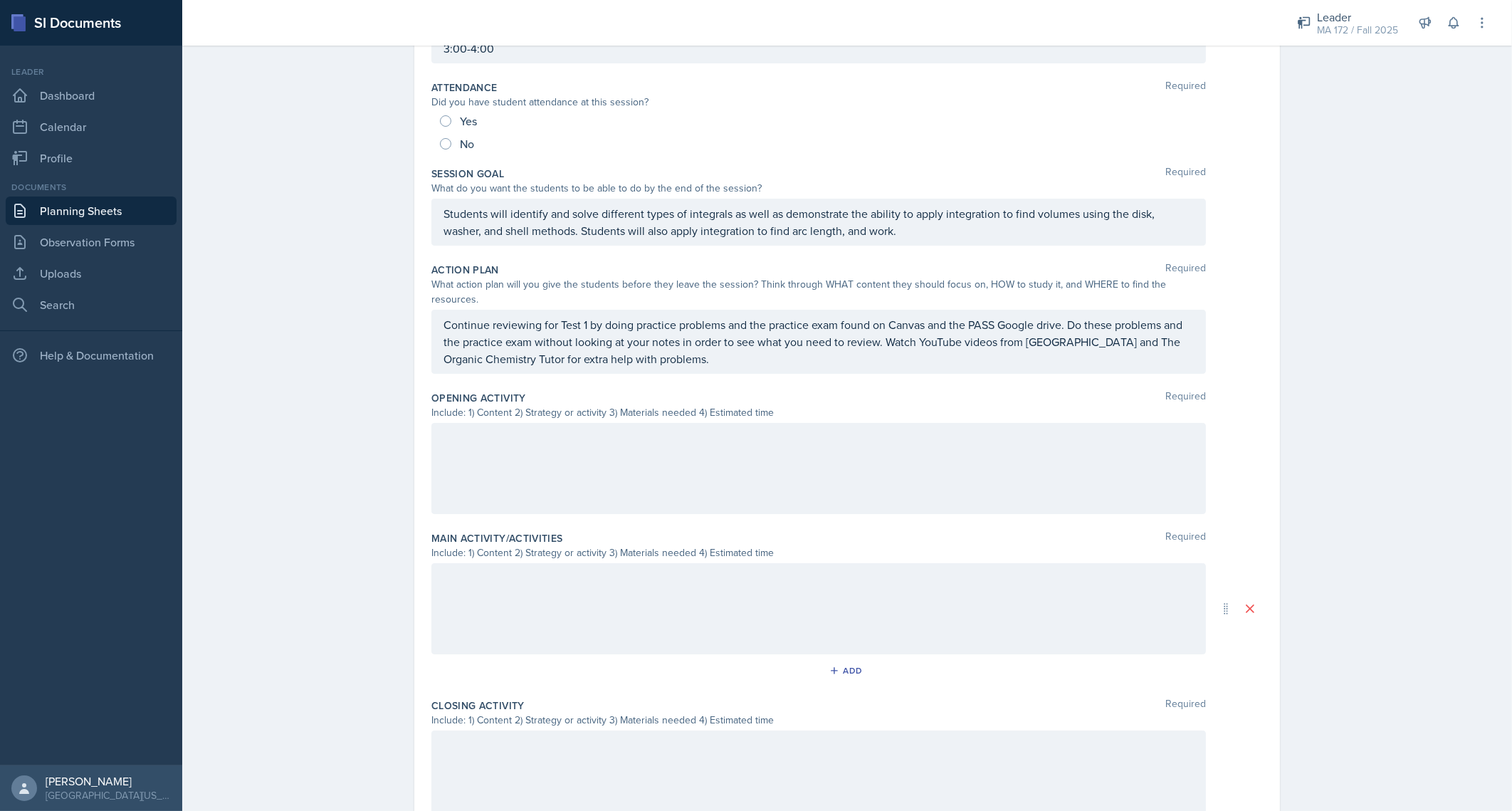
scroll to position [213, 0]
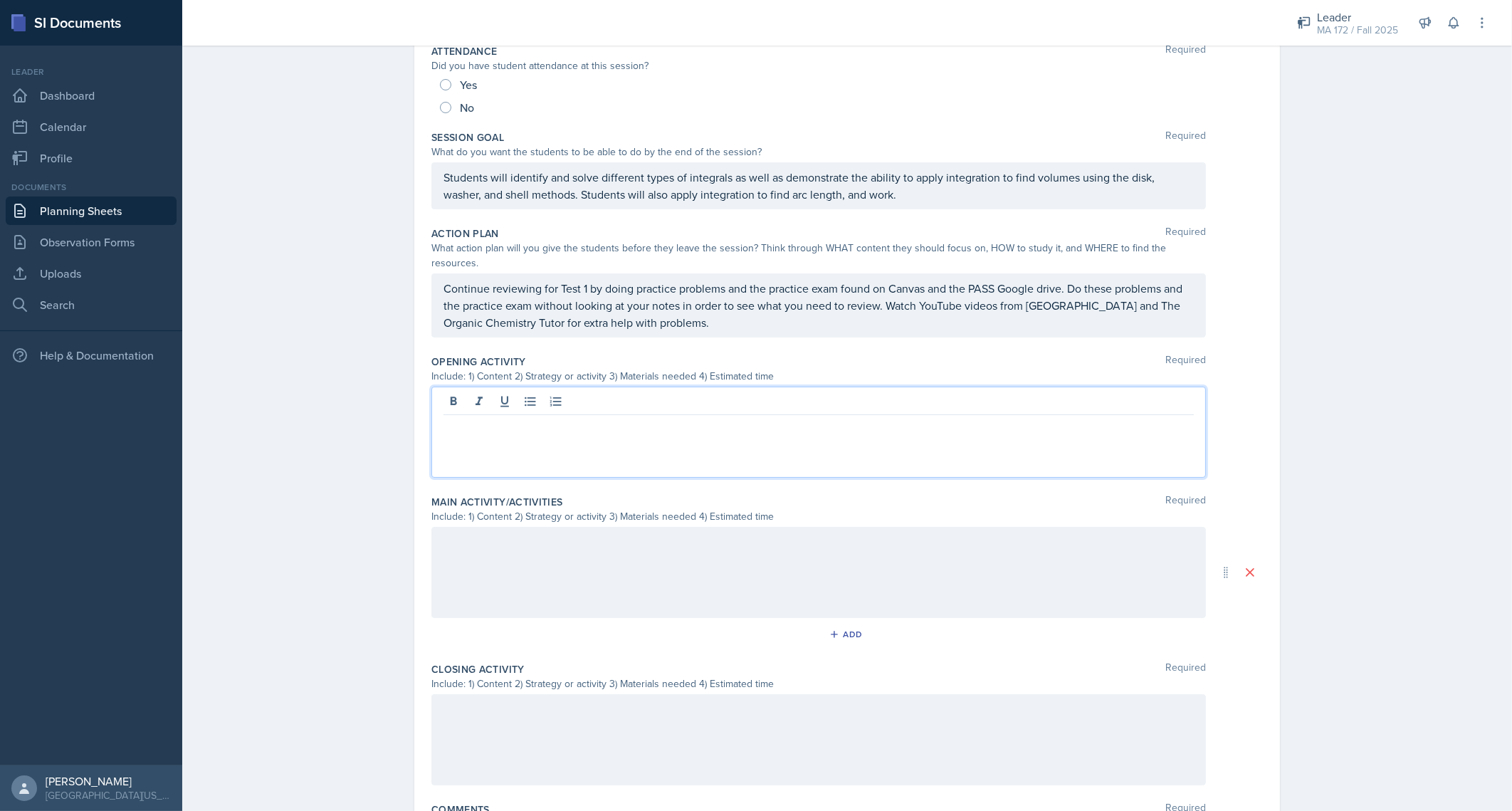
click at [665, 392] on div at bounding box center [818, 431] width 774 height 91
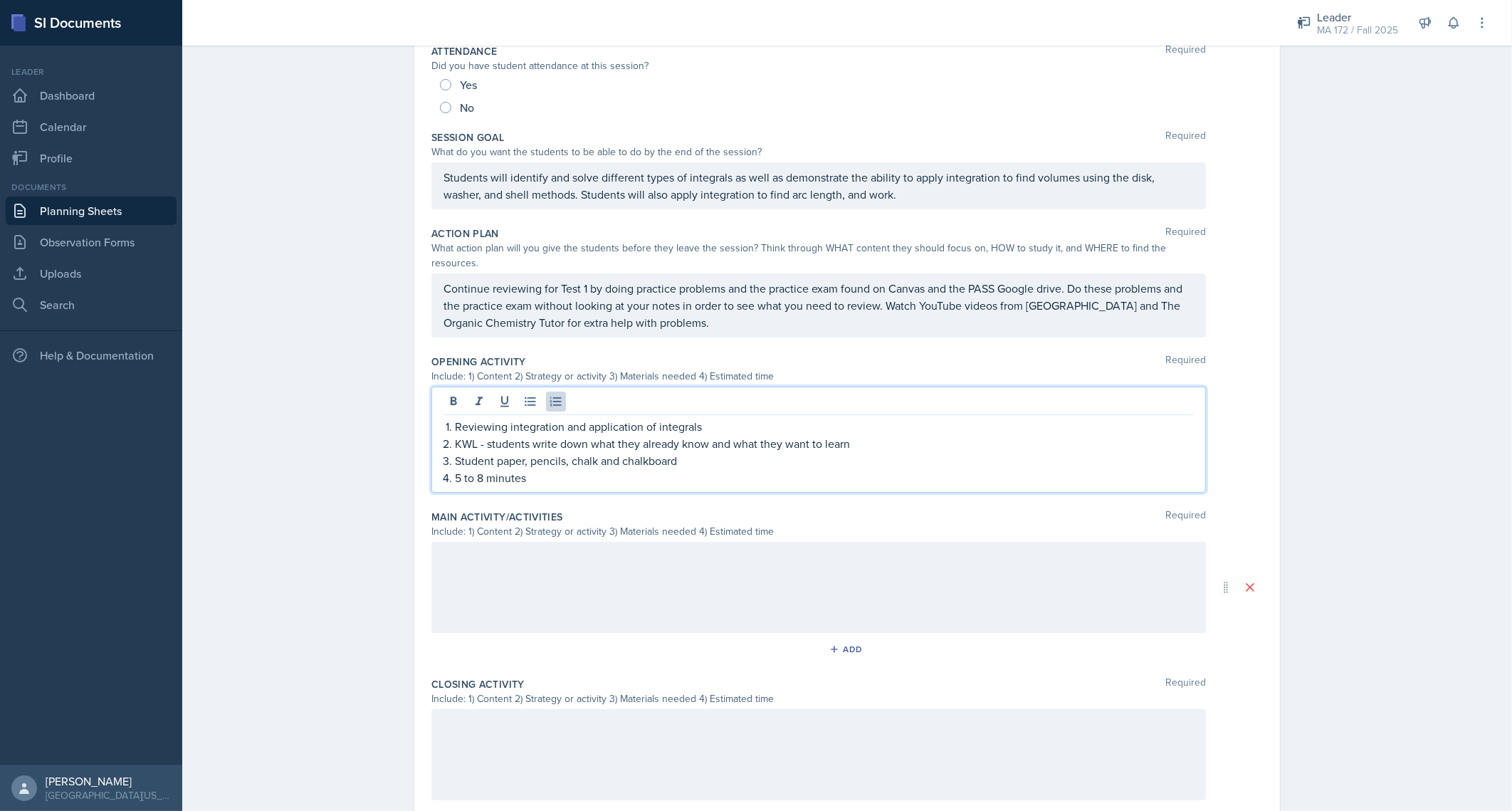
click at [669, 452] on p "Student paper, pencils, chalk and chalkboard" at bounding box center [824, 460] width 739 height 17
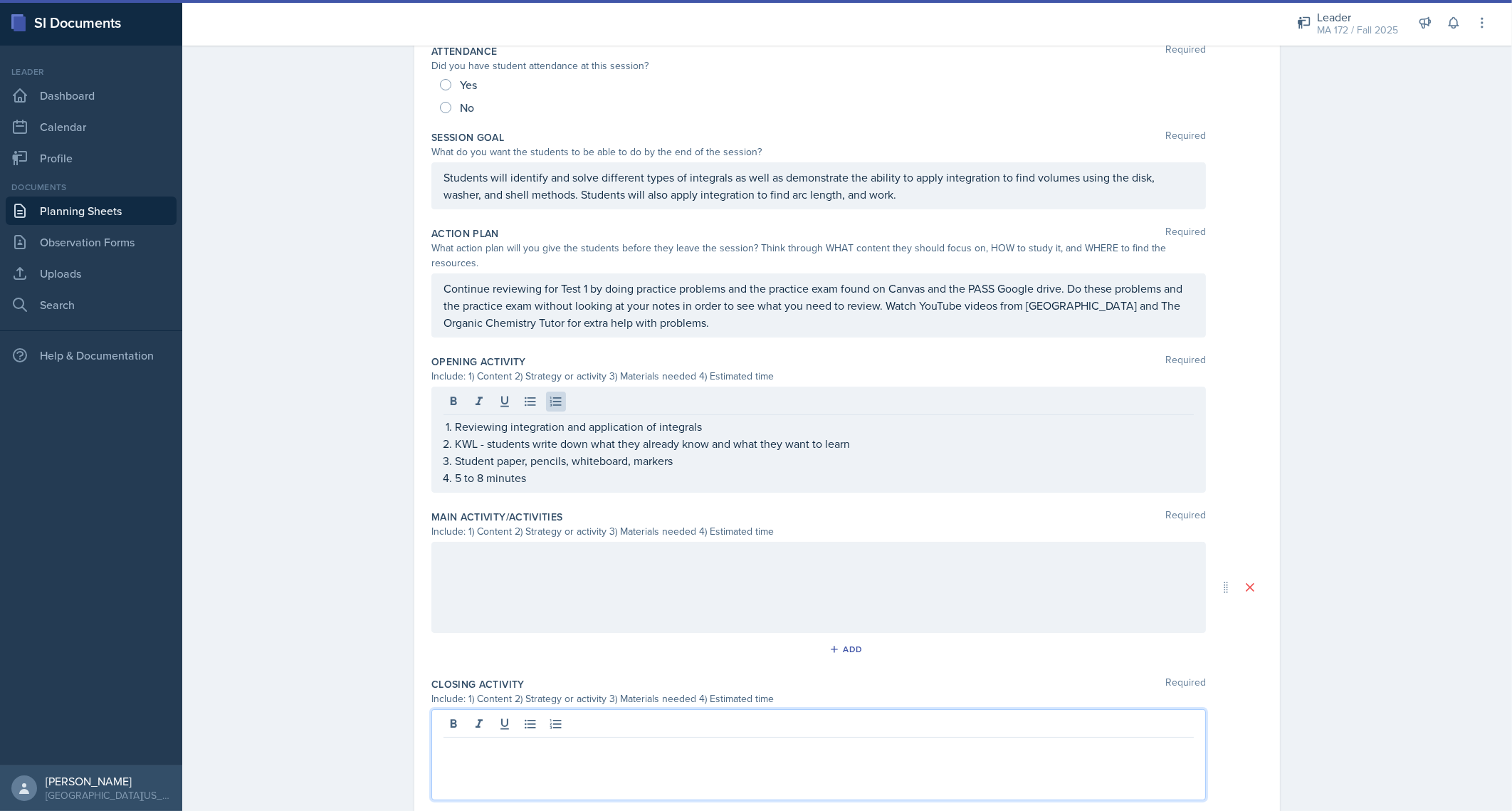
click at [524, 715] on div at bounding box center [818, 754] width 774 height 91
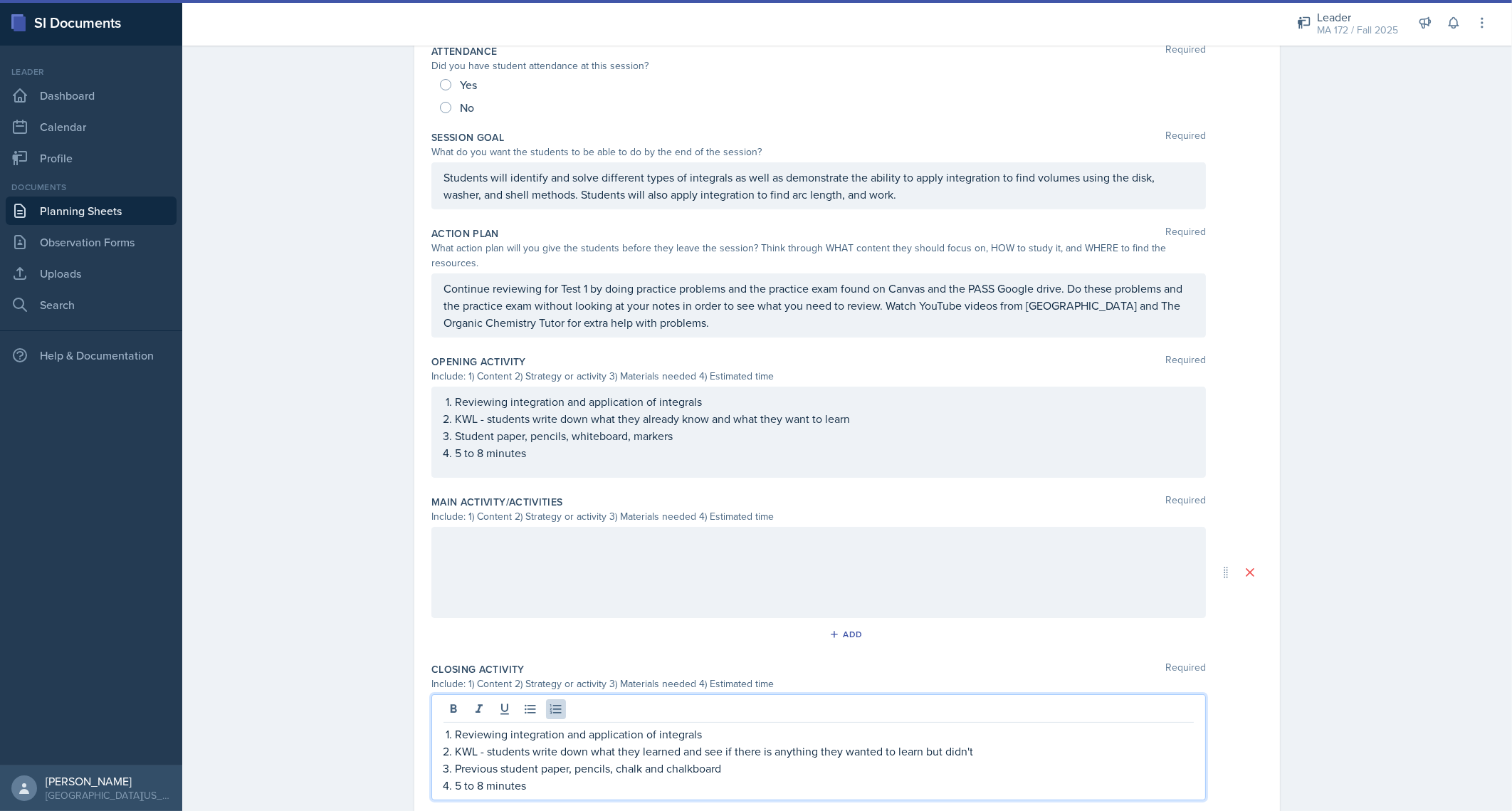
scroll to position [200, 0]
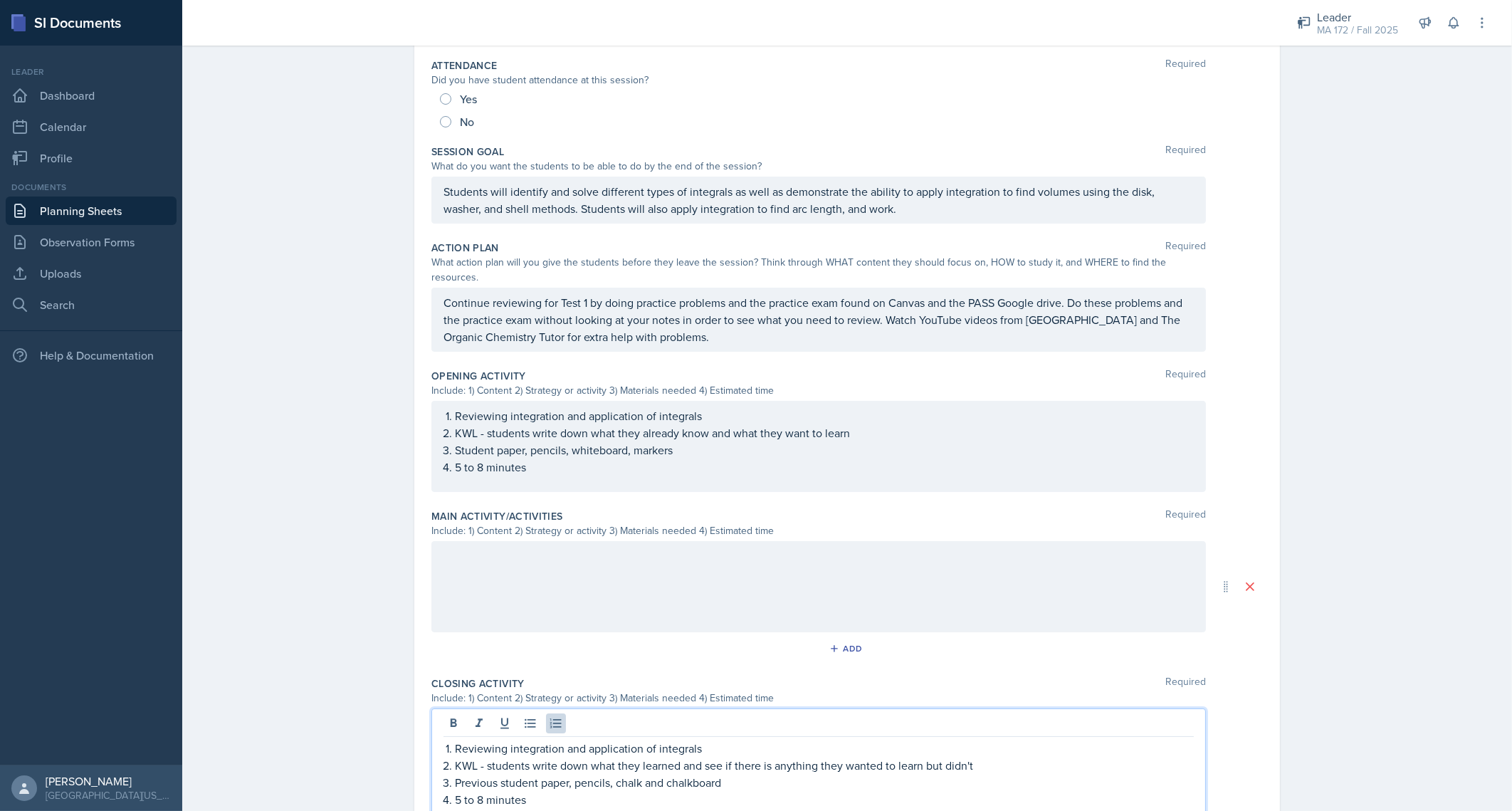
click at [697, 774] on p "Previous student paper, pencils, chalk and chalkboard" at bounding box center [824, 782] width 739 height 17
click at [334, 708] on div "Planning Sheets Sep 3rd, 2025 Planning Sheet Date September 3rd, 2025 August 20…" at bounding box center [846, 402] width 1329 height 1126
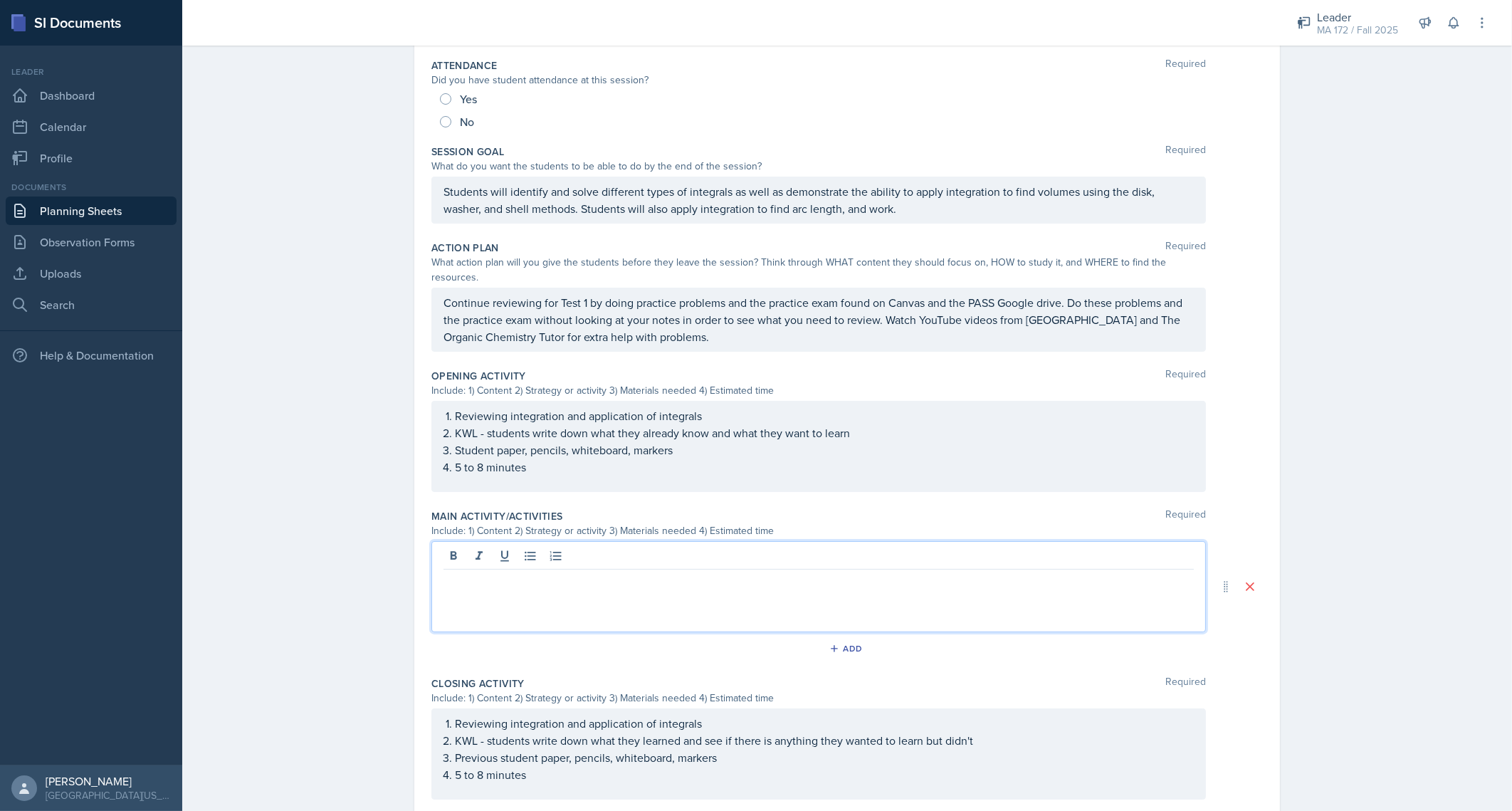
click at [632, 542] on div at bounding box center [818, 587] width 774 height 91
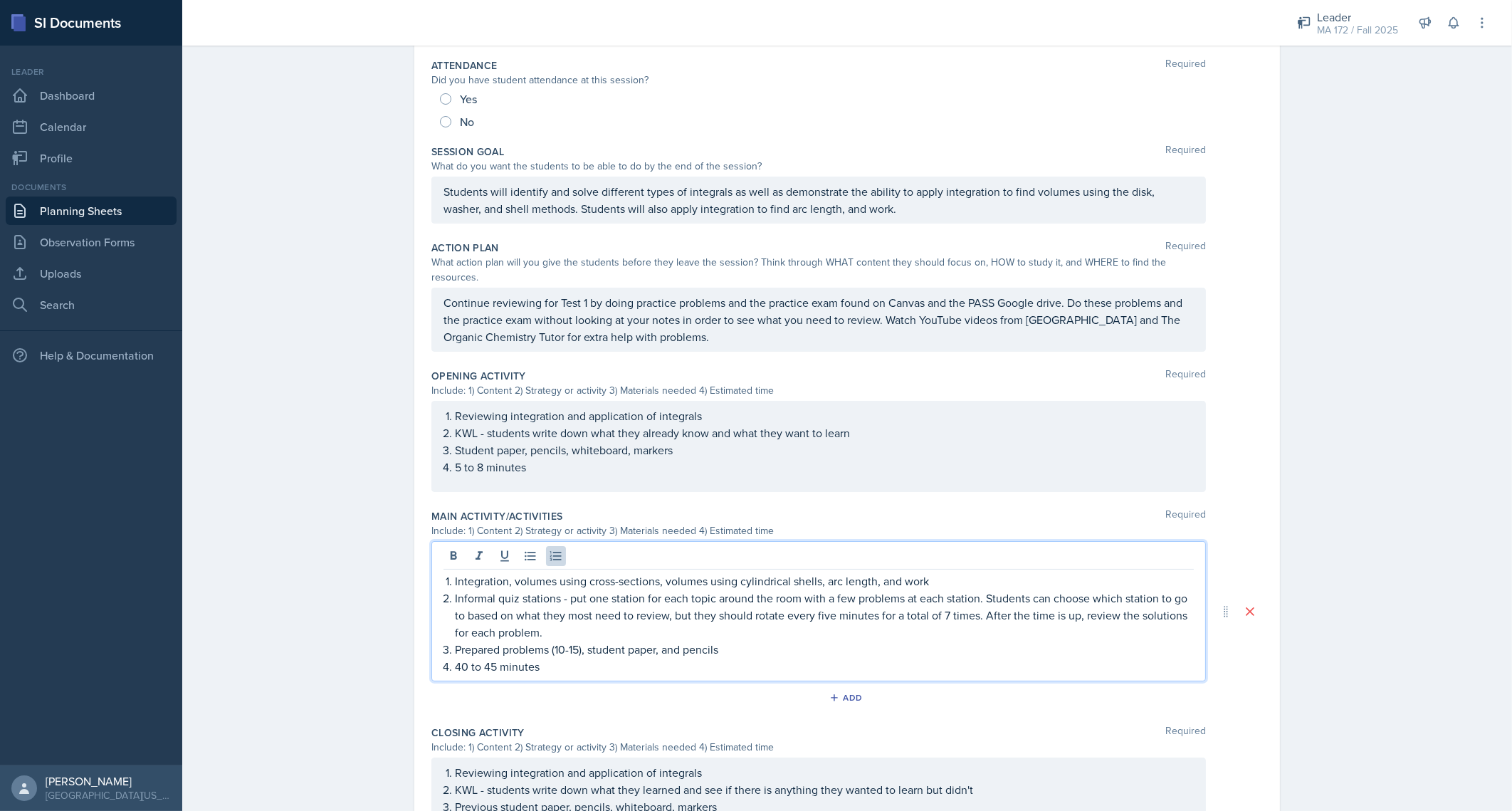
click at [632, 546] on div at bounding box center [818, 557] width 750 height 23
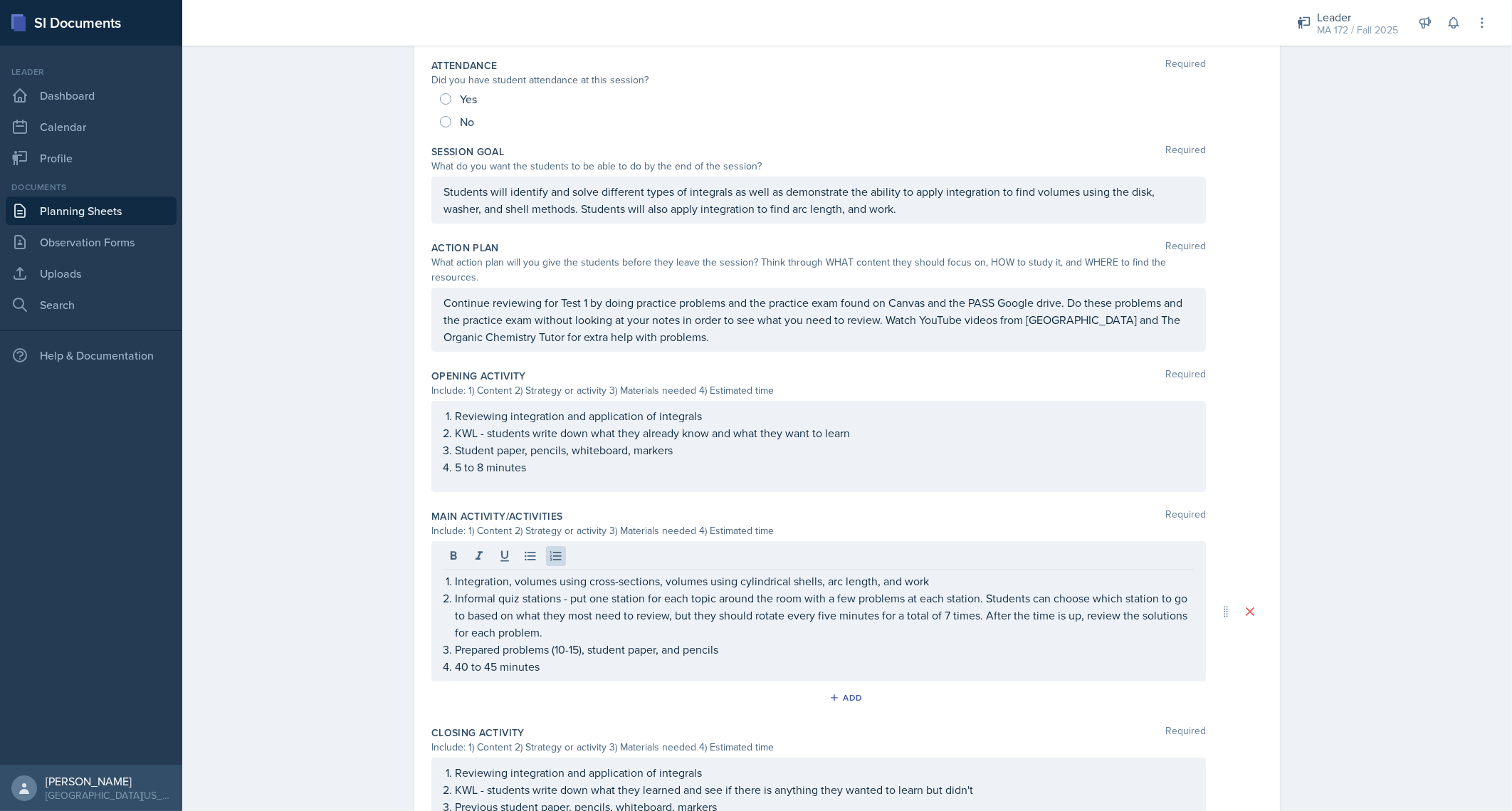
click at [327, 632] on div "Planning Sheets Sep 3rd, 2025 Planning Sheet Date September 3rd, 2025 August 20…" at bounding box center [846, 419] width 1329 height 1160
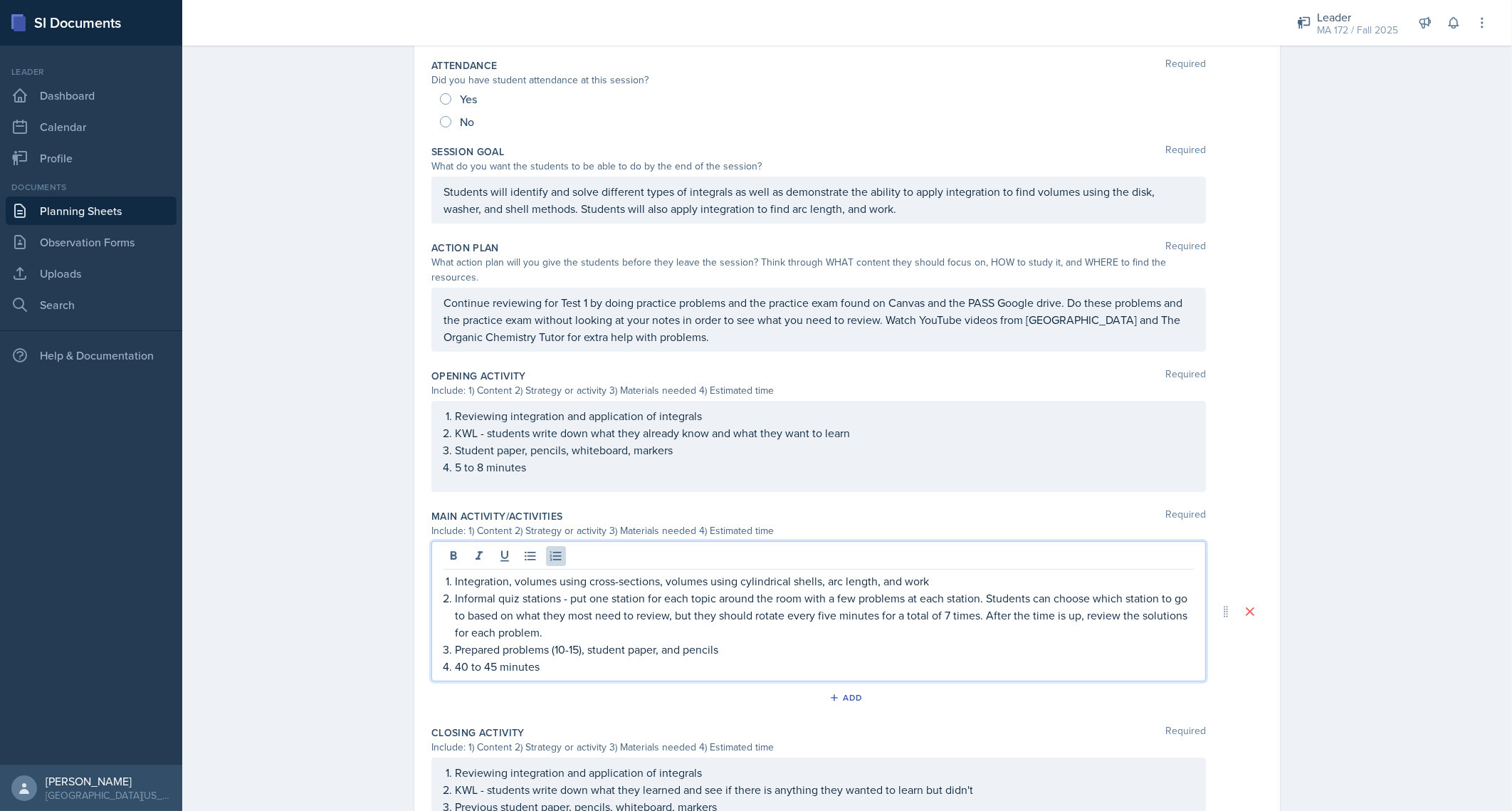
click at [470, 589] on p "Informal quiz stations - put one station for each topic around the room with a …" at bounding box center [824, 614] width 739 height 51
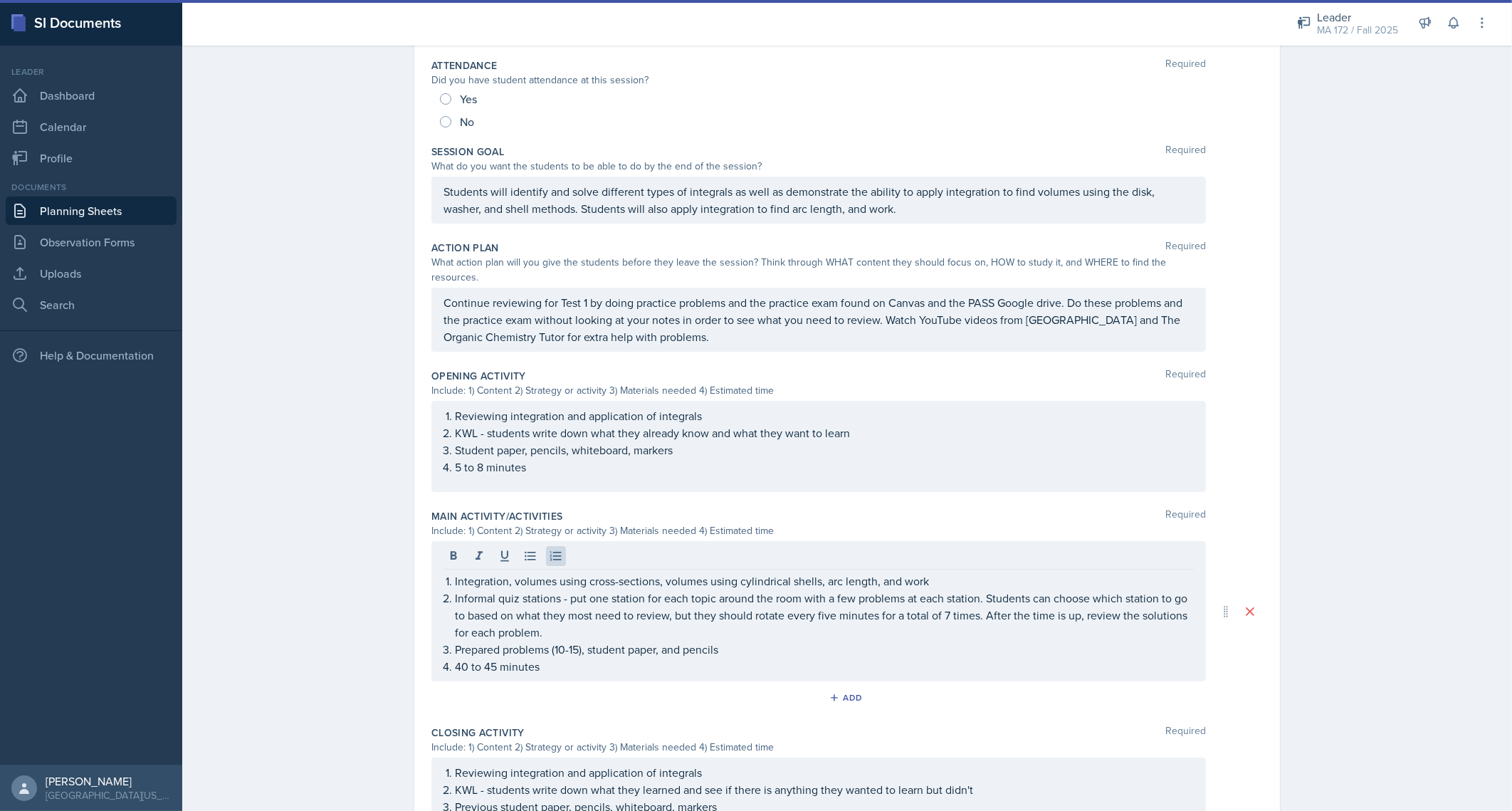
click at [312, 669] on div "Planning Sheets Sep 3rd, 2025 Planning Sheet Date September 3rd, 2025 August 20…" at bounding box center [846, 419] width 1329 height 1160
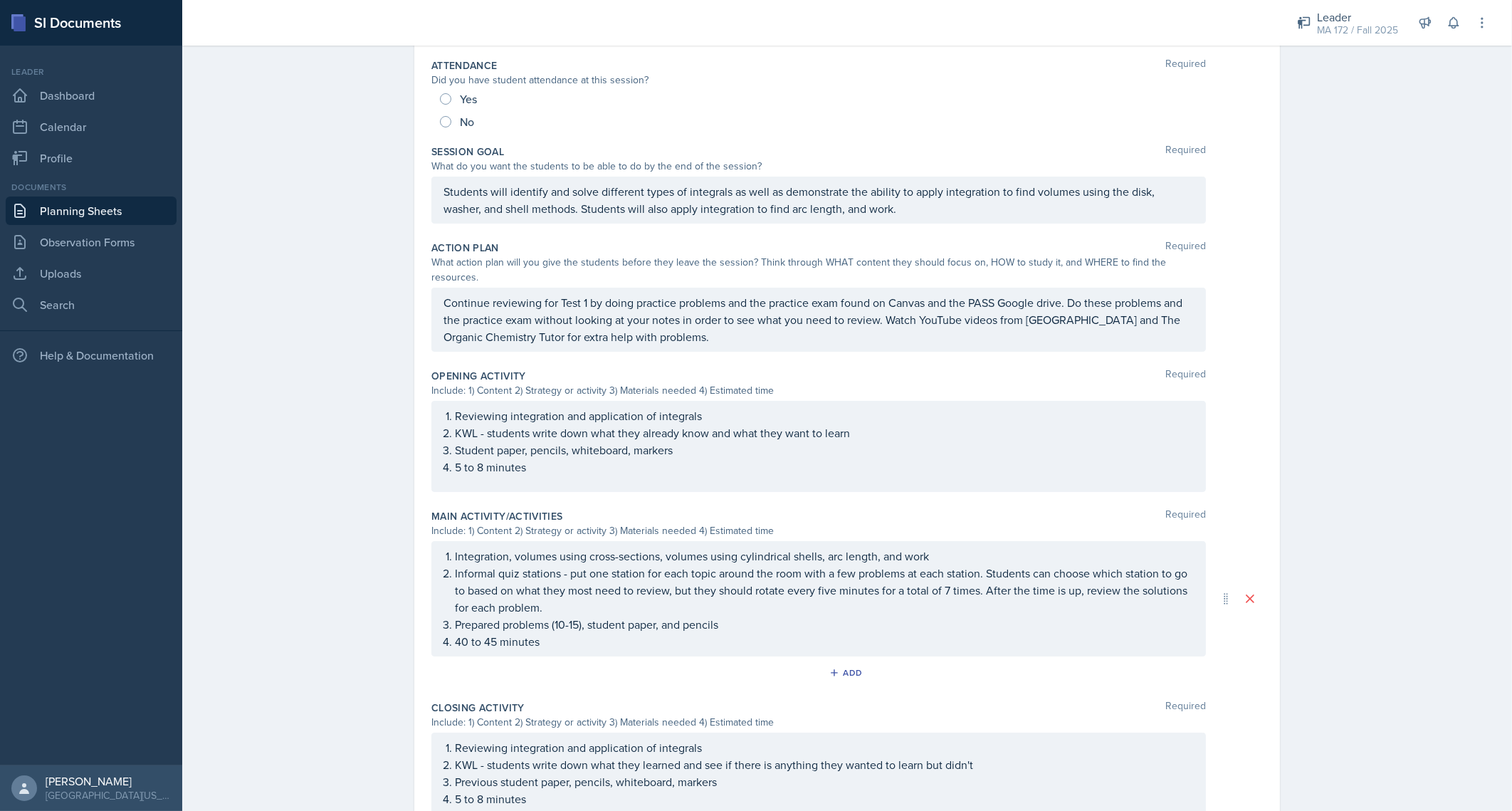
click at [380, 601] on div "Planning Sheets Sep 3rd, 2025 Planning Sheet Date September 3rd, 2025 August 20…" at bounding box center [846, 406] width 1329 height 1135
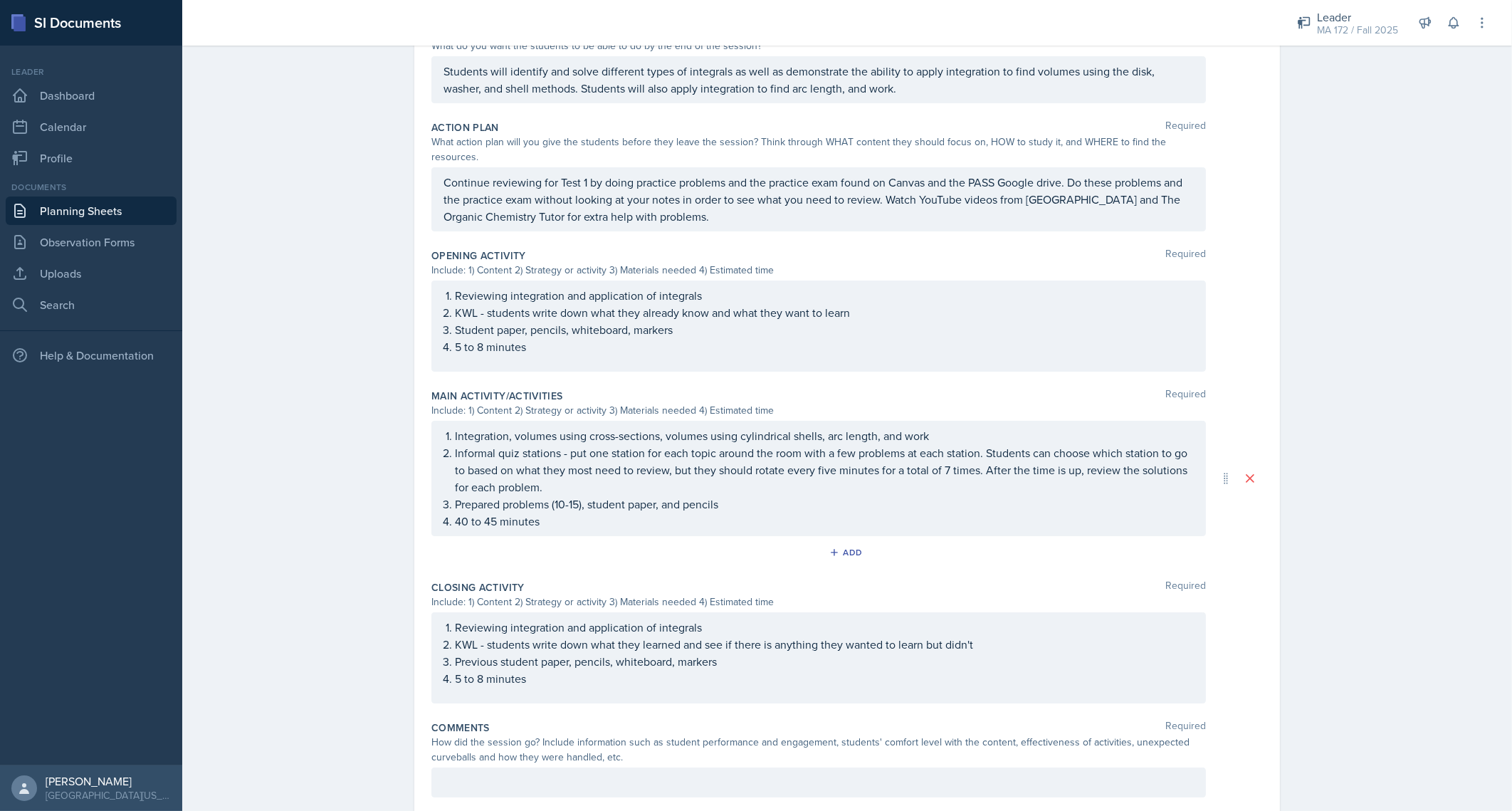
scroll to position [320, 0]
click at [367, 561] on div "Planning Sheets Sep 3rd, 2025 Planning Sheet Date September 3rd, 2025 August 20…" at bounding box center [846, 286] width 1329 height 1135
click at [319, 567] on div "Planning Sheets Sep 3rd, 2025 Planning Sheet Date September 3rd, 2025 August 20…" at bounding box center [846, 286] width 1329 height 1135
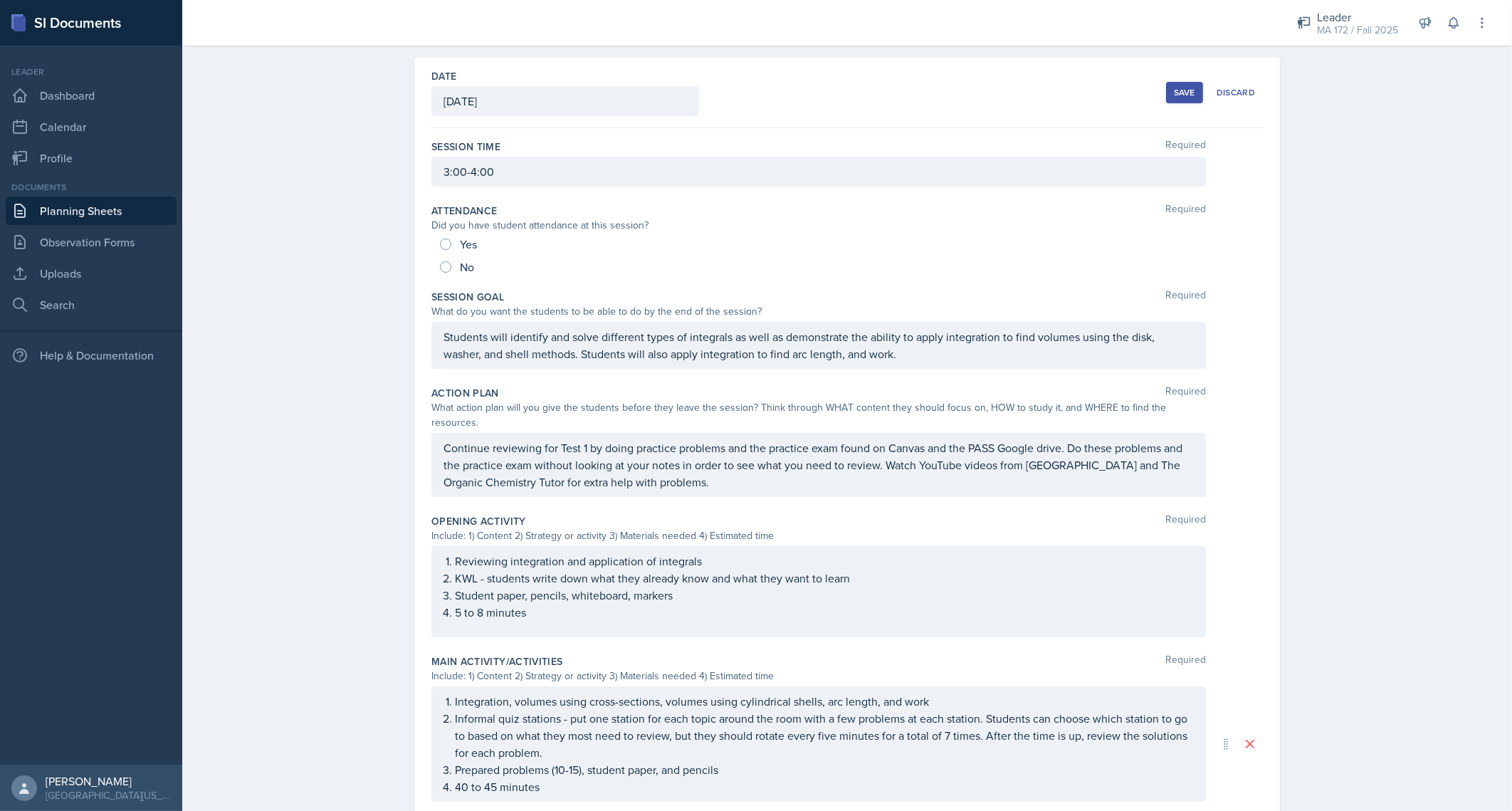
scroll to position [0, 0]
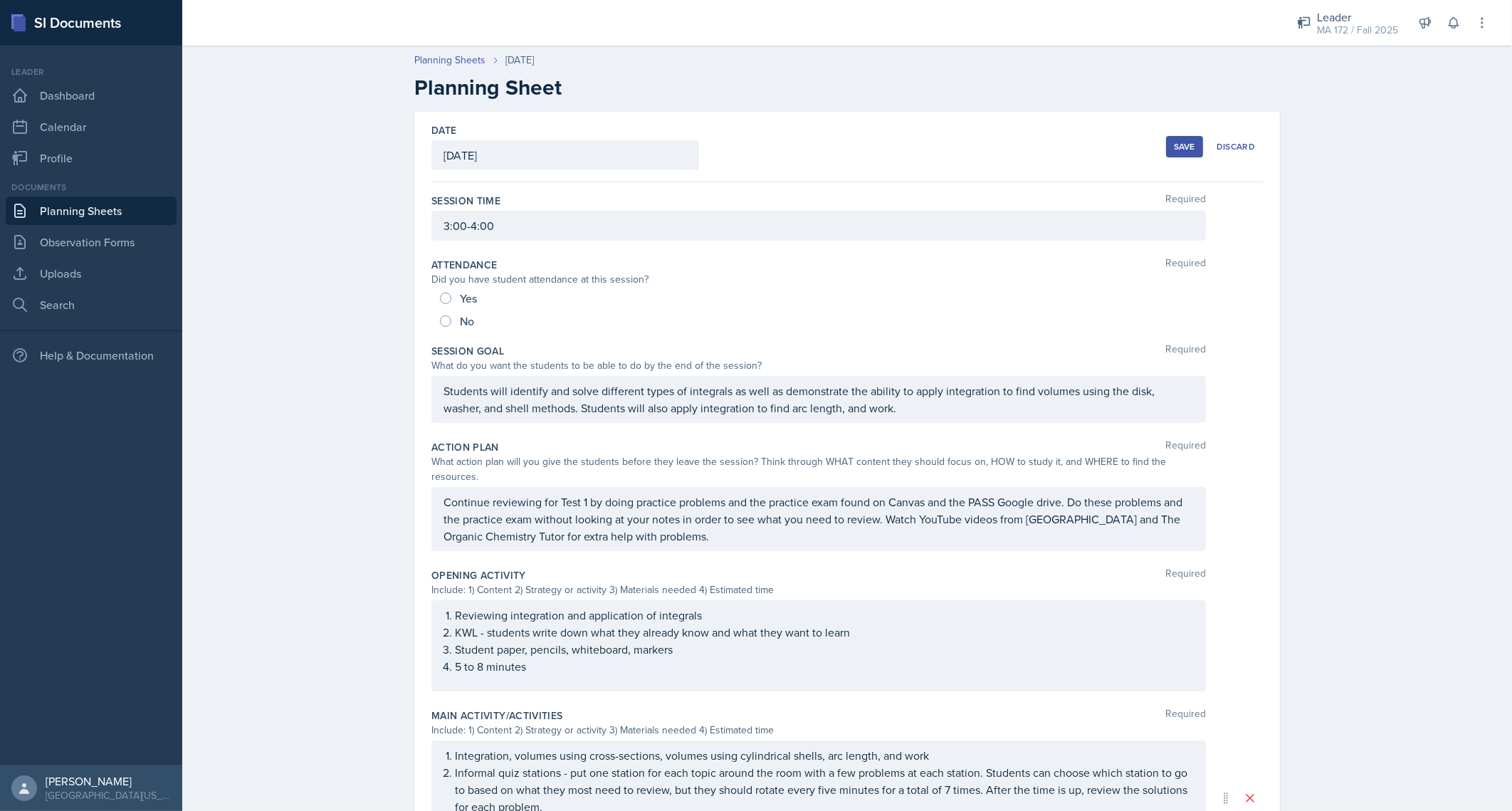
click at [287, 420] on div "Planning Sheets Sep 3rd, 2025 Planning Sheet Date September 3rd, 2025 August 20…" at bounding box center [846, 606] width 1329 height 1135
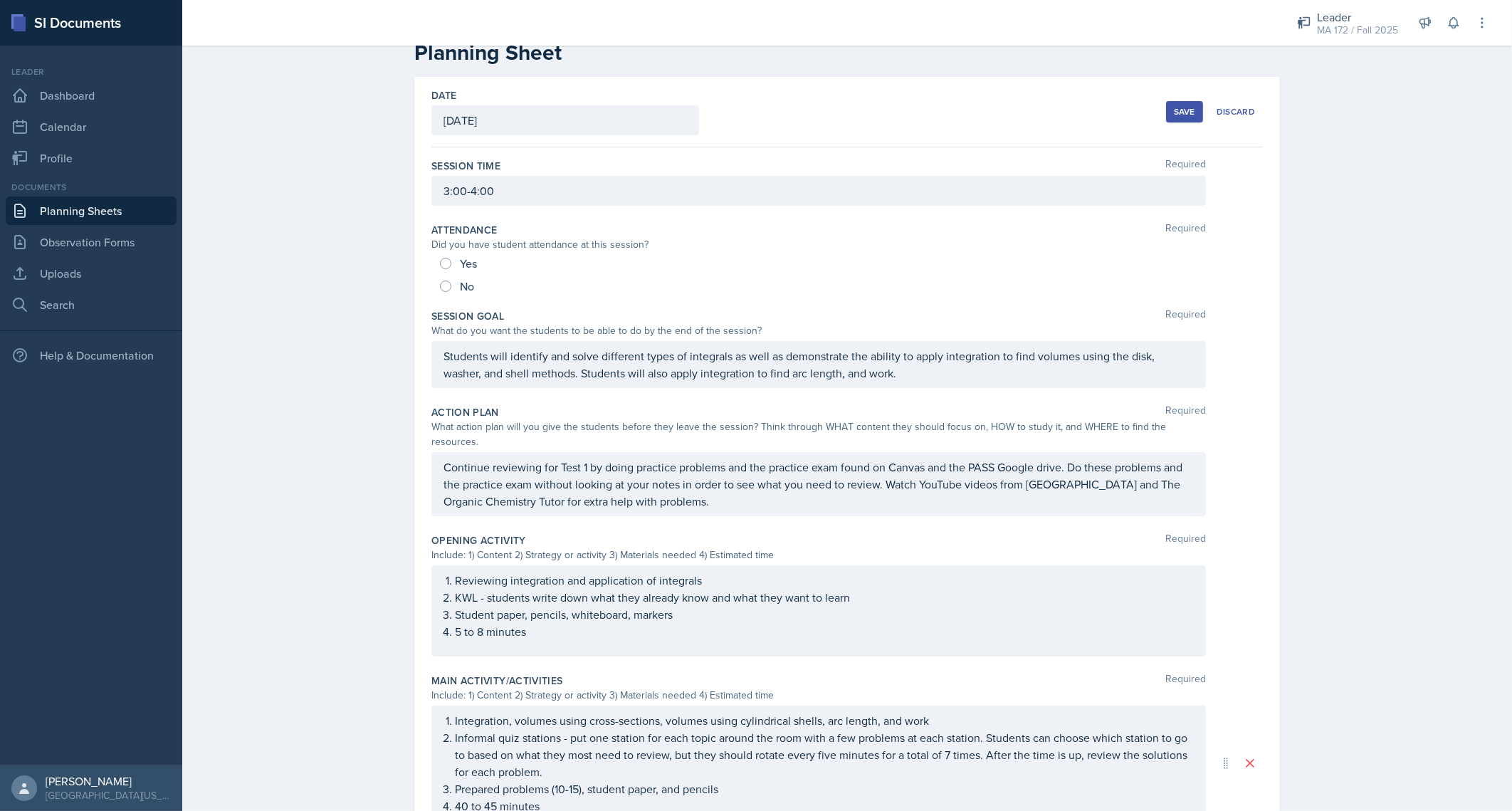
scroll to position [70, 0]
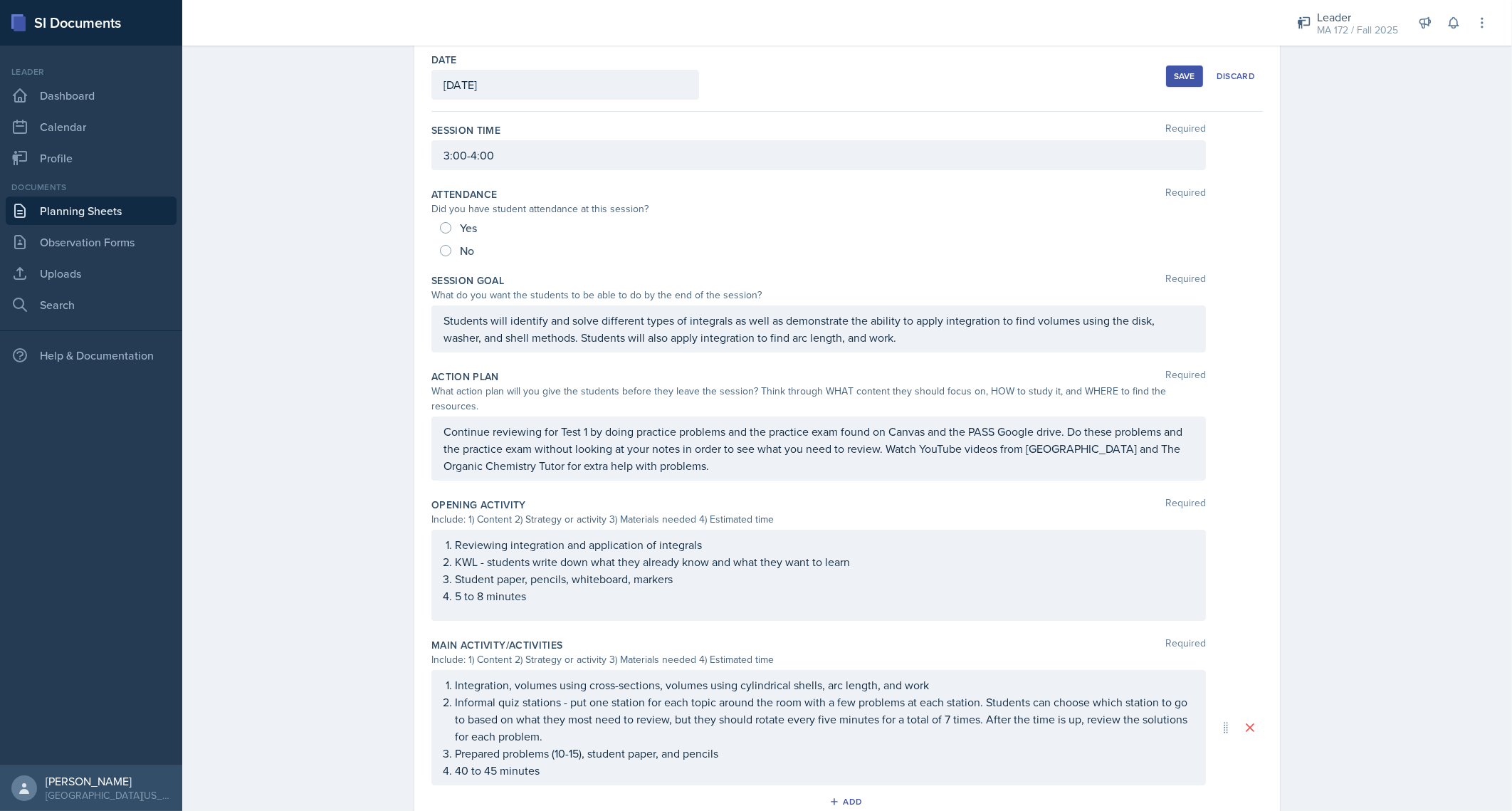
click at [289, 155] on div "Planning Sheets Sep 3rd, 2025 Planning Sheet Date September 3rd, 2025 August 20…" at bounding box center [846, 535] width 1329 height 1135
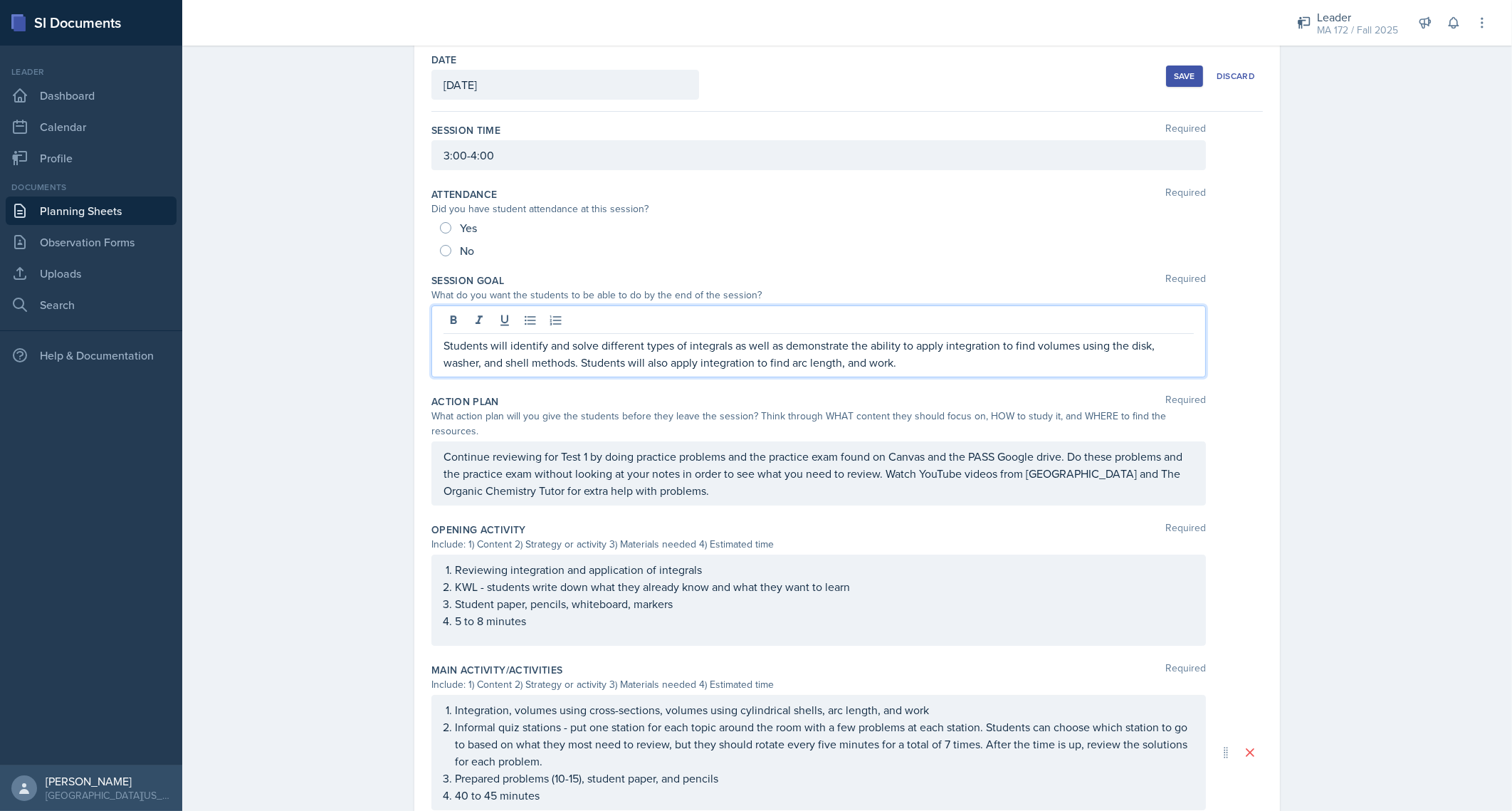
scroll to position [96, 0]
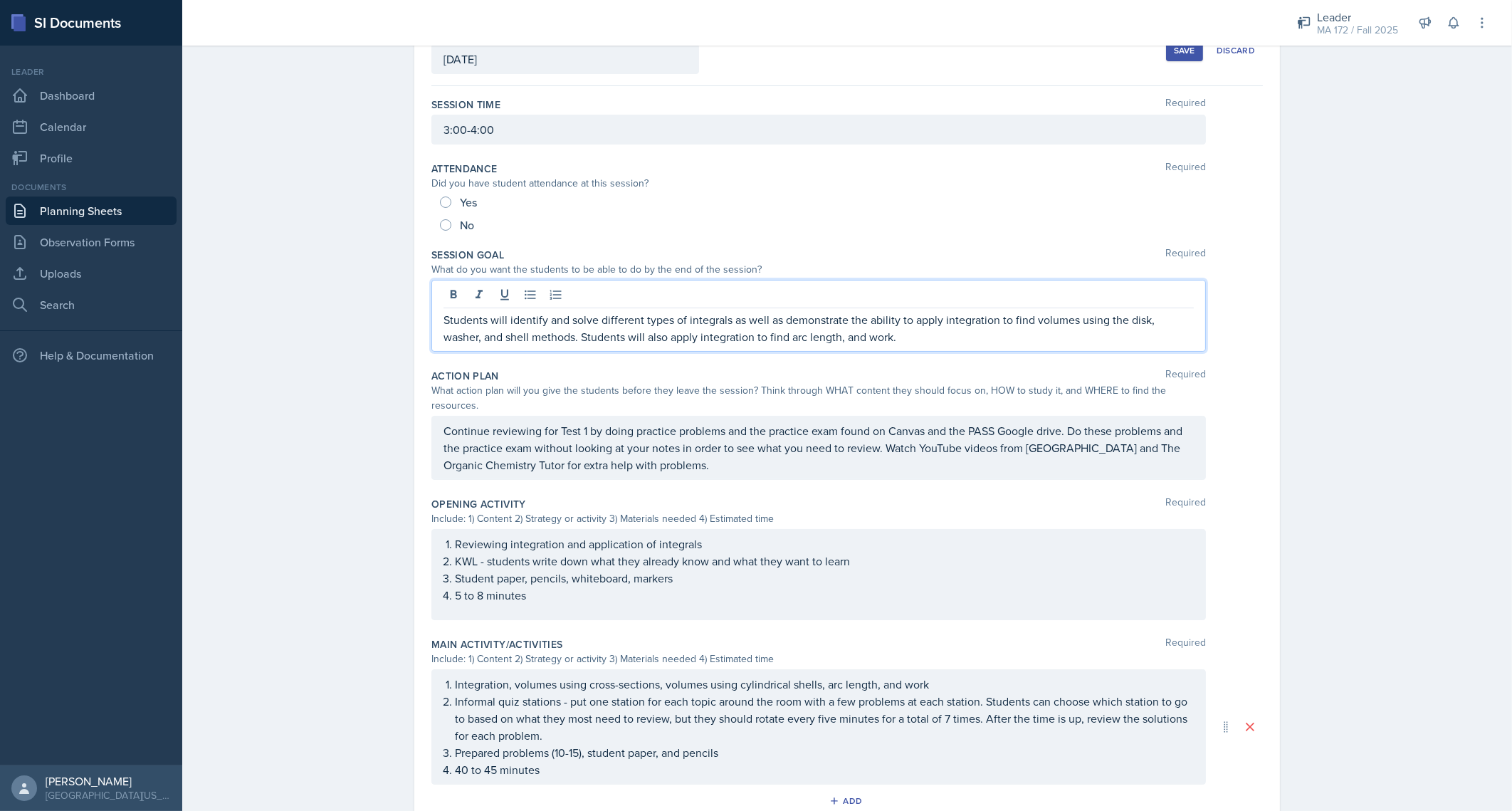
click at [570, 313] on p "Students will identify and solve different types of integrals as well as demons…" at bounding box center [818, 328] width 750 height 34
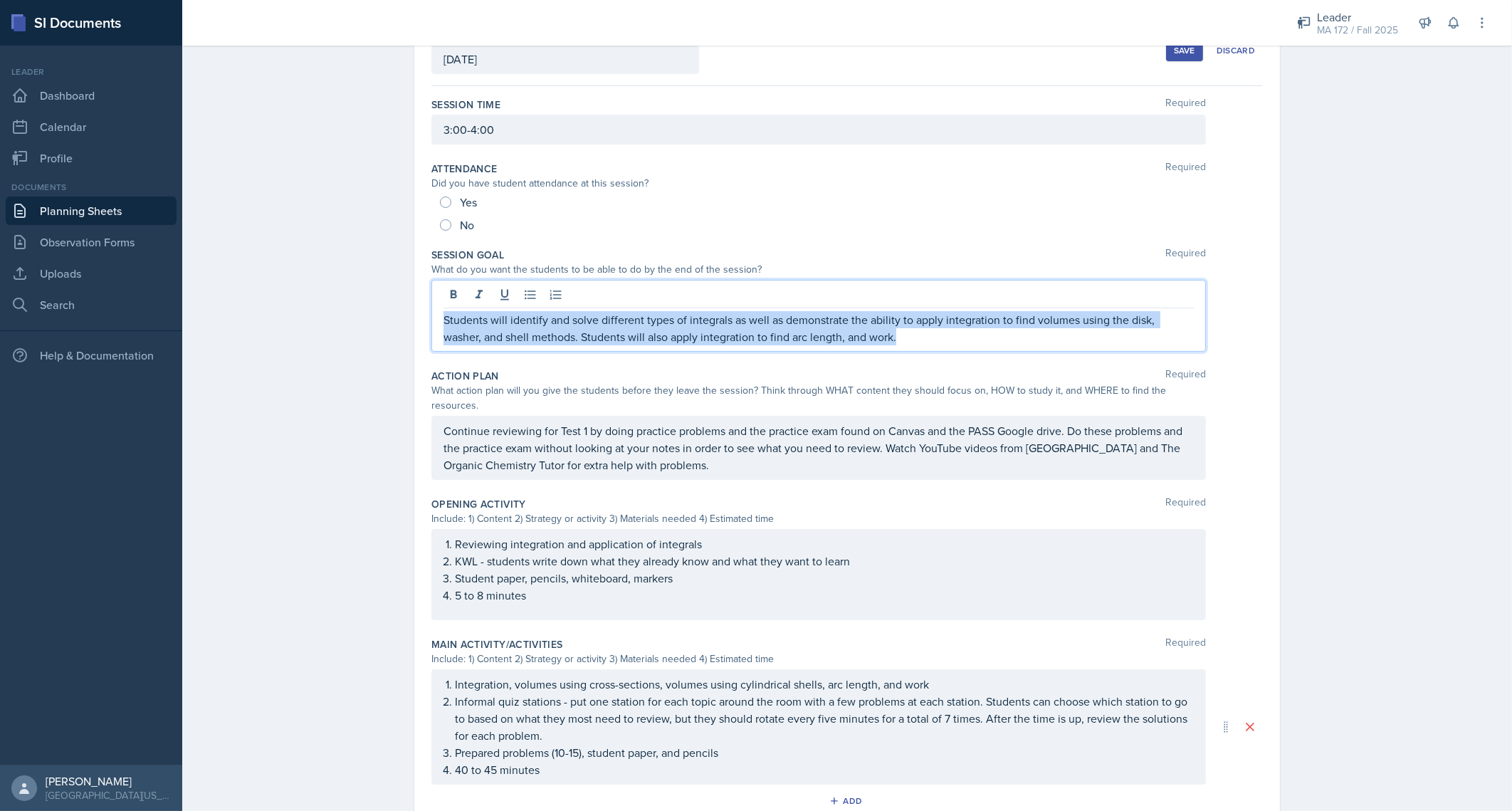
click at [570, 313] on p "Students will identify and solve different types of integrals as well as demons…" at bounding box center [818, 328] width 750 height 34
copy p "Students will identify and solve different types of integrals as well as demons…"
click at [802, 333] on p "Students will identify and solve different types of integrals as well as demons…" at bounding box center [818, 328] width 750 height 34
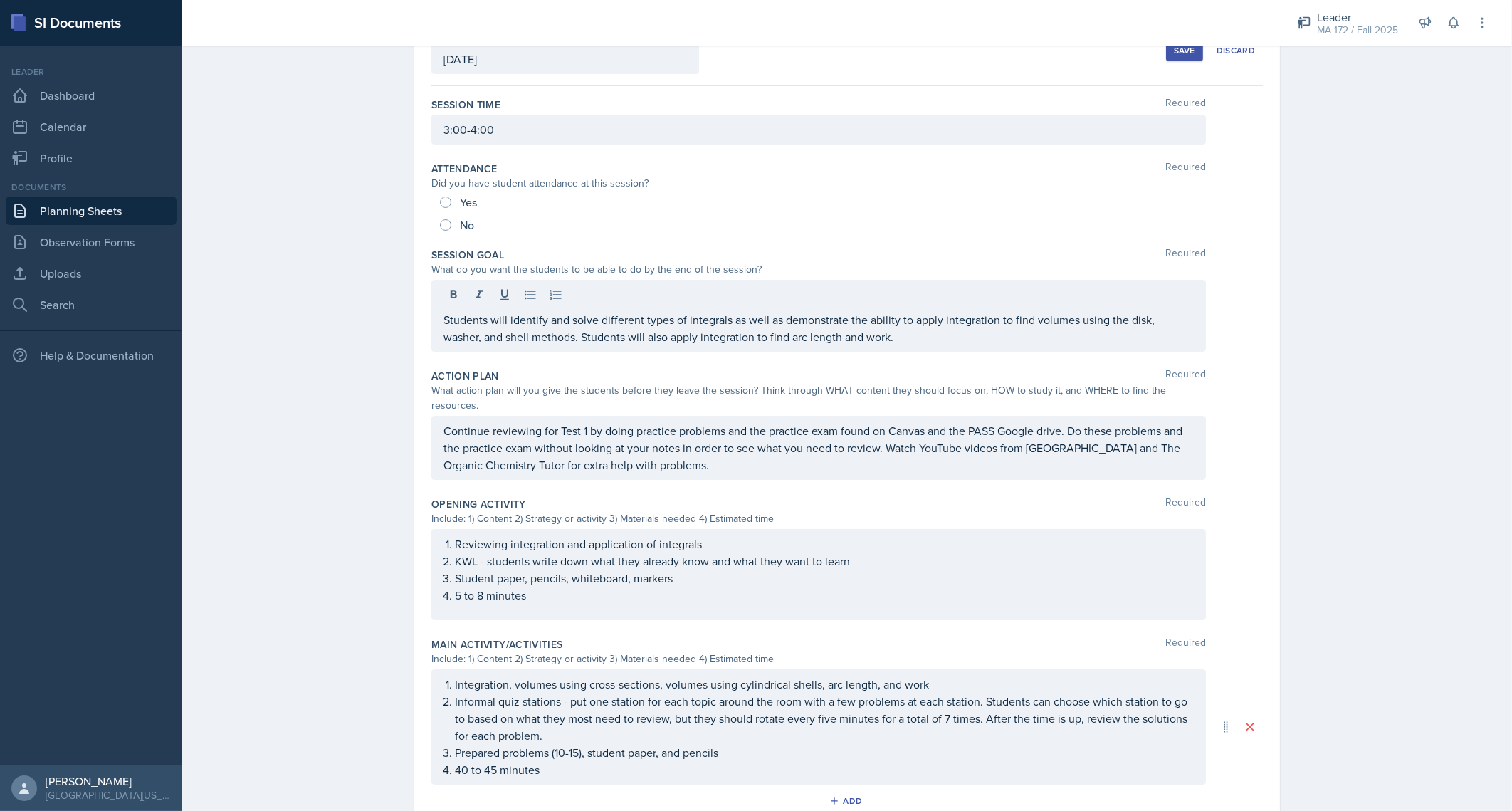
click at [379, 284] on div "Planning Sheets Sep 3rd, 2025 Planning Sheet Date September 3rd, 2025 August 20…" at bounding box center [846, 523] width 1329 height 1160
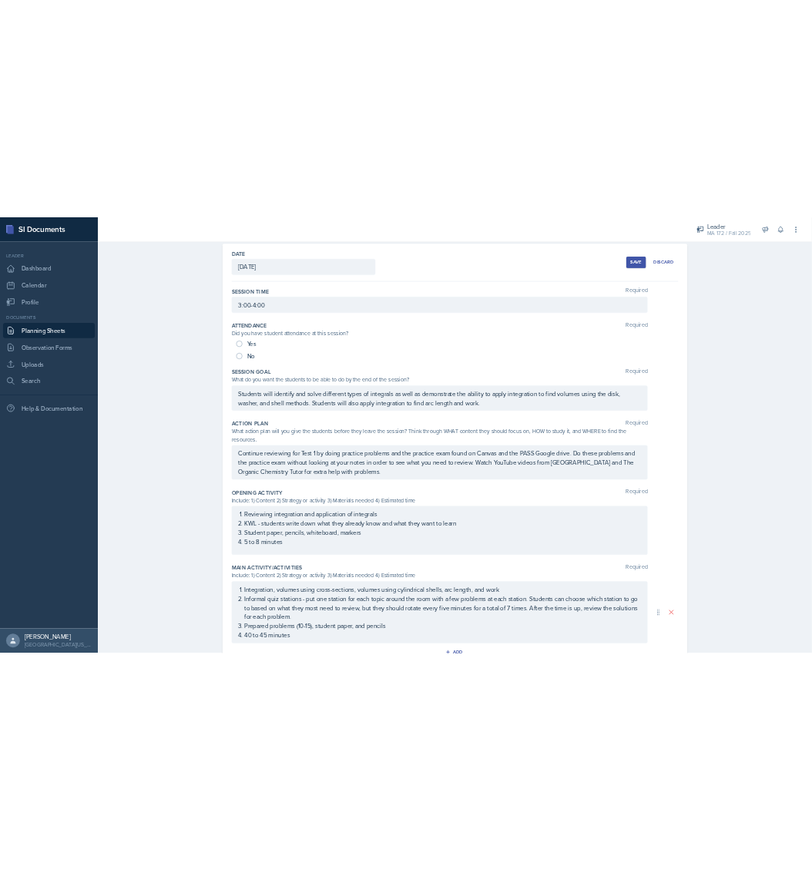
scroll to position [374, 0]
